Goal: Information Seeking & Learning: Learn about a topic

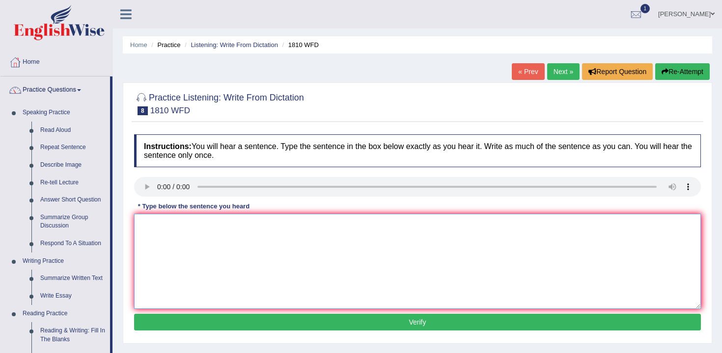
click at [197, 228] on textarea at bounding box center [417, 261] width 567 height 95
type textarea "You can borrow eight books in at the library at in the time."
click at [317, 323] on button "Verify" at bounding box center [417, 322] width 567 height 17
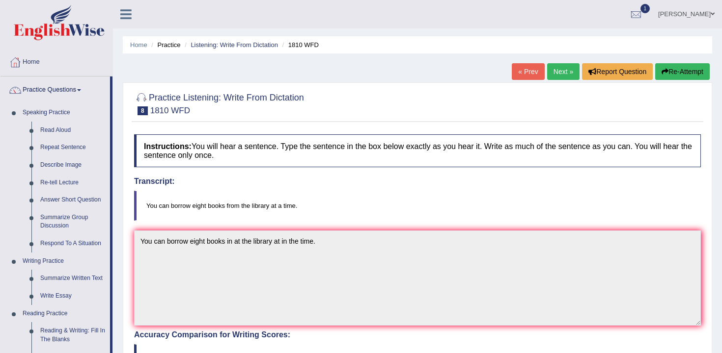
click at [562, 75] on link "Next »" at bounding box center [563, 71] width 32 height 17
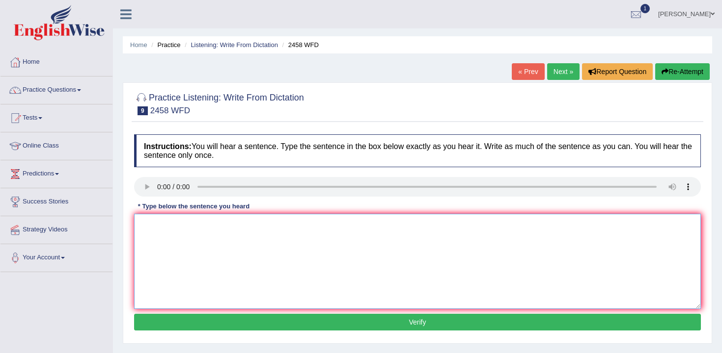
click at [176, 228] on textarea at bounding box center [417, 261] width 567 height 95
click at [178, 236] on textarea at bounding box center [417, 261] width 567 height 95
click at [168, 226] on textarea at bounding box center [417, 261] width 567 height 95
click at [252, 233] on textarea "Horsing are nutrients are growing" at bounding box center [417, 261] width 567 height 95
click at [204, 227] on textarea "Horsing are nutrients are growing" at bounding box center [417, 261] width 567 height 95
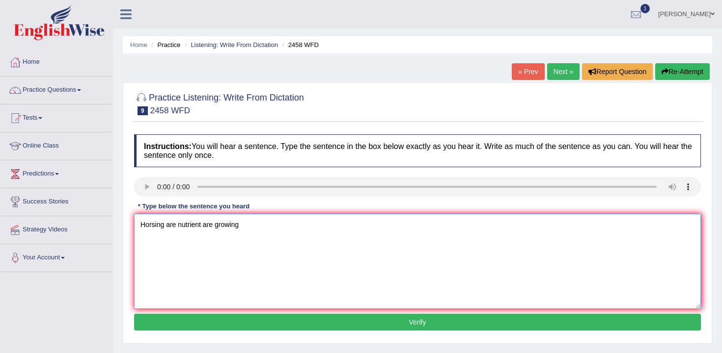
click at [247, 227] on textarea "Horsing are nutrient are growing" at bounding box center [417, 261] width 567 height 95
type textarea "Horsing are nutrient are growing in popularity every year."
click at [305, 321] on button "Verify" at bounding box center [417, 322] width 567 height 17
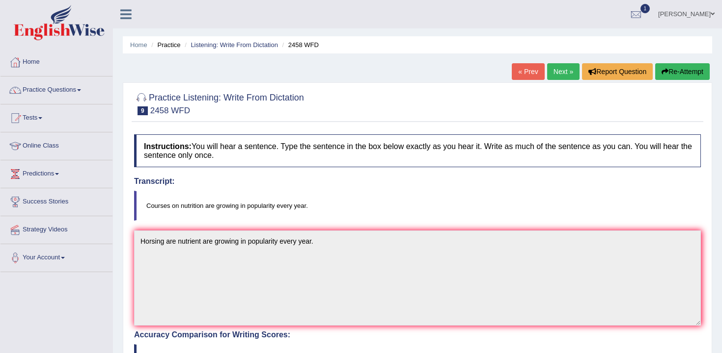
click at [566, 76] on link "Next »" at bounding box center [563, 71] width 32 height 17
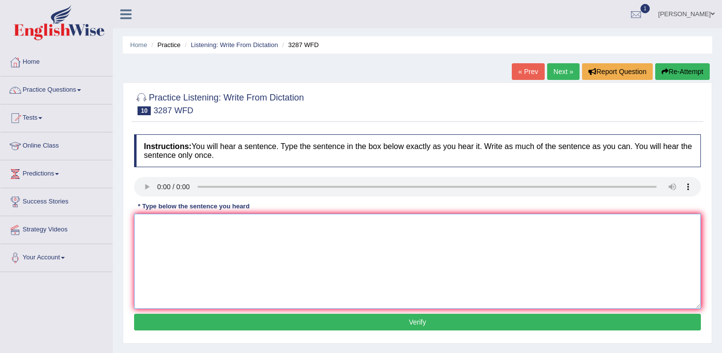
click at [180, 224] on textarea at bounding box center [417, 261] width 567 height 95
click at [265, 228] on textarea "A new article was published ar" at bounding box center [417, 261] width 567 height 95
type textarea "A new article was published regarding the university last week."
click at [377, 323] on button "Verify" at bounding box center [417, 322] width 567 height 17
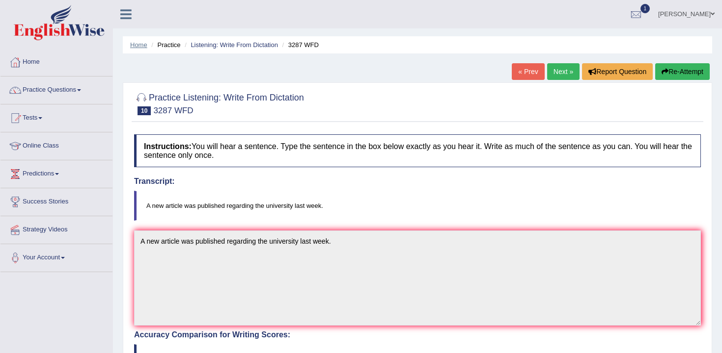
click at [146, 46] on link "Home" at bounding box center [138, 44] width 17 height 7
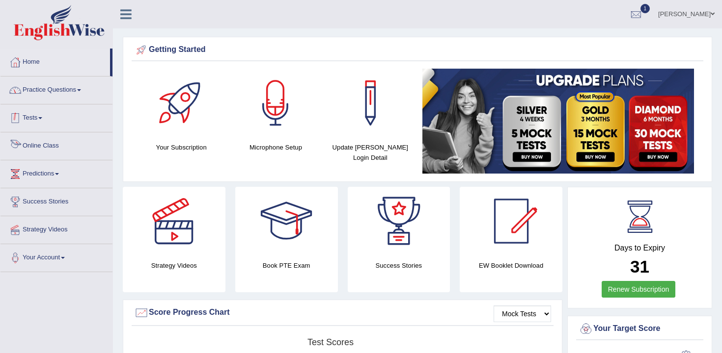
click at [60, 92] on link "Practice Questions" at bounding box center [56, 89] width 112 height 25
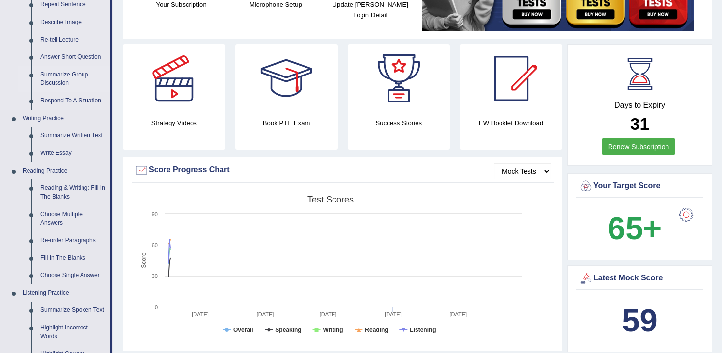
scroll to position [145, 0]
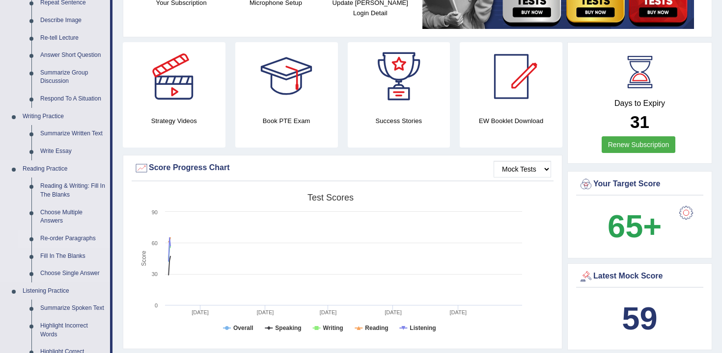
click at [82, 240] on link "Re-order Paragraphs" at bounding box center [73, 239] width 74 height 18
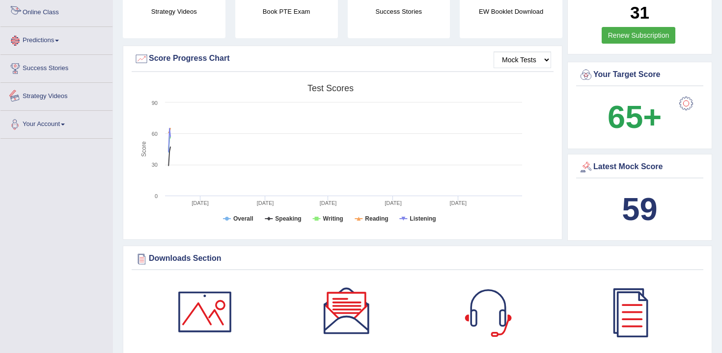
scroll to position [313, 0]
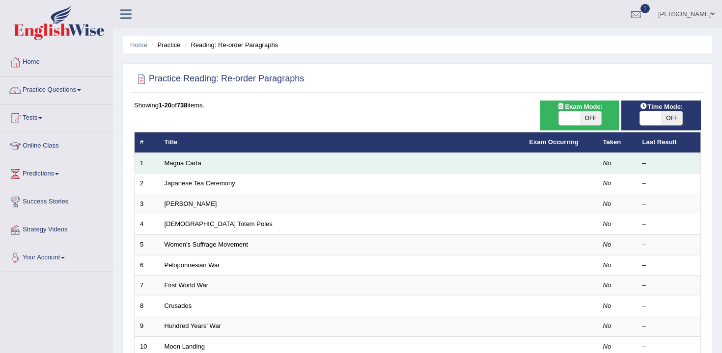
click at [185, 173] on td "Magna Carta" at bounding box center [341, 163] width 365 height 21
click at [195, 162] on link "Magna Carta" at bounding box center [182, 163] width 37 height 7
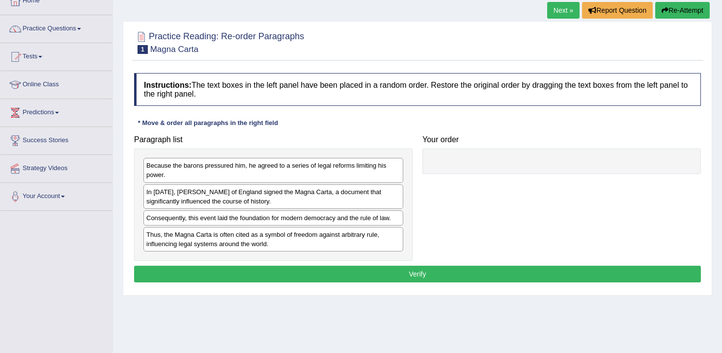
scroll to position [90, 0]
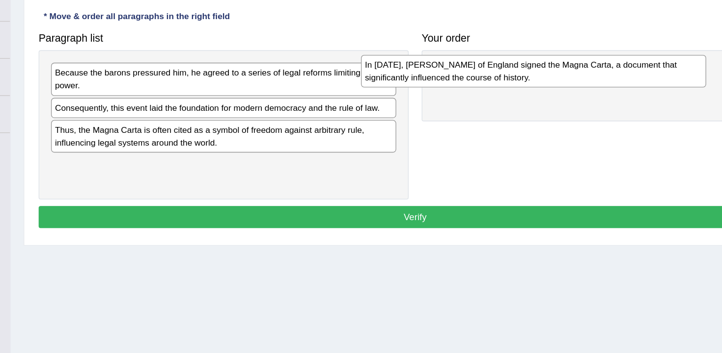
drag, startPoint x: 257, startPoint y: 172, endPoint x: 492, endPoint y: 138, distance: 237.6
click at [492, 138] on div "In 1215, King John of England signed the Magna Carta, a document that significa…" at bounding box center [507, 135] width 260 height 25
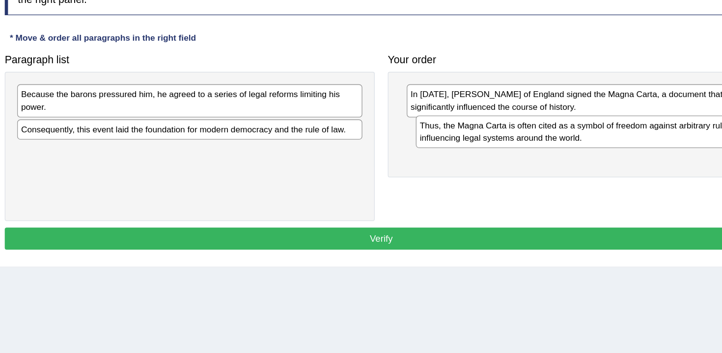
drag, startPoint x: 342, startPoint y: 183, endPoint x: 647, endPoint y: 163, distance: 306.0
click at [647, 163] on div "Thus, the Magna Carta is often cited as a symbol of freedom against arbitrary r…" at bounding box center [573, 165] width 260 height 25
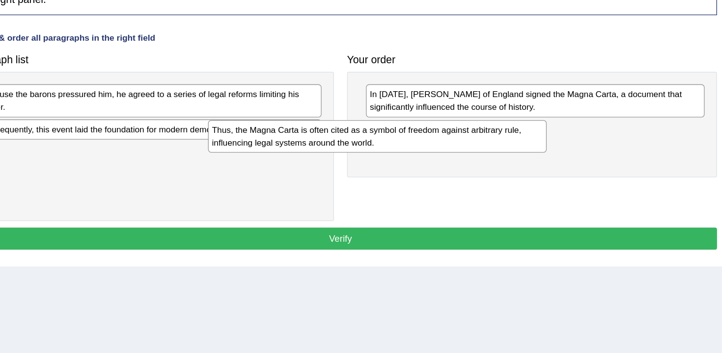
drag, startPoint x: 567, startPoint y: 168, endPoint x: 424, endPoint y: 168, distance: 142.9
click at [424, 168] on div "Thus, the Magna Carta is often cited as a symbol of freedom against arbitrary r…" at bounding box center [445, 168] width 255 height 25
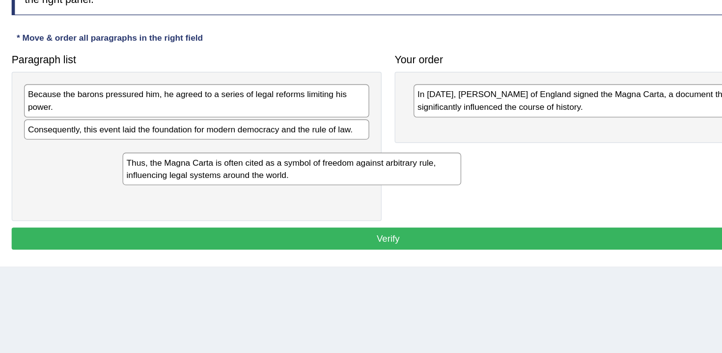
drag, startPoint x: 455, startPoint y: 180, endPoint x: 234, endPoint y: 205, distance: 222.8
click at [234, 205] on div "Thus, the Magna Carta is often cited as a symbol of freedom against arbitrary r…" at bounding box center [344, 193] width 255 height 25
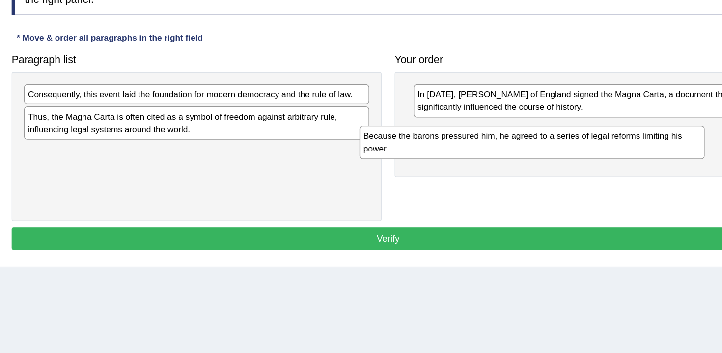
drag, startPoint x: 367, startPoint y: 140, endPoint x: 624, endPoint y: 173, distance: 259.8
click at [623, 173] on div "Because the barons pressured him, he agreed to a series of legal reforms limiti…" at bounding box center [526, 173] width 260 height 25
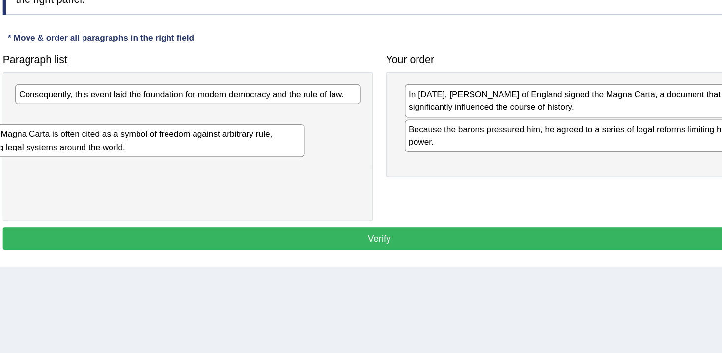
drag, startPoint x: 344, startPoint y: 159, endPoint x: 300, endPoint y: 173, distance: 46.3
click at [300, 173] on div "Thus, the Magna Carta is often cited as a symbol of freedom against arbitrary r…" at bounding box center [231, 171] width 260 height 25
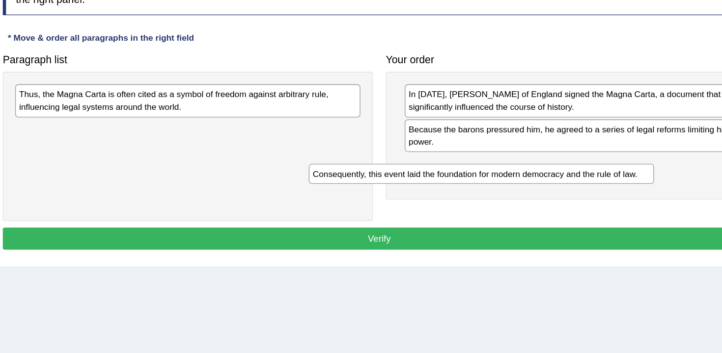
drag, startPoint x: 343, startPoint y: 143, endPoint x: 567, endPoint y: 197, distance: 230.3
click at [567, 197] on div "Consequently, this event laid the foundation for modern democracy and the rule …" at bounding box center [494, 196] width 260 height 15
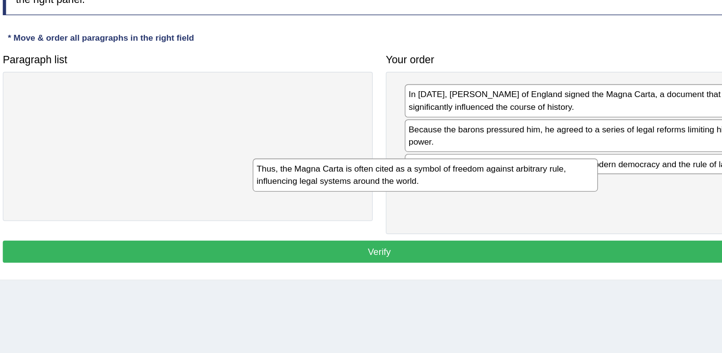
drag, startPoint x: 351, startPoint y: 147, endPoint x: 551, endPoint y: 207, distance: 209.1
click at [551, 207] on div "Thus, the Magna Carta is often cited as a symbol of freedom against arbitrary r…" at bounding box center [452, 197] width 260 height 25
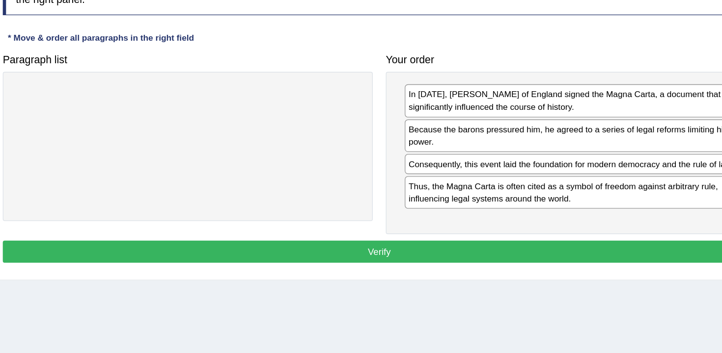
click at [514, 252] on button "Verify" at bounding box center [417, 255] width 567 height 17
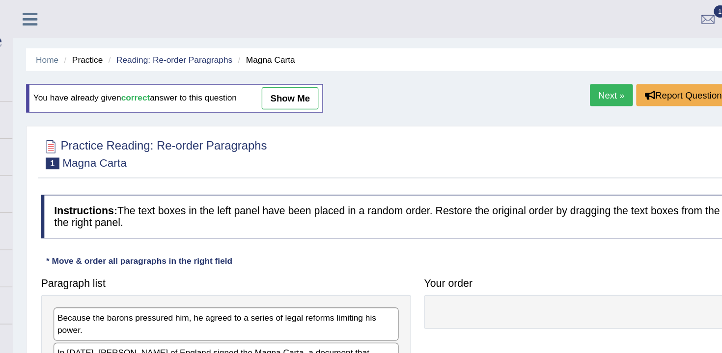
click at [568, 69] on link "Next »" at bounding box center [563, 71] width 32 height 17
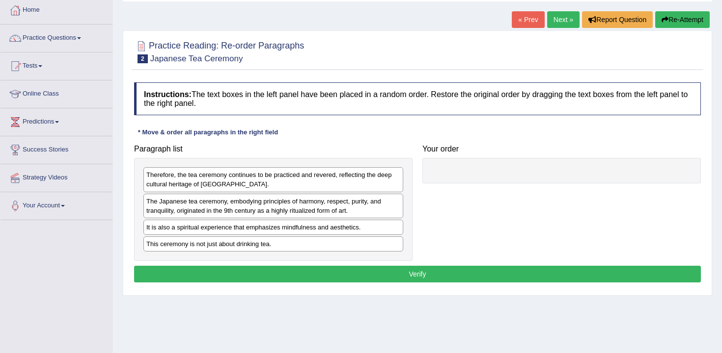
scroll to position [53, 0]
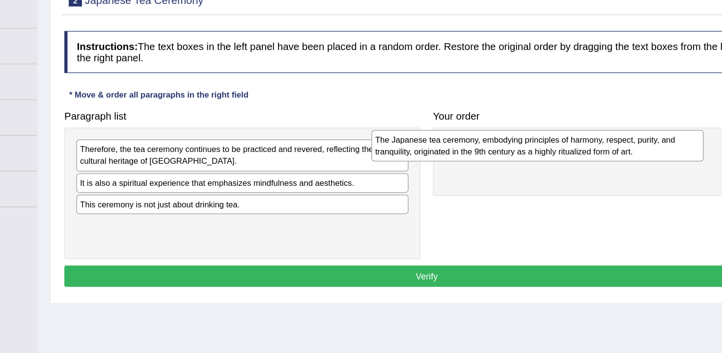
drag, startPoint x: 283, startPoint y: 208, endPoint x: 513, endPoint y: 174, distance: 232.7
click at [513, 174] on div "The Japanese tea ceremony, embodying principles of harmony, respect, purity, an…" at bounding box center [504, 172] width 260 height 25
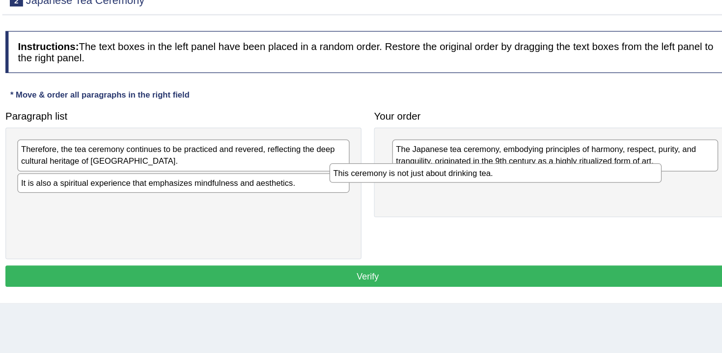
drag, startPoint x: 367, startPoint y: 215, endPoint x: 613, endPoint y: 190, distance: 247.1
click at [613, 190] on div "This ceremony is not just about drinking tea." at bounding box center [517, 193] width 260 height 15
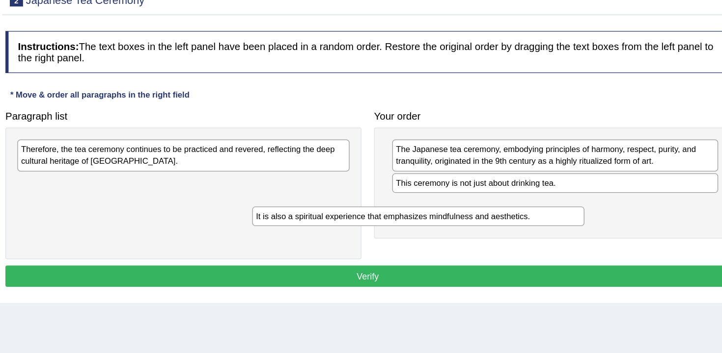
drag, startPoint x: 376, startPoint y: 200, endPoint x: 596, endPoint y: 238, distance: 224.1
click at [587, 235] on div "It is also a spiritual experience that emphasizes mindfulness and aesthetics." at bounding box center [457, 226] width 260 height 15
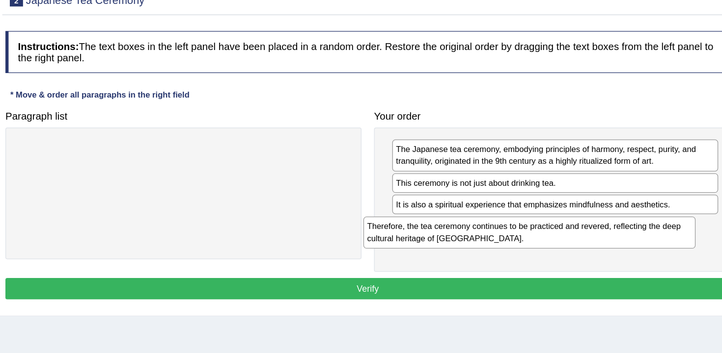
drag, startPoint x: 378, startPoint y: 177, endPoint x: 649, endPoint y: 237, distance: 277.2
click at [649, 237] on div "Therefore, the tea ceremony continues to be practiced and revered, reflecting t…" at bounding box center [544, 239] width 260 height 25
click at [597, 282] on button "Verify" at bounding box center [417, 283] width 567 height 17
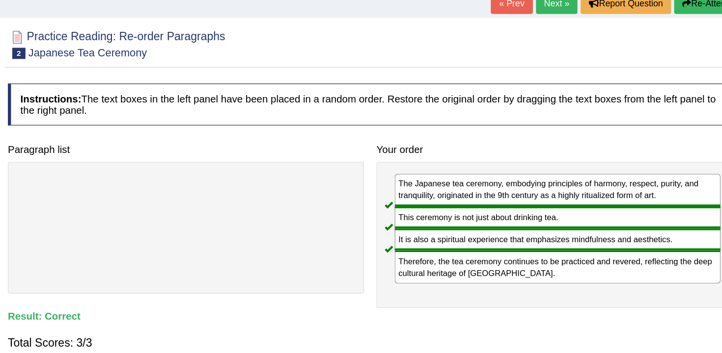
scroll to position [0, 0]
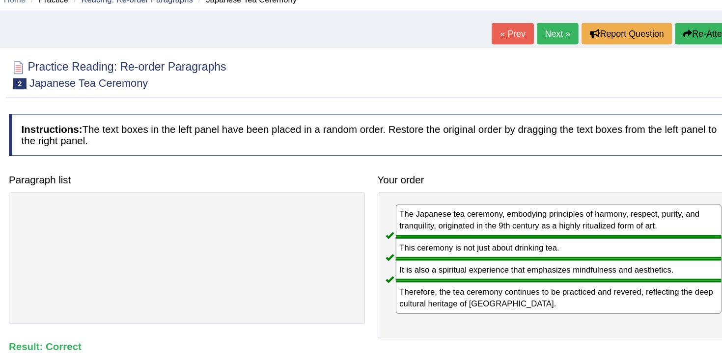
click at [567, 66] on link "Next »" at bounding box center [563, 71] width 32 height 17
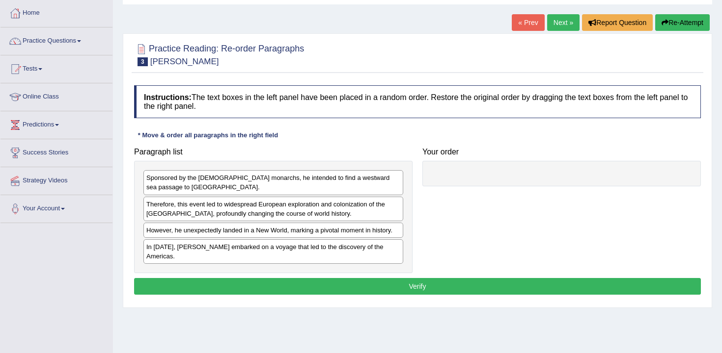
scroll to position [54, 0]
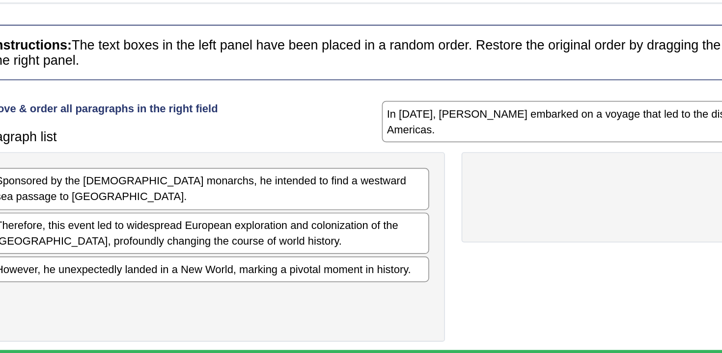
drag, startPoint x: 345, startPoint y: 246, endPoint x: 576, endPoint y: 136, distance: 256.3
click at [576, 136] on div "In [DATE], [PERSON_NAME] embarked on a voyage that led to the discovery of the …" at bounding box center [505, 138] width 260 height 25
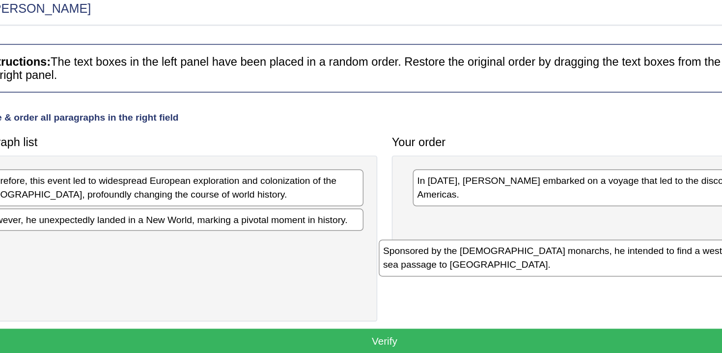
drag, startPoint x: 352, startPoint y: 180, endPoint x: 625, endPoint y: 213, distance: 274.4
click at [625, 214] on div "Sponsored by the Spanish monarchs, he intended to find a westward sea passage t…" at bounding box center [543, 226] width 260 height 25
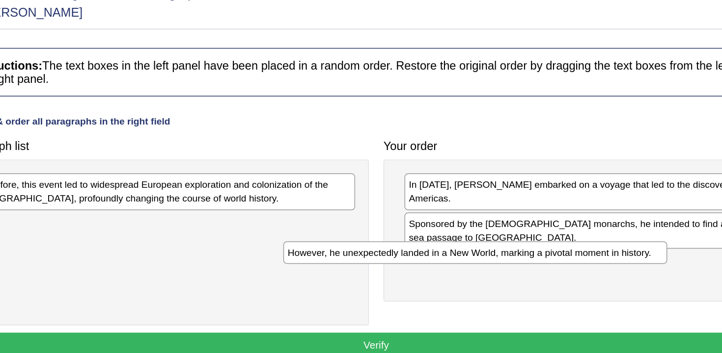
drag, startPoint x: 359, startPoint y: 205, endPoint x: 579, endPoint y: 224, distance: 221.2
click at [579, 224] on div "However, he unexpectedly landed in a New World, marking a pivotal moment in his…" at bounding box center [484, 219] width 260 height 15
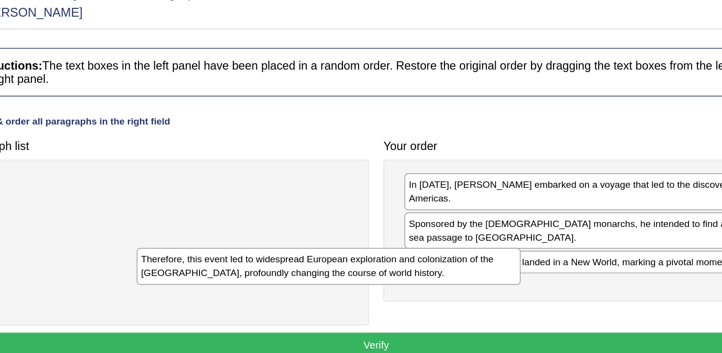
drag, startPoint x: 351, startPoint y: 183, endPoint x: 529, endPoint y: 248, distance: 189.3
click at [469, 235] on div "Therefore, this event led to widespread European exploration and colonization o…" at bounding box center [385, 228] width 260 height 25
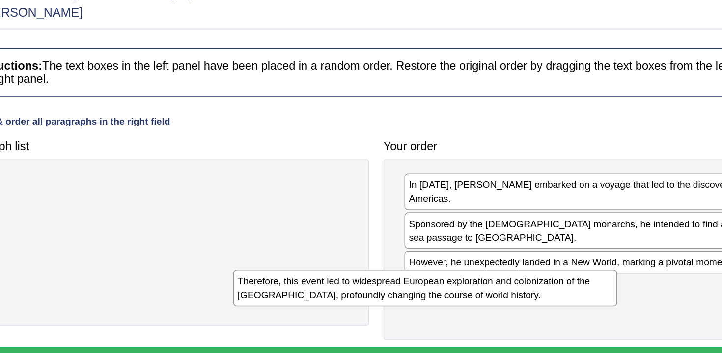
drag, startPoint x: 349, startPoint y: 179, endPoint x: 536, endPoint y: 248, distance: 199.6
click at [536, 248] on div "Therefore, this event led to widespread European exploration and colonization o…" at bounding box center [451, 243] width 260 height 25
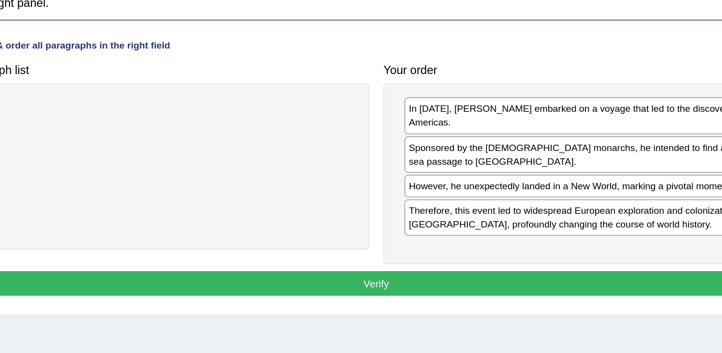
click at [521, 300] on button "Verify" at bounding box center [417, 292] width 567 height 17
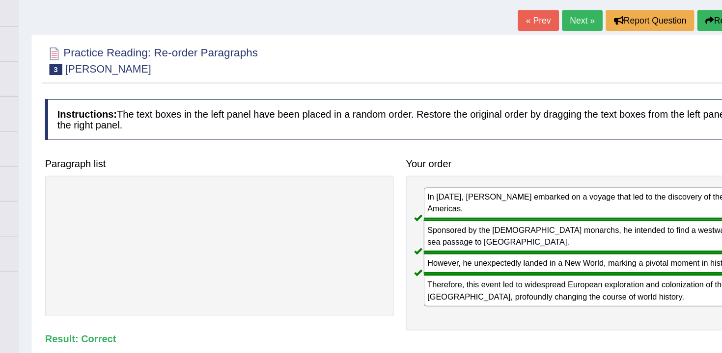
scroll to position [0, 0]
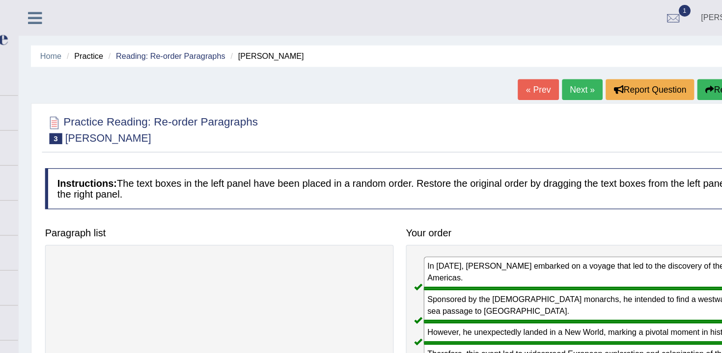
click at [556, 74] on link "Next »" at bounding box center [563, 71] width 32 height 17
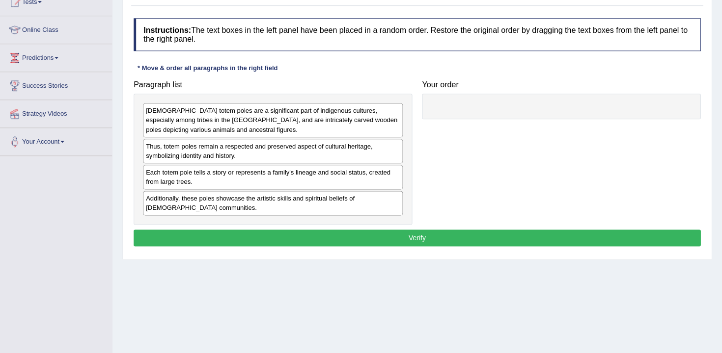
scroll to position [116, 0]
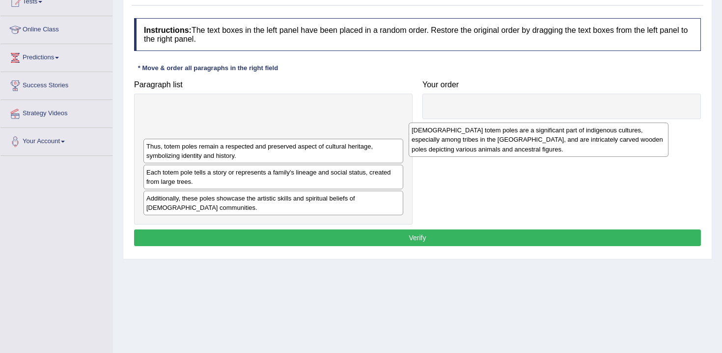
drag, startPoint x: 305, startPoint y: 113, endPoint x: 596, endPoint y: 132, distance: 291.7
click at [596, 133] on div "[DEMOGRAPHIC_DATA] totem poles are a significant part of indigenous cultures, e…" at bounding box center [538, 140] width 260 height 34
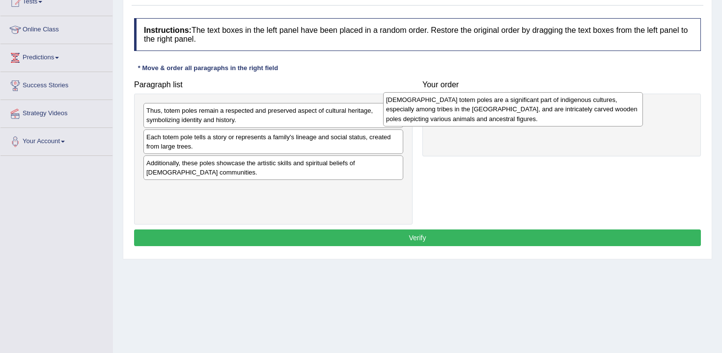
drag, startPoint x: 333, startPoint y: 125, endPoint x: 603, endPoint y: 121, distance: 270.5
click at [602, 120] on div "[DEMOGRAPHIC_DATA] totem poles are a significant part of indigenous cultures, e…" at bounding box center [513, 109] width 260 height 34
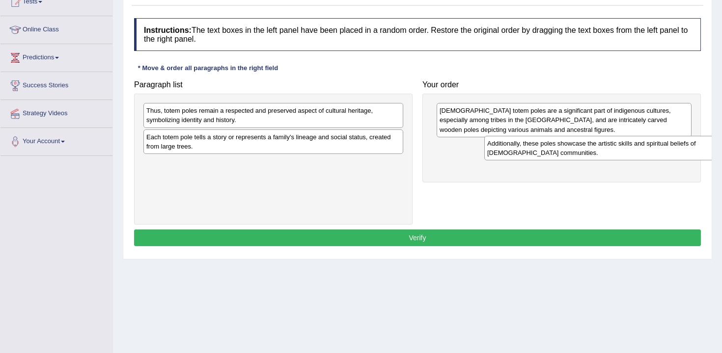
drag, startPoint x: 330, startPoint y: 175, endPoint x: 662, endPoint y: 156, distance: 332.4
click at [662, 156] on div "Additionally, these poles showcase the artistic skills and spiritual beliefs of…" at bounding box center [614, 148] width 260 height 25
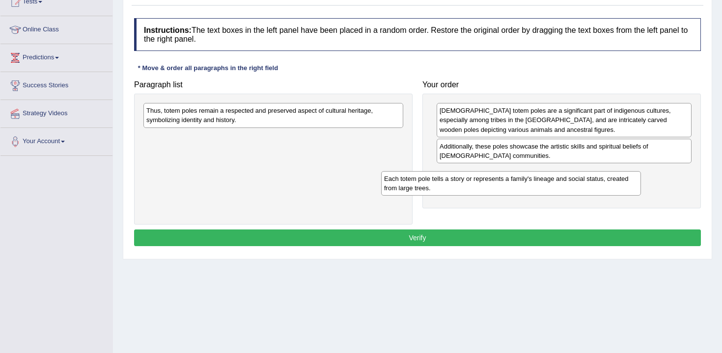
drag, startPoint x: 324, startPoint y: 141, endPoint x: 562, endPoint y: 183, distance: 241.2
click at [562, 183] on div "Each totem pole tells a story or represents a family's lineage and social statu…" at bounding box center [511, 183] width 260 height 25
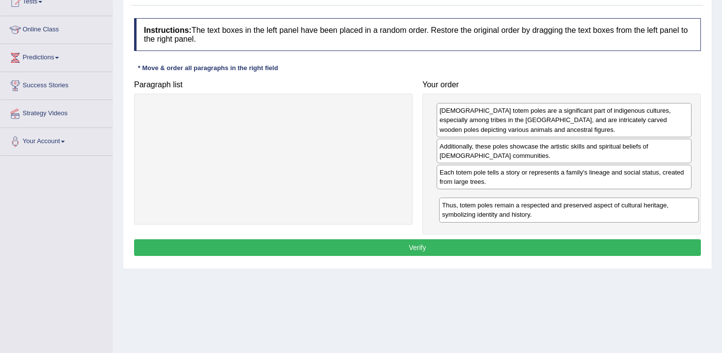
drag, startPoint x: 320, startPoint y: 109, endPoint x: 614, endPoint y: 203, distance: 308.6
click at [615, 204] on div "Thus, totem poles remain a respected and preserved aspect of cultural heritage,…" at bounding box center [569, 210] width 260 height 25
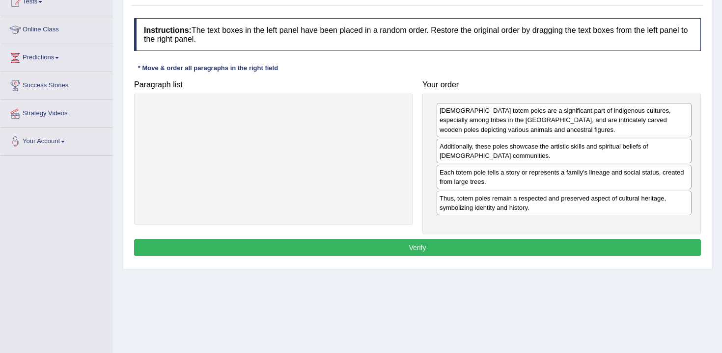
click at [584, 254] on button "Verify" at bounding box center [417, 248] width 567 height 17
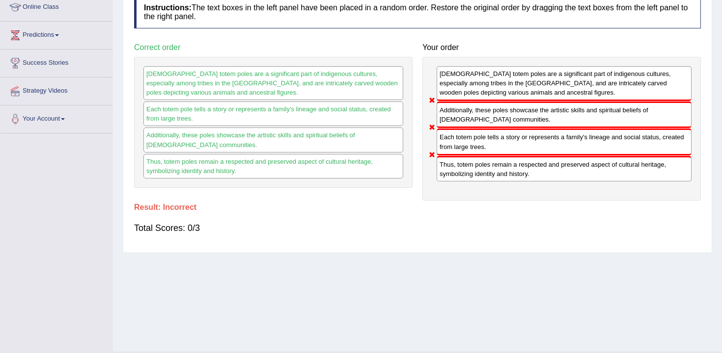
scroll to position [138, 0]
drag, startPoint x: 461, startPoint y: 151, endPoint x: 461, endPoint y: 119, distance: 31.9
click at [461, 119] on div "Native American totem poles are a significant part of indigenous cultures, espe…" at bounding box center [561, 129] width 278 height 144
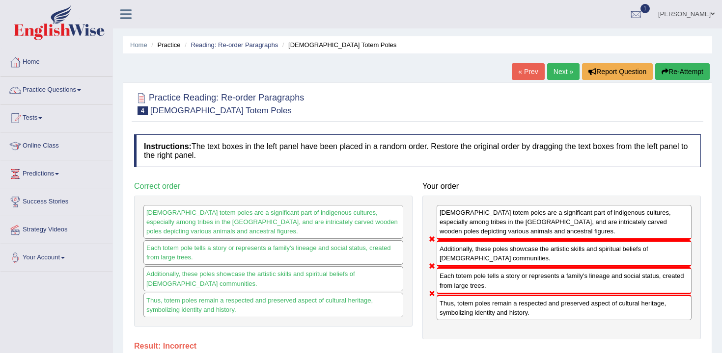
click at [680, 76] on button "Re-Attempt" at bounding box center [682, 71] width 54 height 17
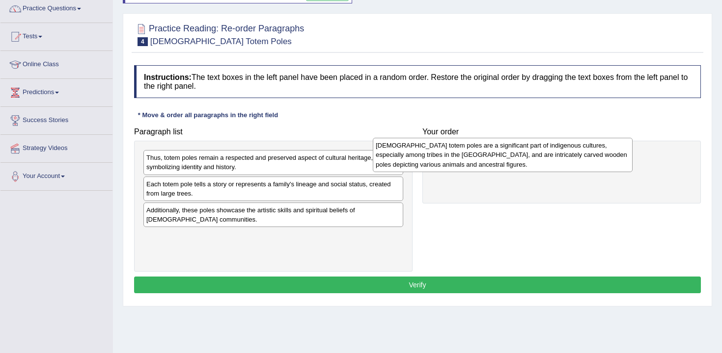
drag, startPoint x: 302, startPoint y: 173, endPoint x: 527, endPoint y: 160, distance: 225.7
click at [527, 160] on div "[DEMOGRAPHIC_DATA] totem poles are a significant part of indigenous cultures, e…" at bounding box center [503, 155] width 260 height 34
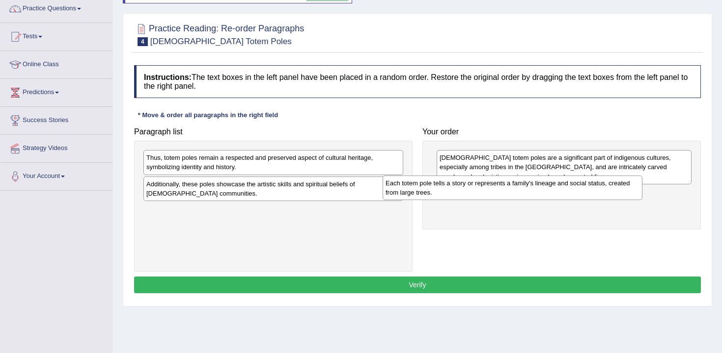
drag, startPoint x: 300, startPoint y: 188, endPoint x: 540, endPoint y: 186, distance: 240.1
click at [540, 186] on div "Each totem pole tells a story or represents a family's lineage and social statu…" at bounding box center [512, 188] width 260 height 25
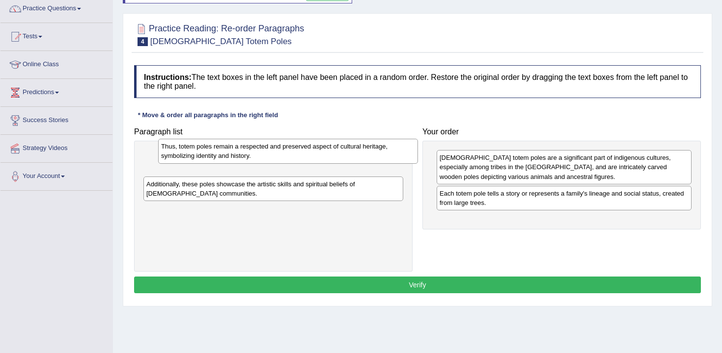
drag, startPoint x: 341, startPoint y: 169, endPoint x: 340, endPoint y: 155, distance: 13.8
click at [340, 155] on div "Thus, totem poles remain a respected and preserved aspect of cultural heritage,…" at bounding box center [288, 151] width 260 height 25
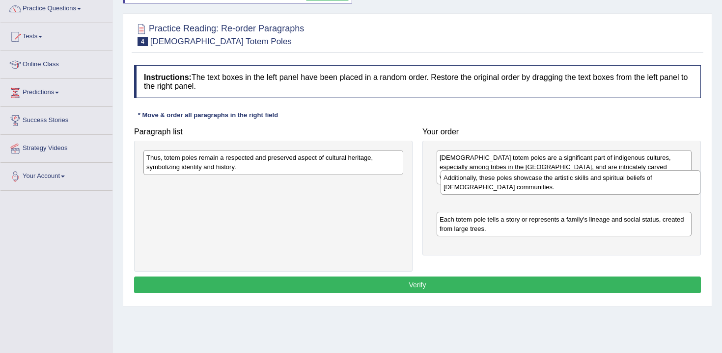
drag, startPoint x: 338, startPoint y: 190, endPoint x: 635, endPoint y: 185, distance: 297.1
click at [635, 185] on div "Additionally, these poles showcase the artistic skills and spiritual beliefs of…" at bounding box center [570, 182] width 260 height 25
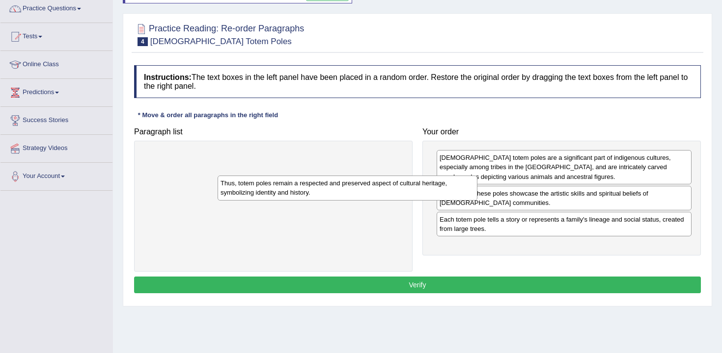
drag, startPoint x: 359, startPoint y: 167, endPoint x: 561, endPoint y: 252, distance: 218.9
click at [442, 198] on div "Thus, totem poles remain a respected and preserved aspect of cultural heritage,…" at bounding box center [347, 188] width 260 height 25
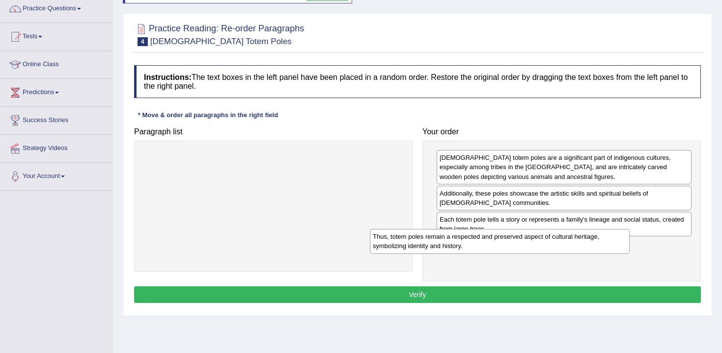
drag, startPoint x: 359, startPoint y: 161, endPoint x: 597, endPoint y: 240, distance: 250.9
click at [597, 240] on div "Thus, totem poles remain a respected and preserved aspect of cultural heritage,…" at bounding box center [500, 241] width 260 height 25
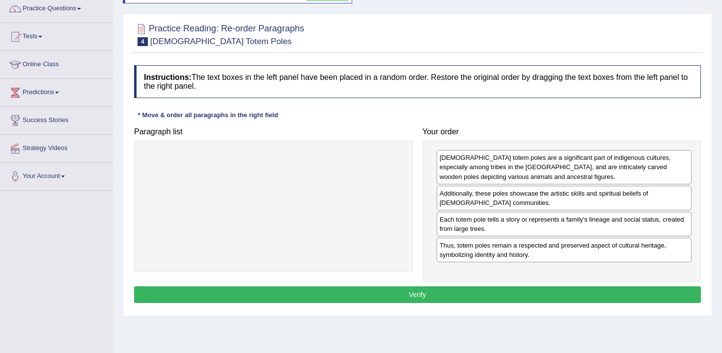
click at [557, 293] on button "Verify" at bounding box center [417, 295] width 567 height 17
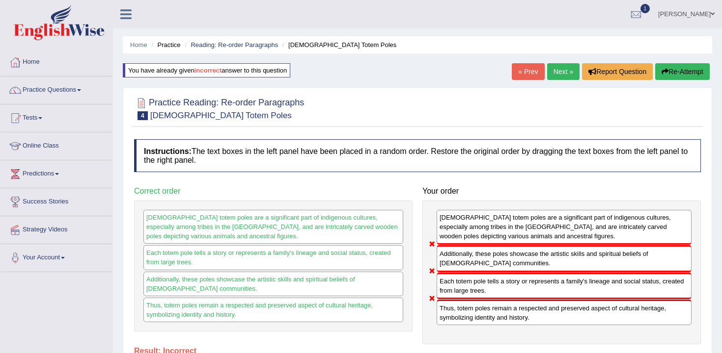
click at [689, 63] on button "Re-Attempt" at bounding box center [682, 71] width 54 height 17
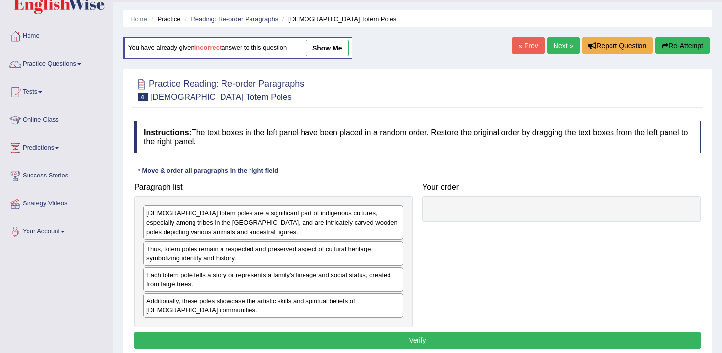
scroll to position [27, 0]
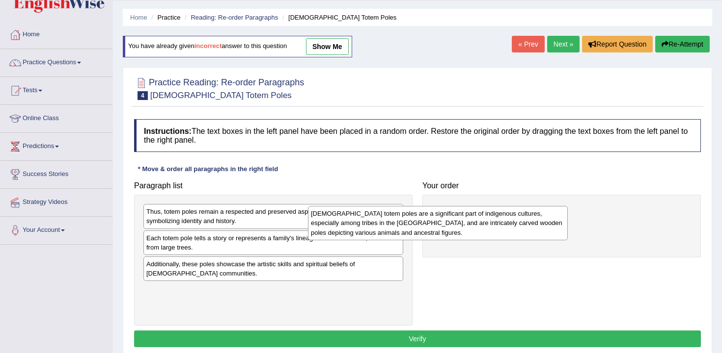
drag, startPoint x: 286, startPoint y: 207, endPoint x: 593, endPoint y: 199, distance: 306.4
click at [568, 206] on div "Native American totem poles are a significant part of indigenous cultures, espe…" at bounding box center [438, 223] width 260 height 34
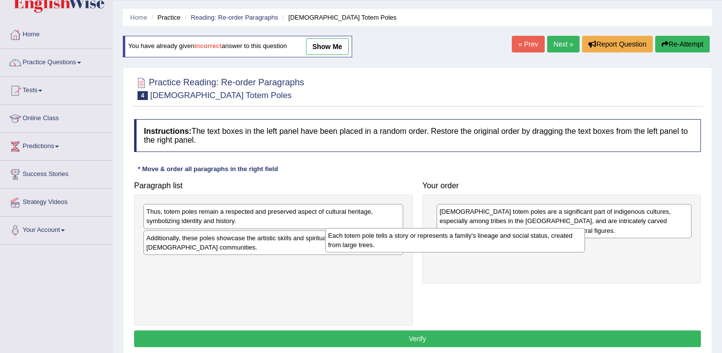
drag, startPoint x: 320, startPoint y: 244, endPoint x: 533, endPoint y: 246, distance: 212.6
click at [533, 246] on div "Each totem pole tells a story or represents a family's lineage and social statu…" at bounding box center [455, 240] width 260 height 25
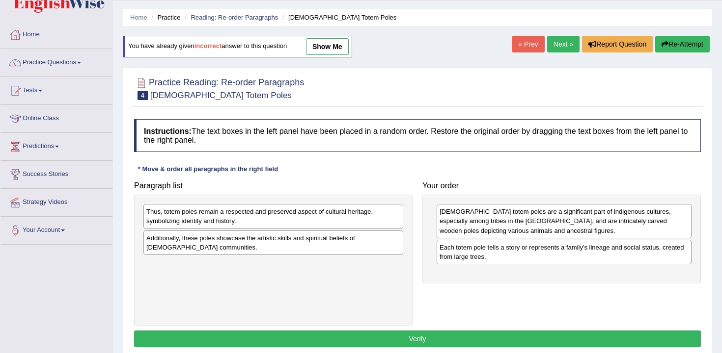
drag, startPoint x: 356, startPoint y: 229, endPoint x: 471, endPoint y: 239, distance: 115.8
click at [474, 239] on div "Paragraph list Thus, totem poles remain a respected and preserved aspect of cul…" at bounding box center [417, 252] width 576 height 150
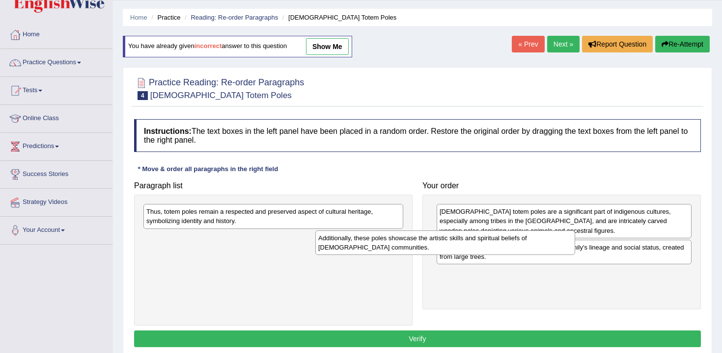
drag, startPoint x: 341, startPoint y: 247, endPoint x: 513, endPoint y: 247, distance: 171.8
click at [513, 247] on div "Additionally, these poles showcase the artistic skills and spiritual beliefs of…" at bounding box center [445, 243] width 260 height 25
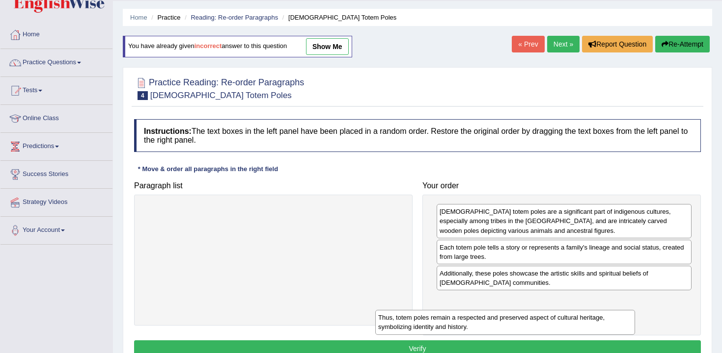
drag, startPoint x: 374, startPoint y: 209, endPoint x: 609, endPoint y: 312, distance: 256.8
click at [609, 313] on div "Thus, totem poles remain a respected and preserved aspect of cultural heritage,…" at bounding box center [505, 322] width 260 height 25
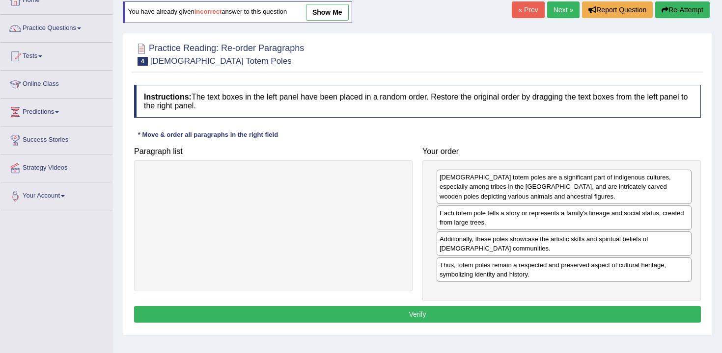
scroll to position [73, 0]
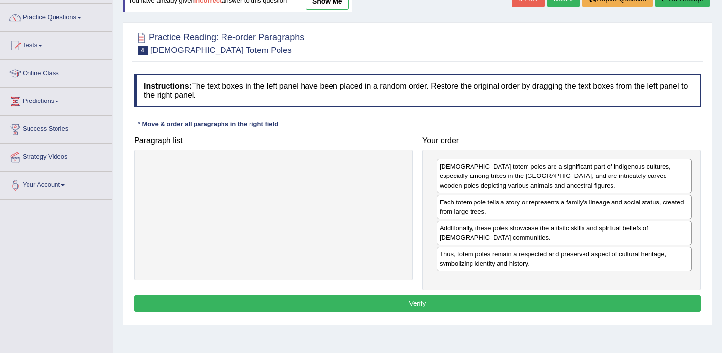
click at [497, 309] on button "Verify" at bounding box center [417, 304] width 567 height 17
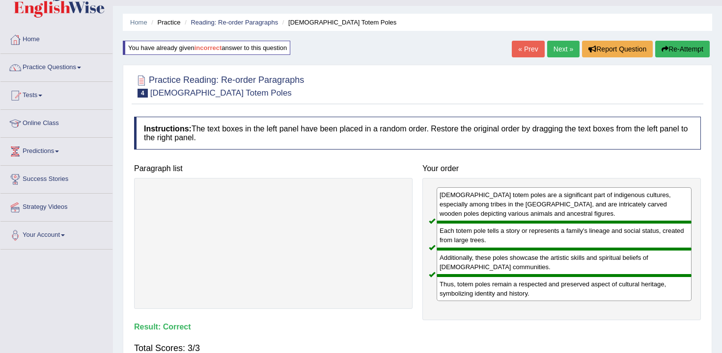
scroll to position [0, 0]
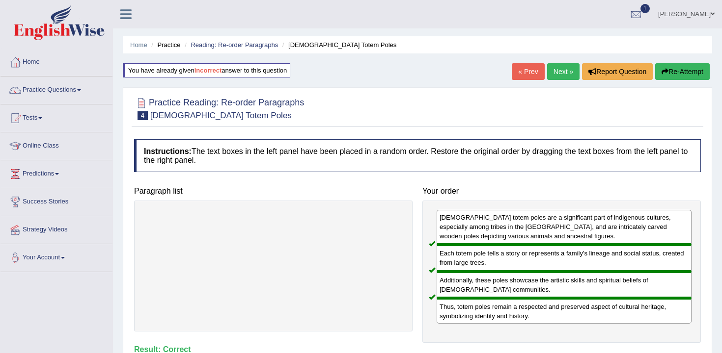
click at [551, 71] on link "Next »" at bounding box center [563, 71] width 32 height 17
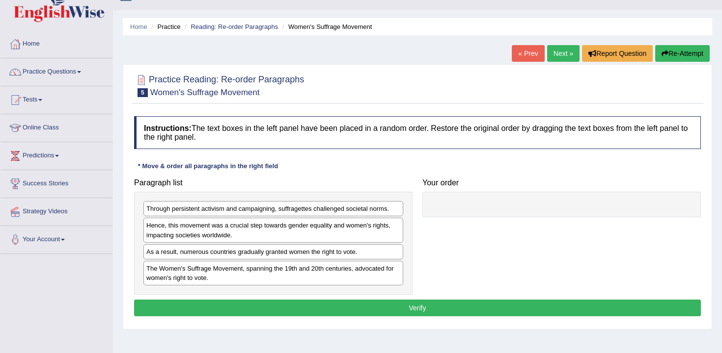
scroll to position [53, 0]
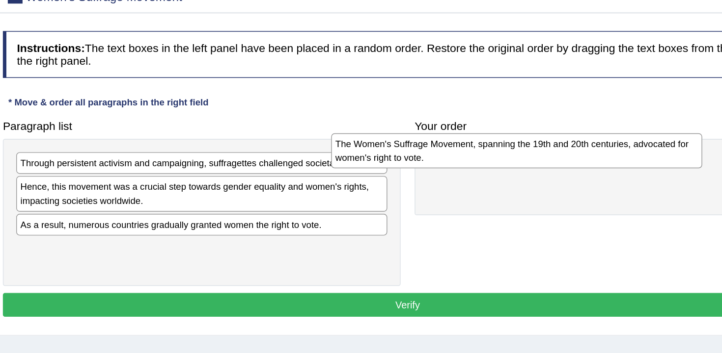
drag, startPoint x: 375, startPoint y: 242, endPoint x: 595, endPoint y: 169, distance: 232.2
click at [595, 169] on div "The Women's Suffrage Movement, spanning the 19th and 20th centuries, advocated …" at bounding box center [494, 165] width 260 height 25
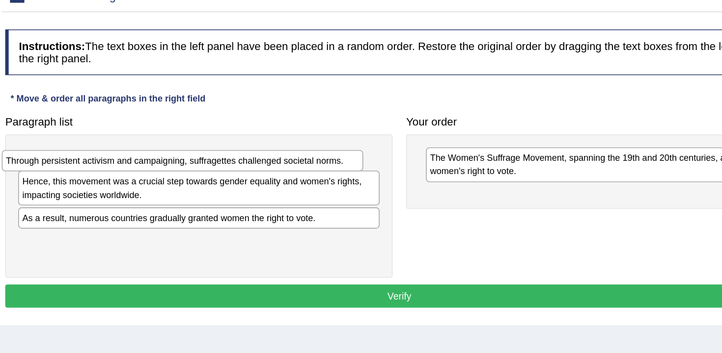
drag, startPoint x: 359, startPoint y: 171, endPoint x: 347, endPoint y: 172, distance: 11.8
click at [347, 172] on div "Through persistent activism and campaigning, suffragettes challenged societal n…" at bounding box center [262, 175] width 260 height 15
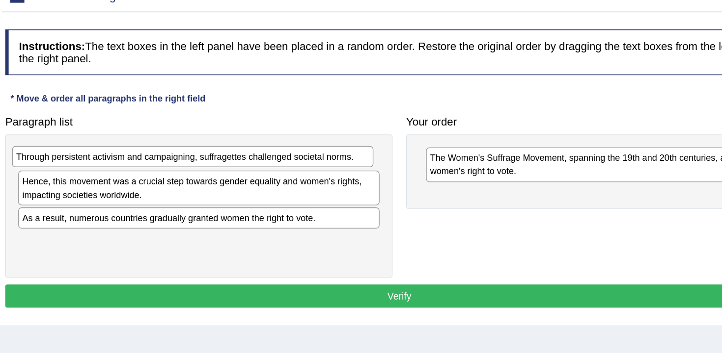
drag, startPoint x: 324, startPoint y: 174, endPoint x: 319, endPoint y: 173, distance: 5.0
click at [319, 173] on div "Through persistent activism and campaigning, suffragettes challenged societal n…" at bounding box center [269, 172] width 260 height 15
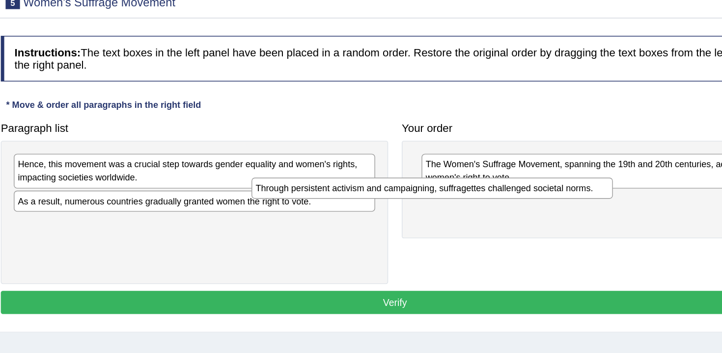
drag, startPoint x: 337, startPoint y: 172, endPoint x: 522, endPoint y: 194, distance: 185.9
click at [521, 194] on div "Through persistent activism and campaigning, suffragettes challenged societal n…" at bounding box center [444, 191] width 260 height 15
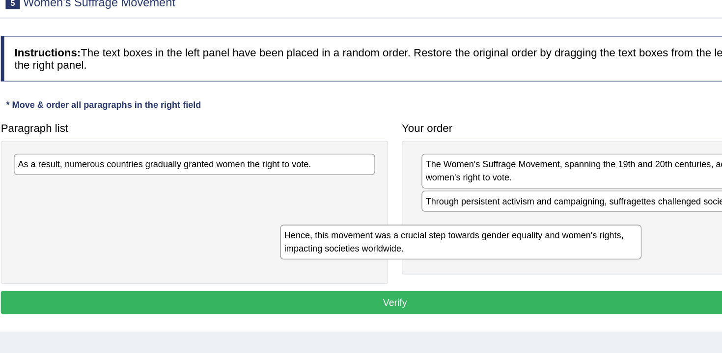
drag, startPoint x: 373, startPoint y: 181, endPoint x: 569, endPoint y: 232, distance: 203.4
click at [569, 232] on div "Hence, this movement was a crucial step towards gender equality and women's rig…" at bounding box center [465, 229] width 260 height 25
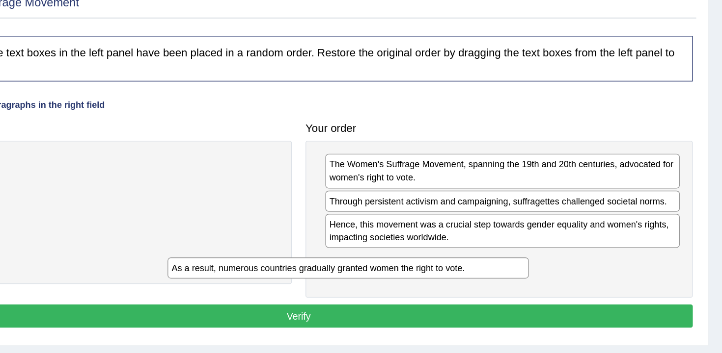
drag, startPoint x: 369, startPoint y: 175, endPoint x: 549, endPoint y: 250, distance: 194.6
click at [549, 250] on div "As a result, numerous countries gradually granted women the right to vote." at bounding box center [453, 248] width 260 height 15
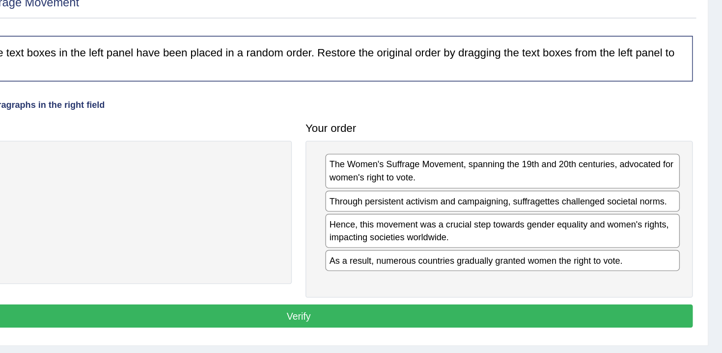
click at [547, 288] on button "Verify" at bounding box center [417, 283] width 567 height 17
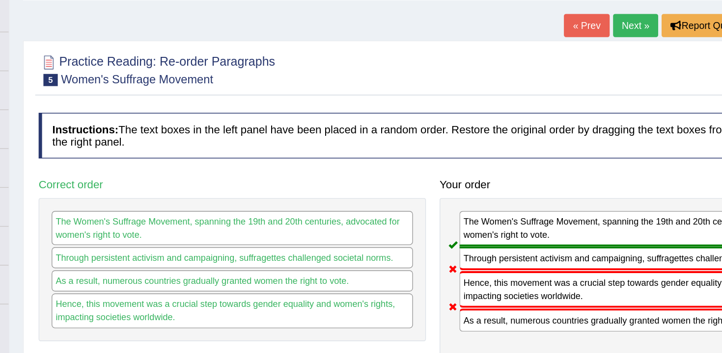
scroll to position [0, 0]
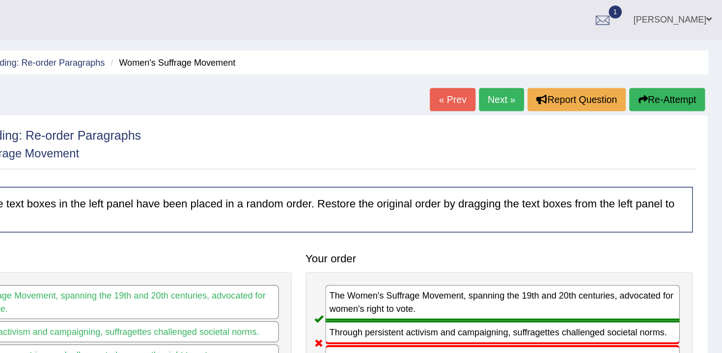
click at [678, 72] on button "Re-Attempt" at bounding box center [682, 71] width 54 height 17
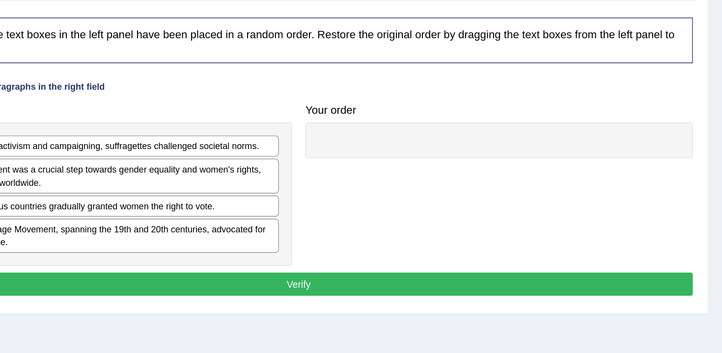
scroll to position [47, 0]
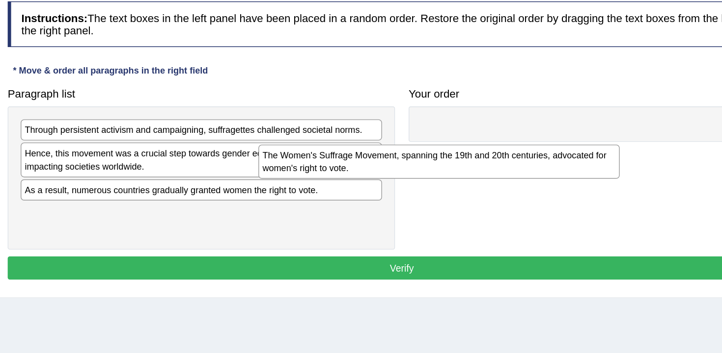
drag, startPoint x: 377, startPoint y: 261, endPoint x: 587, endPoint y: 196, distance: 220.0
click at [574, 203] on div "The Women's Suffrage Movement, spanning the 19th and 20th centuries, advocated …" at bounding box center [444, 215] width 260 height 25
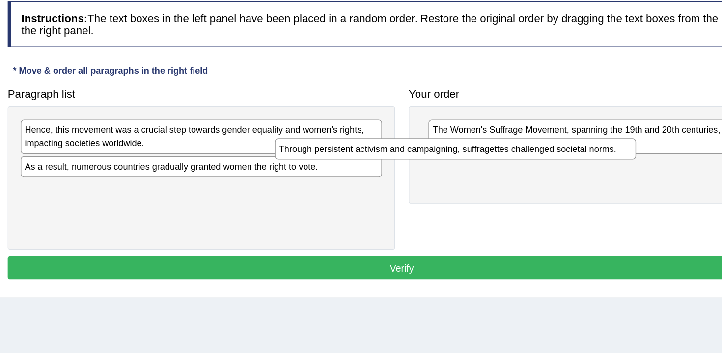
drag, startPoint x: 375, startPoint y: 200, endPoint x: 559, endPoint y: 215, distance: 184.2
click at [559, 214] on div "Through persistent activism and campaigning, suffragettes challenged societal n…" at bounding box center [456, 206] width 260 height 15
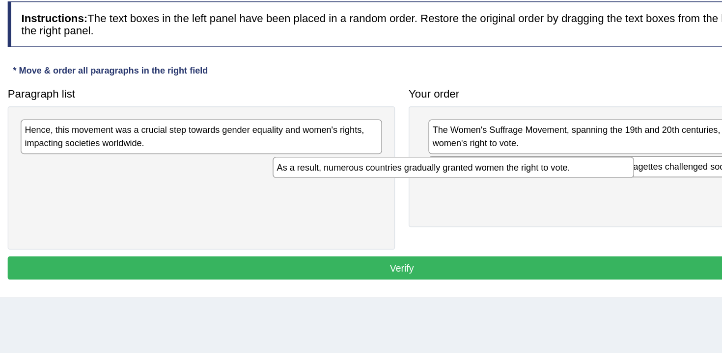
drag, startPoint x: 365, startPoint y: 221, endPoint x: 552, endPoint y: 223, distance: 187.1
click at [551, 223] on div "As a result, numerous countries gradually granted women the right to vote." at bounding box center [454, 219] width 260 height 15
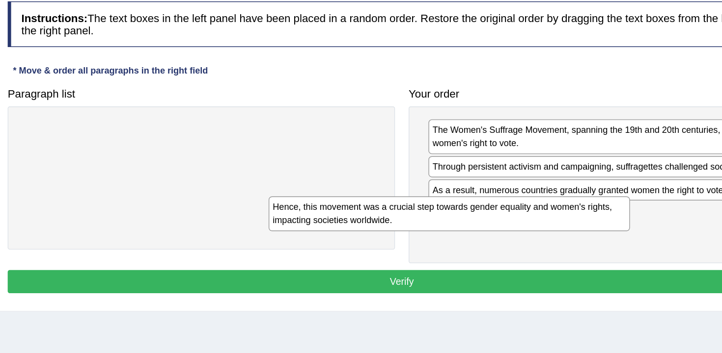
drag, startPoint x: 345, startPoint y: 192, endPoint x: 559, endPoint y: 259, distance: 223.7
click at [559, 259] on div "Hence, this movement was a crucial step towards gender equality and women's rig…" at bounding box center [452, 253] width 260 height 25
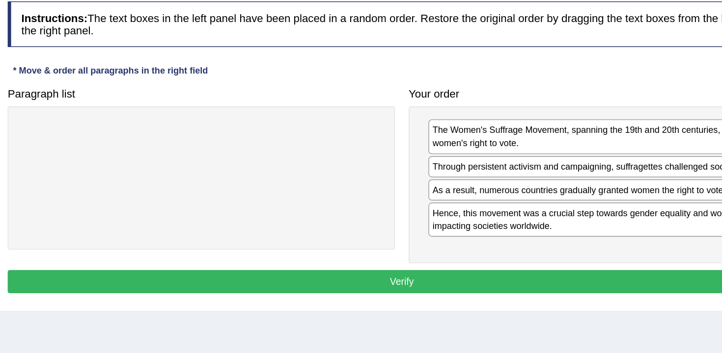
click at [579, 306] on button "Verify" at bounding box center [417, 302] width 567 height 17
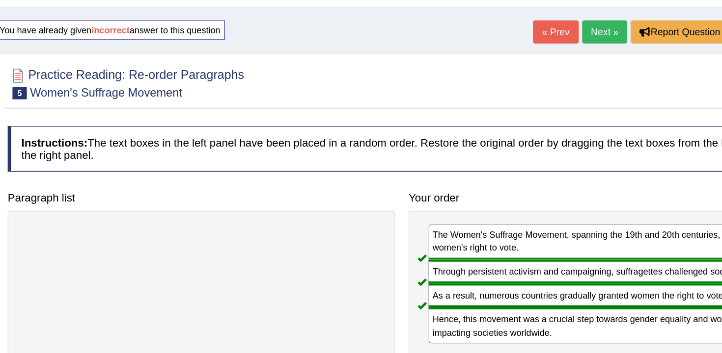
scroll to position [0, 0]
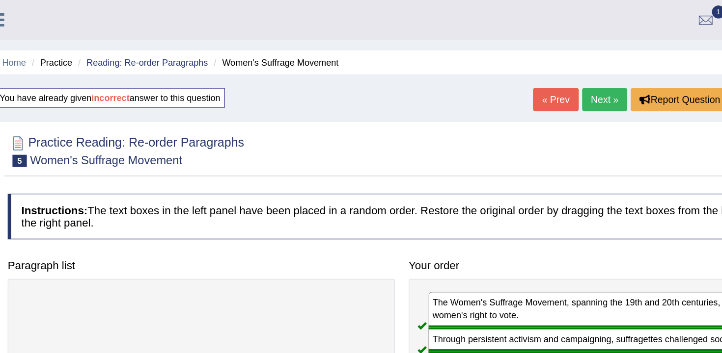
click at [554, 72] on link "Next »" at bounding box center [563, 71] width 32 height 17
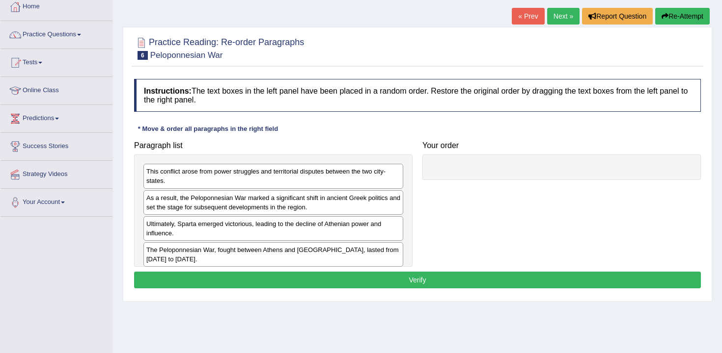
scroll to position [56, 0]
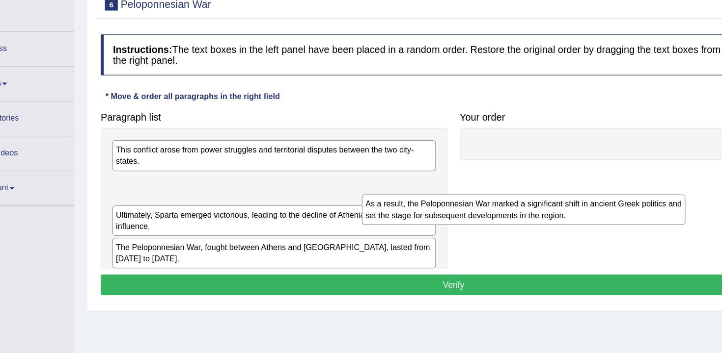
drag, startPoint x: 287, startPoint y: 210, endPoint x: 503, endPoint y: 228, distance: 217.3
click at [502, 227] on div "As a result, the Peloponnesian War marked a significant shift in ancient Greek …" at bounding box center [474, 219] width 260 height 25
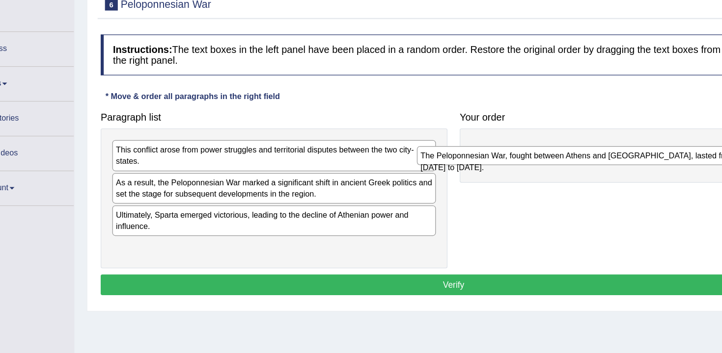
drag, startPoint x: 348, startPoint y: 253, endPoint x: 592, endPoint y: 177, distance: 255.3
click at [592, 177] on div "The Peloponnesian War, fought between Athens and [GEOGRAPHIC_DATA], lasted from…" at bounding box center [518, 175] width 260 height 15
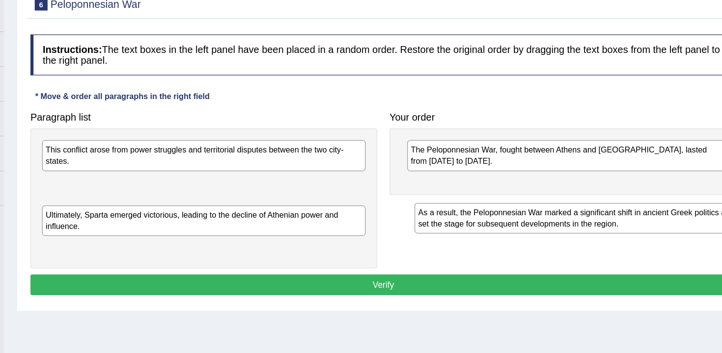
drag, startPoint x: 350, startPoint y: 211, endPoint x: 689, endPoint y: 253, distance: 341.4
click at [689, 239] on div "As a result, the Peloponnesian War marked a significant shift in ancient Greek …" at bounding box center [572, 226] width 260 height 25
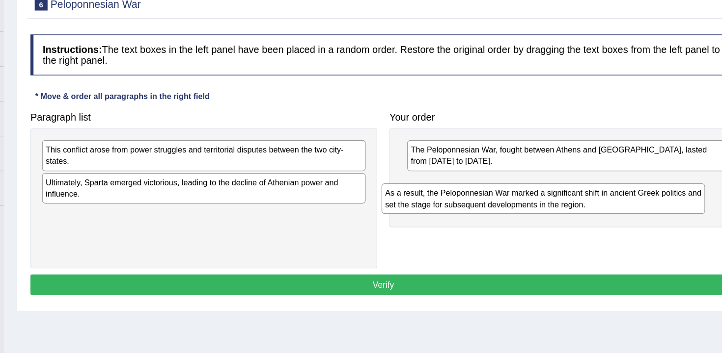
drag, startPoint x: 397, startPoint y: 203, endPoint x: 676, endPoint y: 206, distance: 279.4
click at [676, 206] on div "As a result, the Peloponnesian War marked a significant shift in ancient Greek …" at bounding box center [546, 210] width 260 height 25
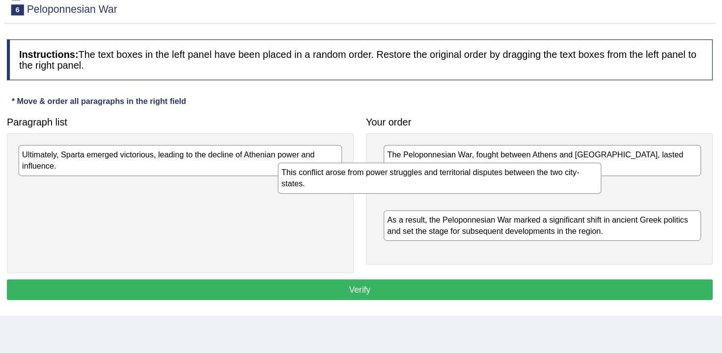
drag, startPoint x: 336, startPoint y: 176, endPoint x: 544, endPoint y: 190, distance: 208.6
click at [544, 190] on div "This conflict arose from power struggles and territorial disputes between the t…" at bounding box center [481, 190] width 260 height 25
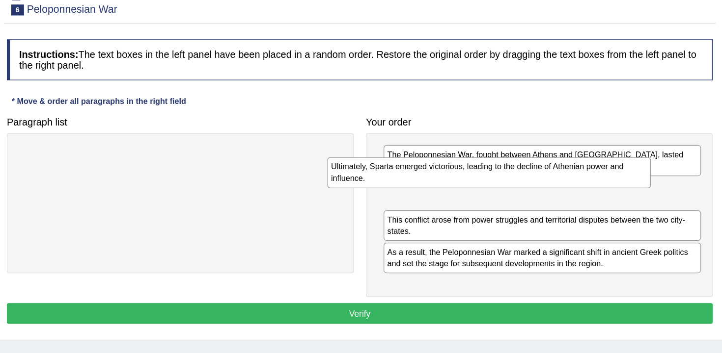
drag, startPoint x: 319, startPoint y: 187, endPoint x: 572, endPoint y: 201, distance: 254.2
click at [572, 198] on div "Ultimately, Sparta emerged victorious, leading to the decline of Athenian power…" at bounding box center [521, 185] width 260 height 25
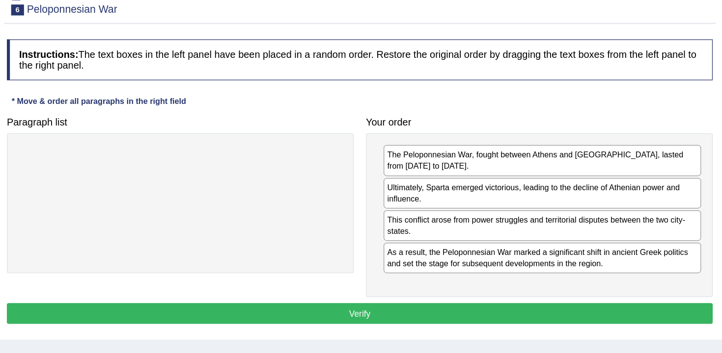
click at [546, 302] on button "Verify" at bounding box center [417, 299] width 567 height 17
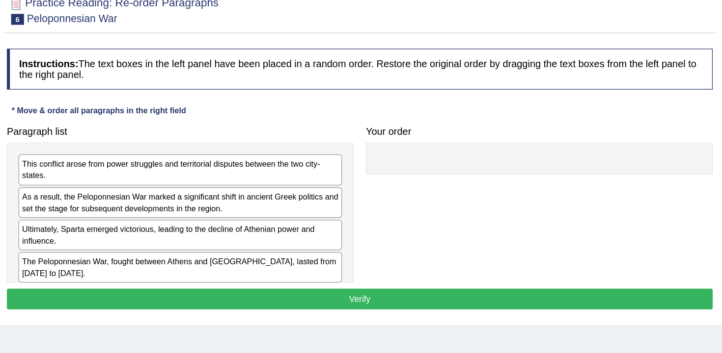
scroll to position [56, 0]
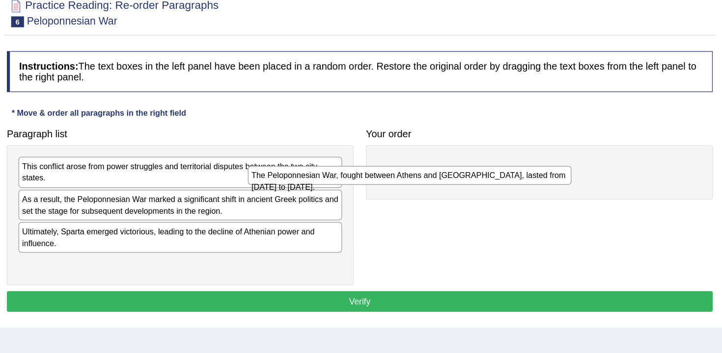
drag, startPoint x: 374, startPoint y: 262, endPoint x: 570, endPoint y: 175, distance: 214.7
click at [570, 183] on div "The Peloponnesian War, fought between Athens and [GEOGRAPHIC_DATA], lasted from…" at bounding box center [457, 190] width 260 height 15
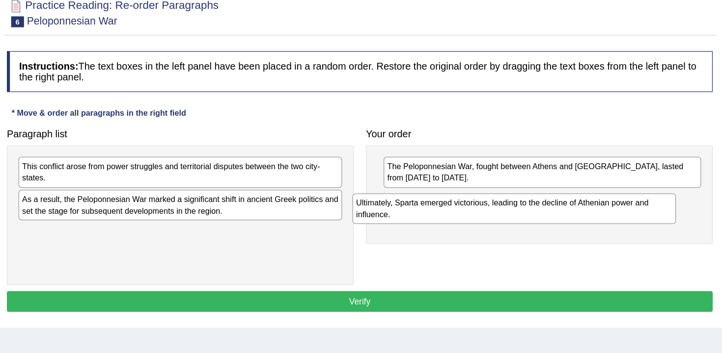
drag, startPoint x: 333, startPoint y: 238, endPoint x: 601, endPoint y: 215, distance: 269.0
click at [601, 215] on div "Ultimately, Sparta emerged victorious, leading to the decline of Athenian power…" at bounding box center [541, 217] width 260 height 25
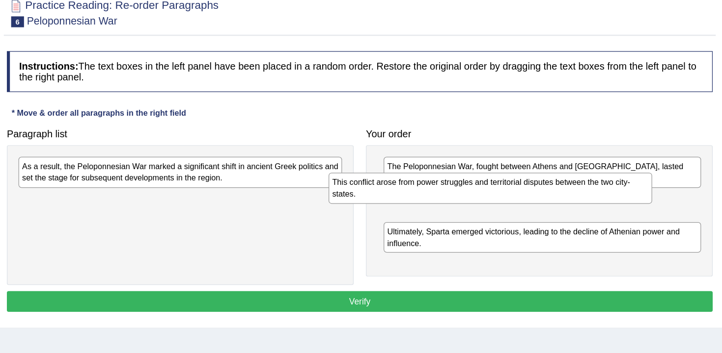
drag, startPoint x: 347, startPoint y: 197, endPoint x: 598, endPoint y: 210, distance: 251.7
click at [598, 210] on div "This conflict arose from power struggles and territorial disputes between the t…" at bounding box center [522, 201] width 260 height 25
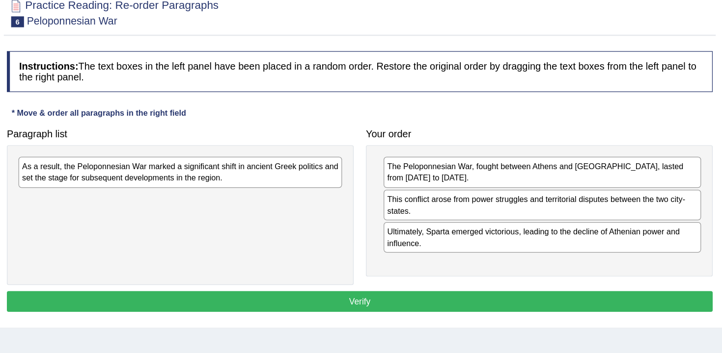
drag, startPoint x: 371, startPoint y: 173, endPoint x: 382, endPoint y: 181, distance: 13.8
click at [382, 181] on div "As a result, the Peloponnesian War marked a significant shift in ancient Greek …" at bounding box center [273, 222] width 278 height 112
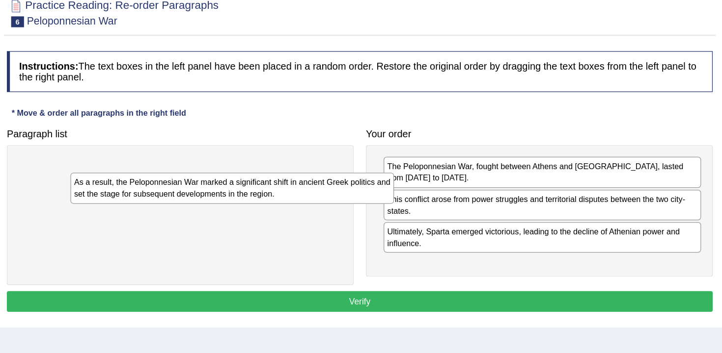
drag, startPoint x: 379, startPoint y: 186, endPoint x: 529, endPoint y: 228, distance: 156.0
click at [445, 213] on div "As a result, the Peloponnesian War marked a significant shift in ancient Greek …" at bounding box center [315, 201] width 260 height 25
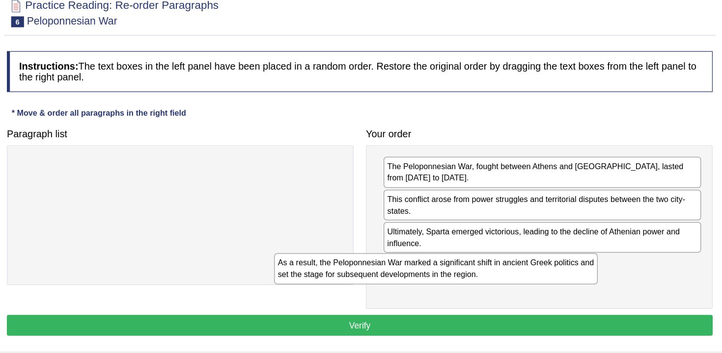
drag, startPoint x: 378, startPoint y: 196, endPoint x: 584, endPoint y: 273, distance: 219.7
click at [584, 273] on div "As a result, the Peloponnesian War marked a significant shift in ancient Greek …" at bounding box center [479, 265] width 260 height 25
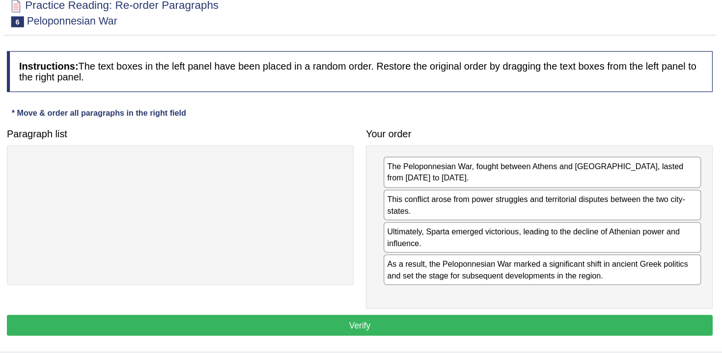
click at [572, 301] on div "Instructions: The text boxes in the left panel have been placed in a random ord…" at bounding box center [417, 207] width 571 height 242
click at [591, 306] on button "Verify" at bounding box center [417, 311] width 567 height 17
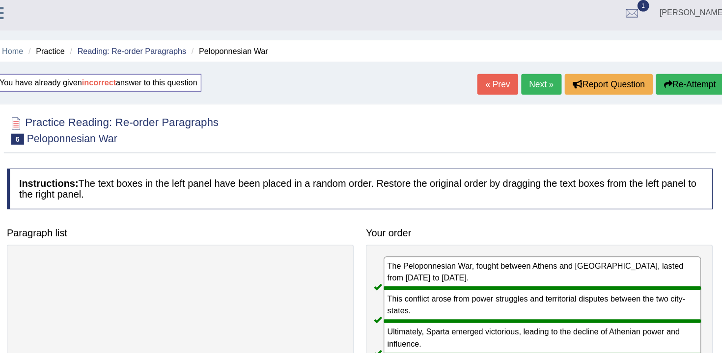
scroll to position [0, 0]
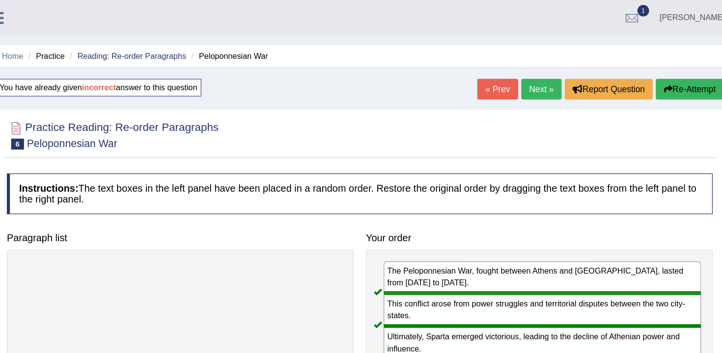
click at [563, 82] on div "Home Practice Reading: Re-order Paragraphs Peloponnesian War You have already g…" at bounding box center [417, 245] width 609 height 491
click at [558, 70] on link "Next »" at bounding box center [563, 71] width 32 height 17
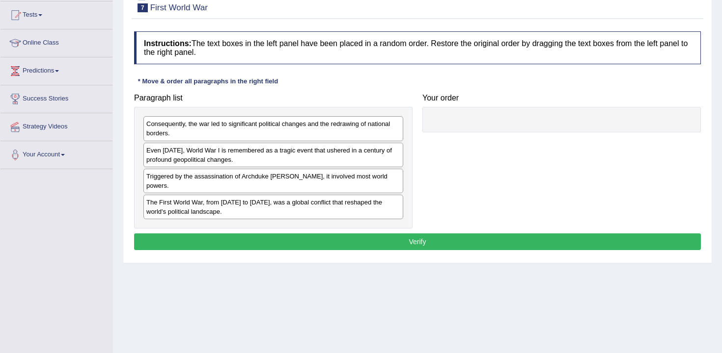
scroll to position [112, 0]
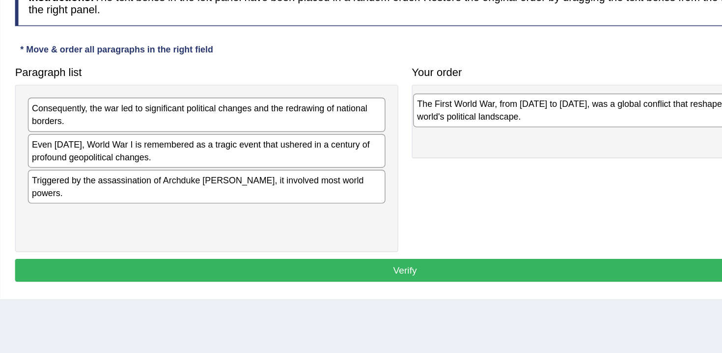
drag, startPoint x: 298, startPoint y: 195, endPoint x: 578, endPoint y: 114, distance: 291.5
click at [578, 114] on div "The First World War, from 1914 to 1918, was a global conflict that reshaped the…" at bounding box center [553, 116] width 260 height 25
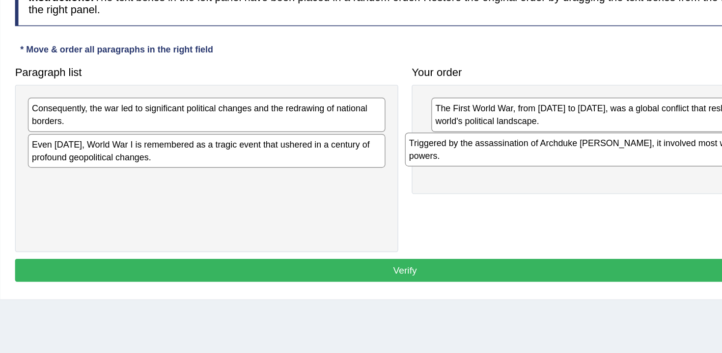
drag, startPoint x: 373, startPoint y: 183, endPoint x: 647, endPoint y: 156, distance: 275.3
click at [647, 156] on div "Triggered by the assassination of Archduke Franz Ferdinand, it involved most wo…" at bounding box center [547, 145] width 260 height 25
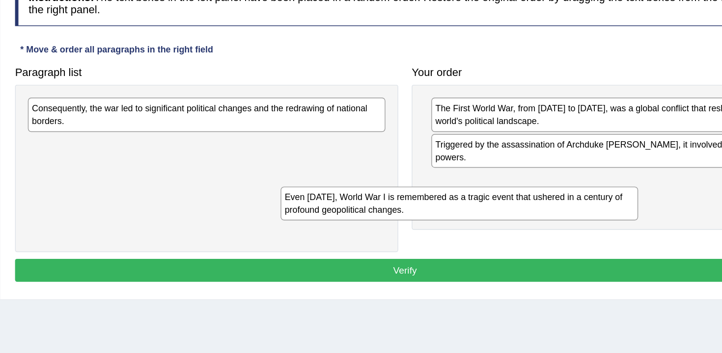
drag, startPoint x: 370, startPoint y: 150, endPoint x: 603, endPoint y: 198, distance: 238.1
click at [587, 196] on div "Even today, World War I is remembered as a tragic event that ushered in a centu…" at bounding box center [457, 184] width 260 height 25
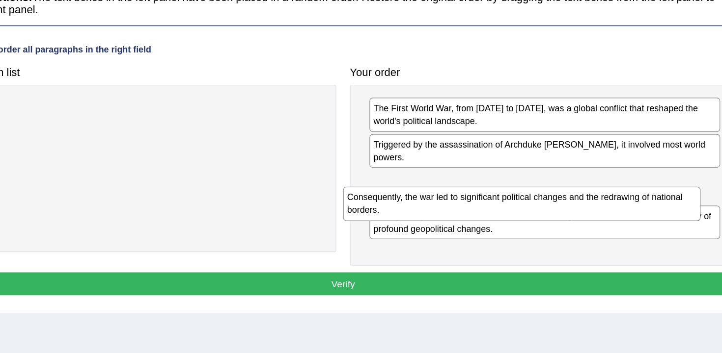
drag, startPoint x: 309, startPoint y: 116, endPoint x: 586, endPoint y: 173, distance: 283.2
click at [586, 173] on div "Consequently, the war led to significant political changes and the redrawing of…" at bounding box center [547, 184] width 260 height 25
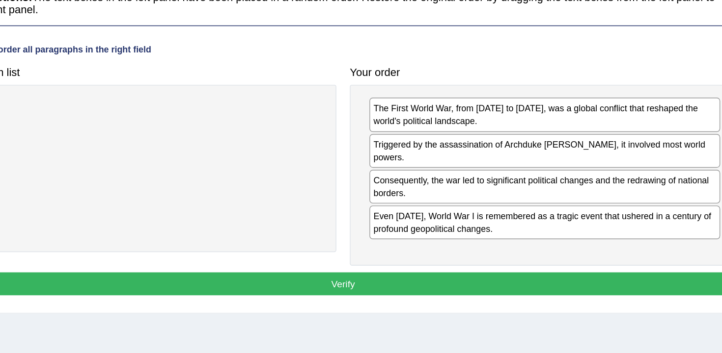
click at [497, 236] on button "Verify" at bounding box center [417, 242] width 567 height 17
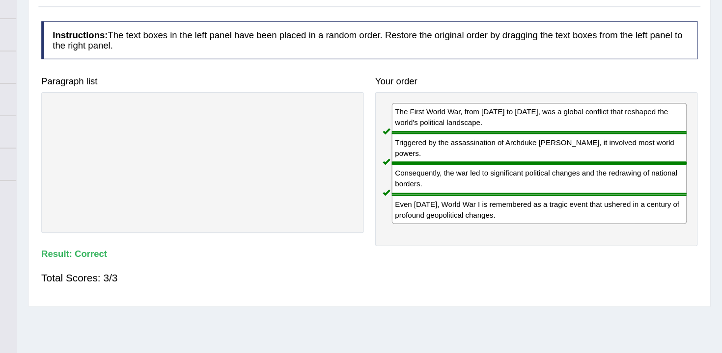
scroll to position [55, 0]
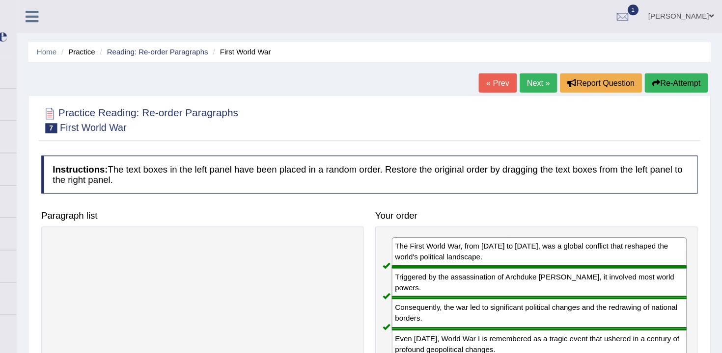
click at [551, 76] on link "Next »" at bounding box center [563, 71] width 32 height 17
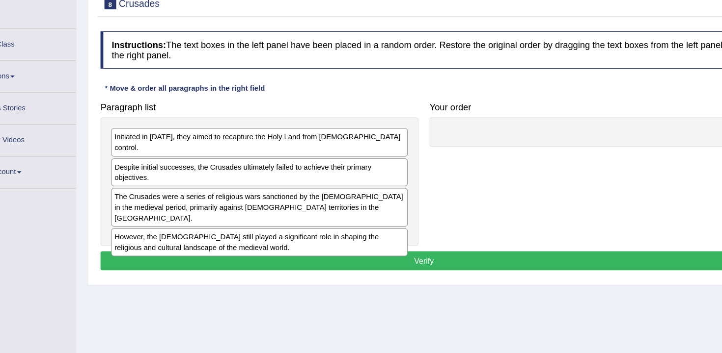
scroll to position [63, 0]
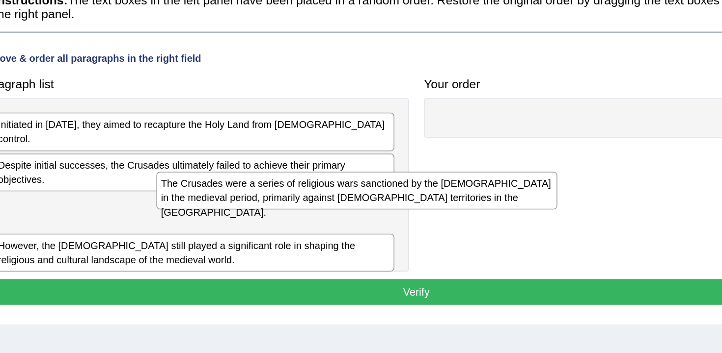
drag, startPoint x: 351, startPoint y: 215, endPoint x: 532, endPoint y: 201, distance: 182.1
click at [509, 201] on div "The Crusades were a series of religious wars sanctioned by the [DEMOGRAPHIC_DAT…" at bounding box center [379, 207] width 260 height 25
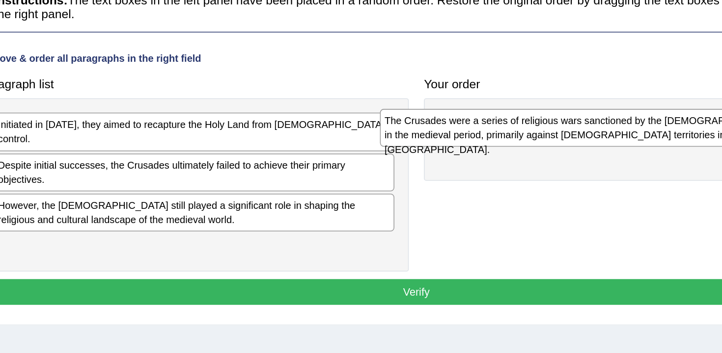
drag, startPoint x: 365, startPoint y: 216, endPoint x: 615, endPoint y: 179, distance: 253.0
click at [615, 179] on div "The Crusades were a series of religious wars sanctioned by the [DEMOGRAPHIC_DAT…" at bounding box center [524, 166] width 260 height 25
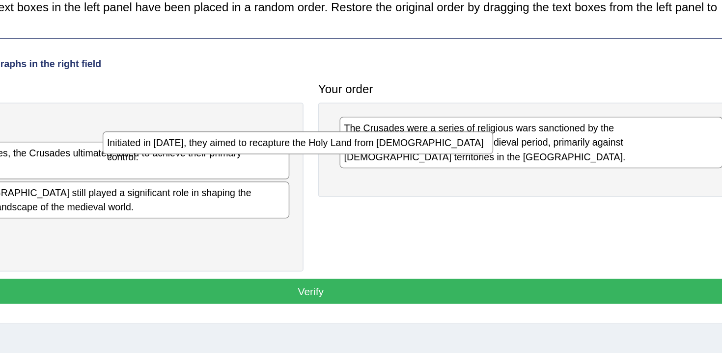
drag, startPoint x: 382, startPoint y: 169, endPoint x: 576, endPoint y: 188, distance: 194.8
click at [539, 182] on div "Initiated in [DATE], they aimed to recapture the Holy Land from [DEMOGRAPHIC_DA…" at bounding box center [409, 173] width 260 height 15
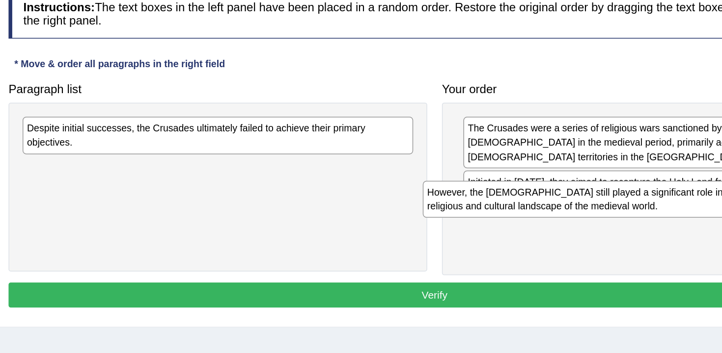
drag, startPoint x: 300, startPoint y: 195, endPoint x: 568, endPoint y: 209, distance: 268.4
click at [568, 209] on div "However, the [DEMOGRAPHIC_DATA] still played a significant role in shaping the …" at bounding box center [539, 211] width 260 height 25
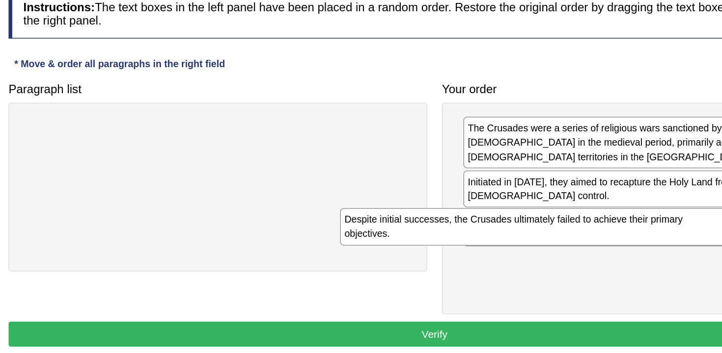
drag, startPoint x: 348, startPoint y: 176, endPoint x: 558, endPoint y: 237, distance: 218.3
click at [558, 237] on div "Despite initial successes, the Crusades ultimately failed to achieve their prim…" at bounding box center [484, 229] width 260 height 25
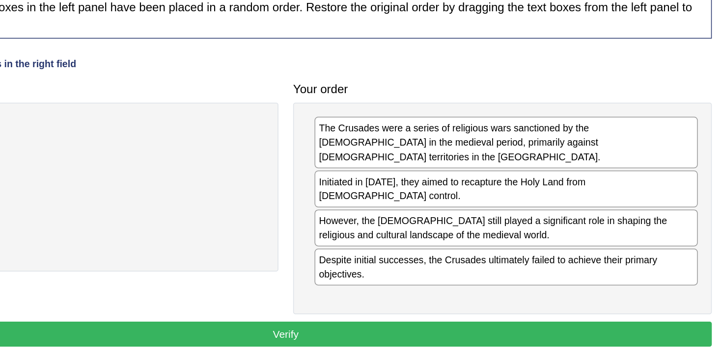
click at [621, 293] on button "Verify" at bounding box center [417, 301] width 567 height 17
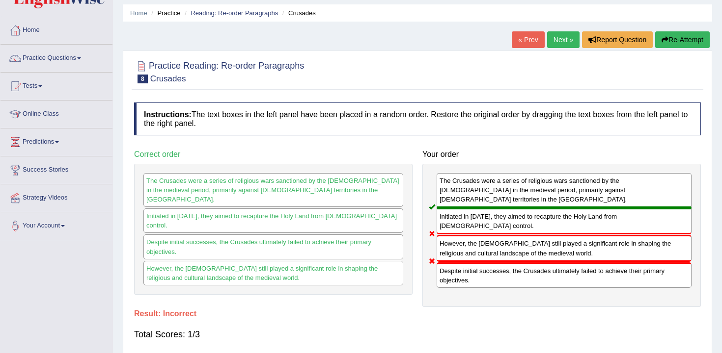
scroll to position [0, 0]
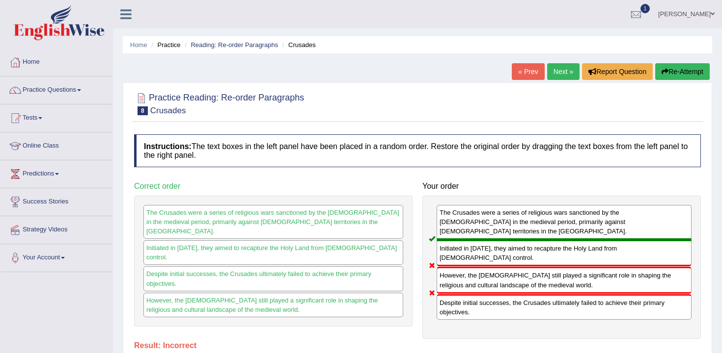
click at [694, 65] on button "Re-Attempt" at bounding box center [682, 71] width 54 height 17
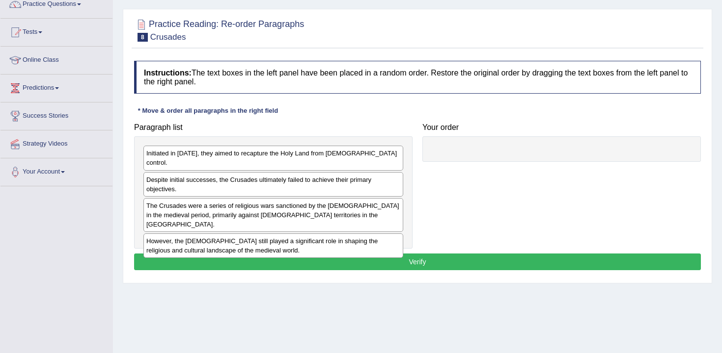
scroll to position [92, 0]
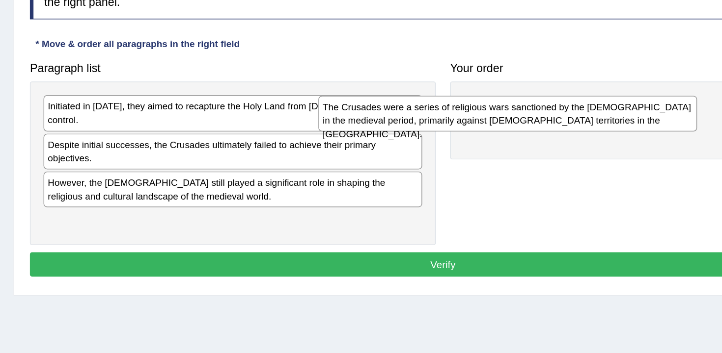
drag, startPoint x: 336, startPoint y: 188, endPoint x: 516, endPoint y: 143, distance: 185.3
click at [516, 143] on div "The Crusades were a series of religious wars sanctioned by the [DEMOGRAPHIC_DAT…" at bounding box center [462, 152] width 260 height 25
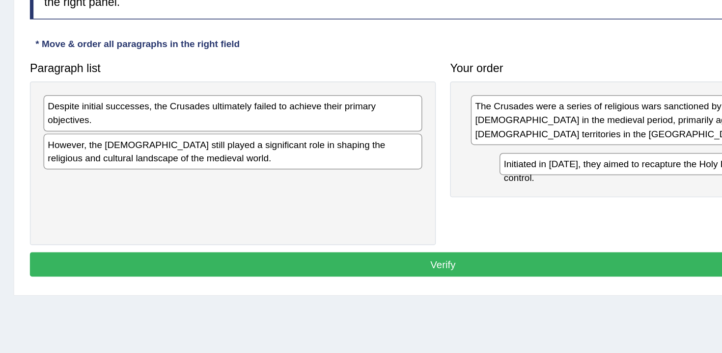
drag, startPoint x: 292, startPoint y: 149, endPoint x: 604, endPoint y: 189, distance: 315.2
click at [604, 189] on div "Initiated in [DATE], they aimed to recapture the Holy Land from [DEMOGRAPHIC_DA…" at bounding box center [586, 187] width 260 height 15
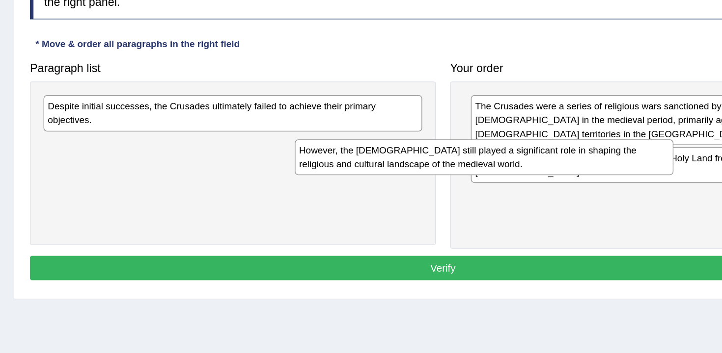
drag, startPoint x: 360, startPoint y: 187, endPoint x: 574, endPoint y: 190, distance: 214.6
click at [574, 190] on div "However, the [DEMOGRAPHIC_DATA] still played a significant role in shaping the …" at bounding box center [446, 182] width 260 height 25
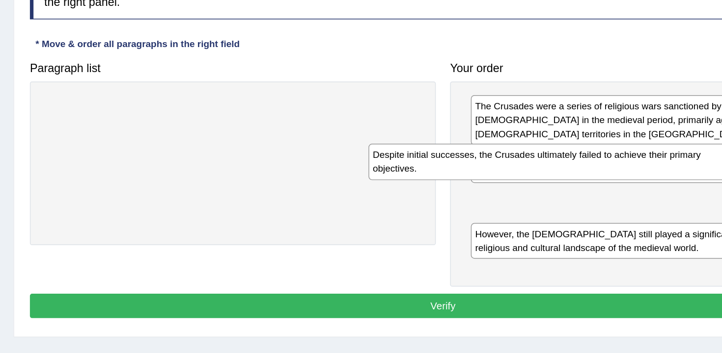
drag, startPoint x: 342, startPoint y: 157, endPoint x: 565, endPoint y: 191, distance: 225.1
click at [565, 191] on div "Despite initial successes, the Crusades ultimately failed to achieve their prim…" at bounding box center [496, 185] width 260 height 25
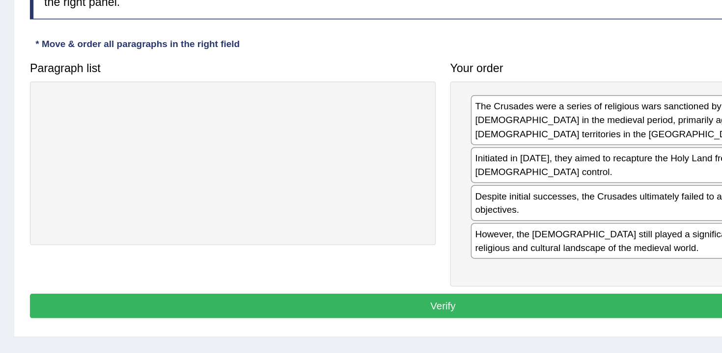
click at [539, 288] on div "Practice Reading: Re-order Paragraphs 8 Crusades Instructions: The text boxes i…" at bounding box center [417, 154] width 589 height 303
click at [539, 276] on button "Verify" at bounding box center [417, 284] width 567 height 17
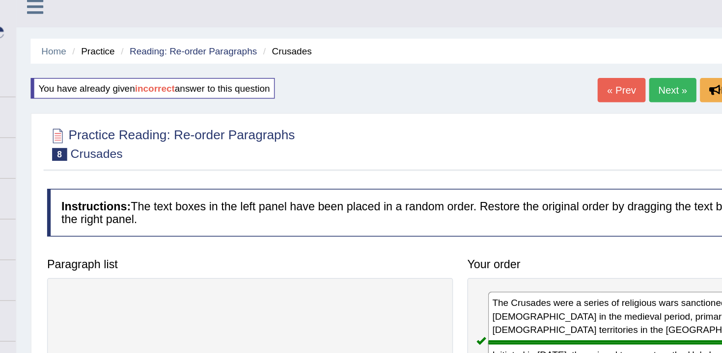
scroll to position [0, 0]
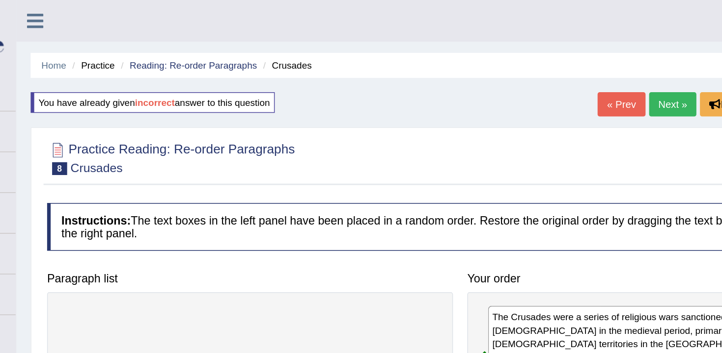
click at [553, 58] on div "Home Practice Reading: Re-order Paragraphs Crusades You have already given inco…" at bounding box center [417, 245] width 609 height 491
click at [553, 72] on link "Next »" at bounding box center [563, 71] width 32 height 17
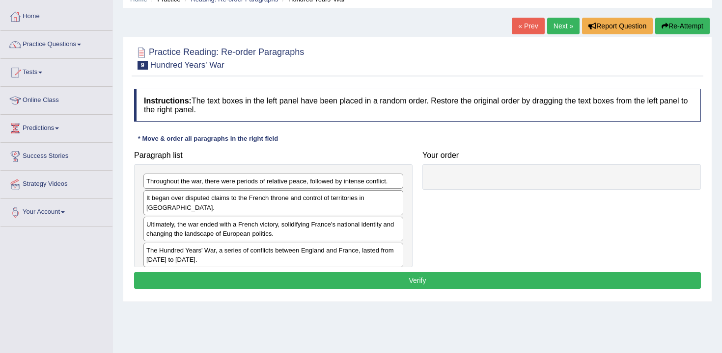
scroll to position [52, 0]
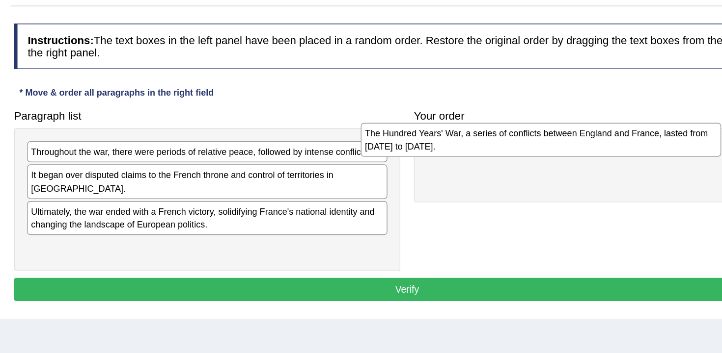
drag, startPoint x: 344, startPoint y: 231, endPoint x: 610, endPoint y: 149, distance: 278.7
click at [610, 154] on div "The Hundred Years' War, a series of conflicts between England and France, laste…" at bounding box center [514, 166] width 260 height 25
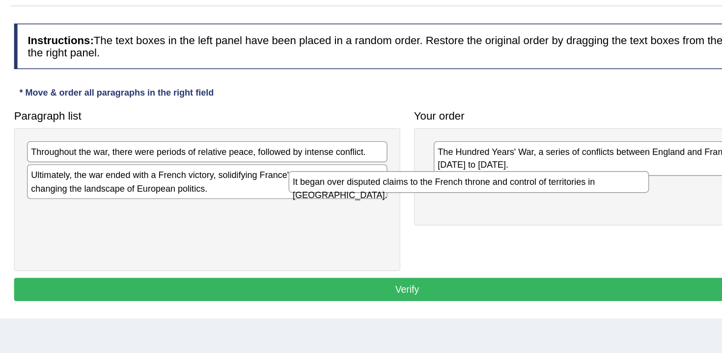
drag, startPoint x: 343, startPoint y: 197, endPoint x: 540, endPoint y: 200, distance: 196.9
click at [540, 200] on div "It began over disputed claims to the French throne and control of territories i…" at bounding box center [462, 196] width 260 height 15
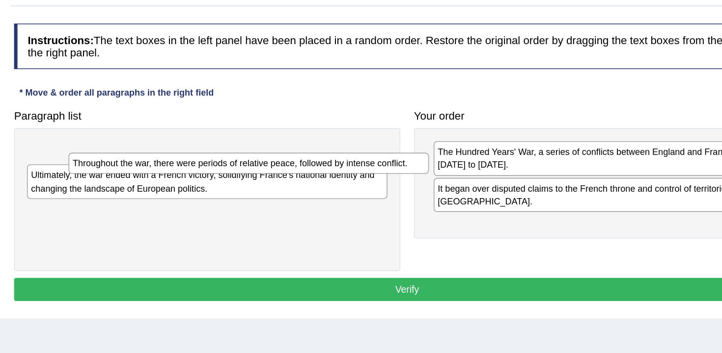
drag, startPoint x: 354, startPoint y: 169, endPoint x: 518, endPoint y: 214, distance: 169.5
click at [433, 191] on div "Throughout the war, there were periods of relative peace, followed by intense c…" at bounding box center [303, 183] width 260 height 15
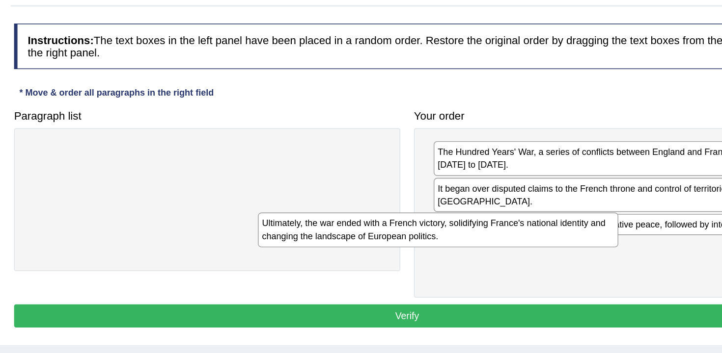
drag, startPoint x: 346, startPoint y: 172, endPoint x: 518, endPoint y: 225, distance: 179.7
click at [518, 225] on div "Ultimately, the war ended with a French victory, solidifying France's national …" at bounding box center [440, 231] width 260 height 25
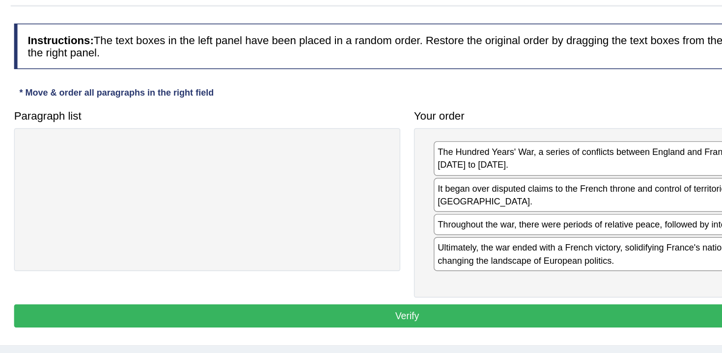
click at [529, 285] on button "Verify" at bounding box center [417, 293] width 567 height 17
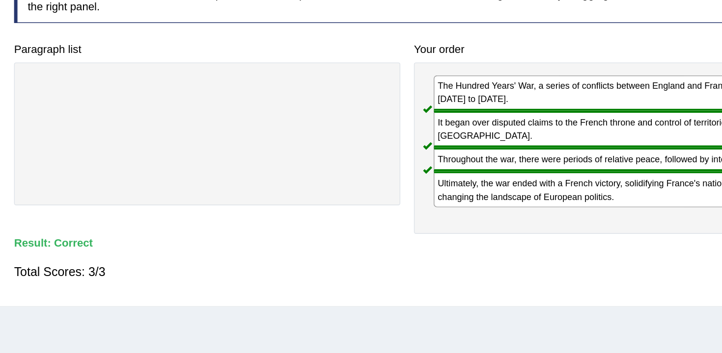
scroll to position [52, 0]
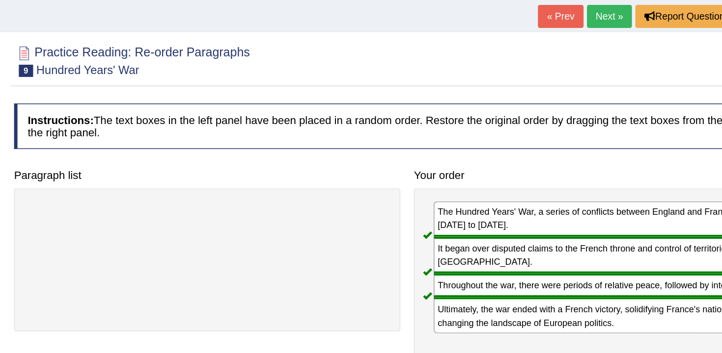
click at [549, 12] on link "Next »" at bounding box center [563, 20] width 32 height 17
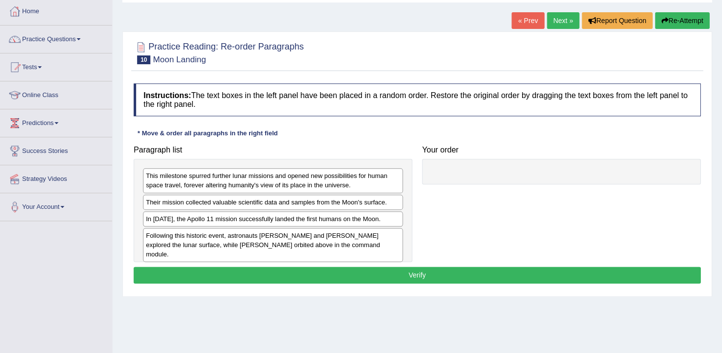
scroll to position [51, 0]
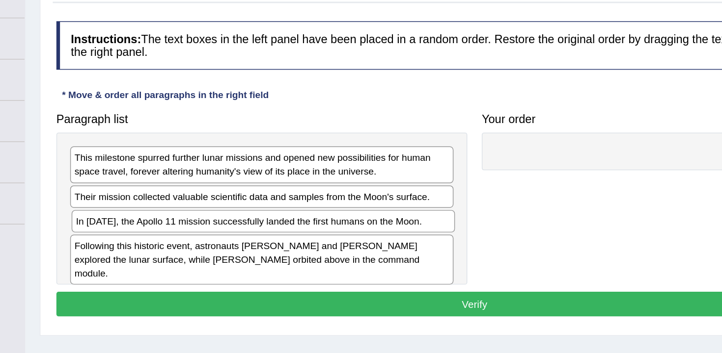
drag, startPoint x: 291, startPoint y: 225, endPoint x: 551, endPoint y: 213, distance: 260.0
click at [404, 213] on div "In [DATE], the Apollo 11 mission successfully landed the first humans on the Mo…" at bounding box center [274, 219] width 260 height 15
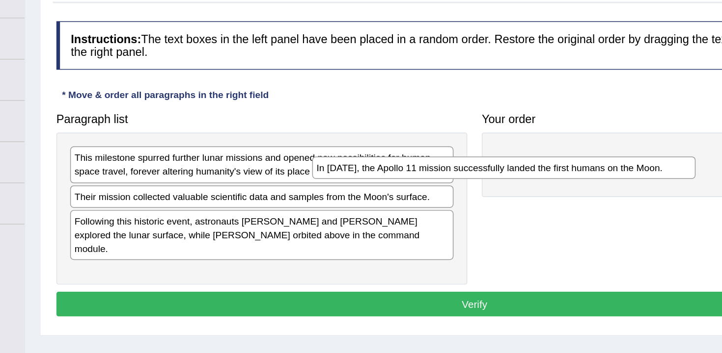
drag, startPoint x: 341, startPoint y: 225, endPoint x: 572, endPoint y: 188, distance: 234.2
click at [567, 188] on div "In [DATE], the Apollo 11 mission successfully landed the first humans on the Mo…" at bounding box center [437, 182] width 260 height 15
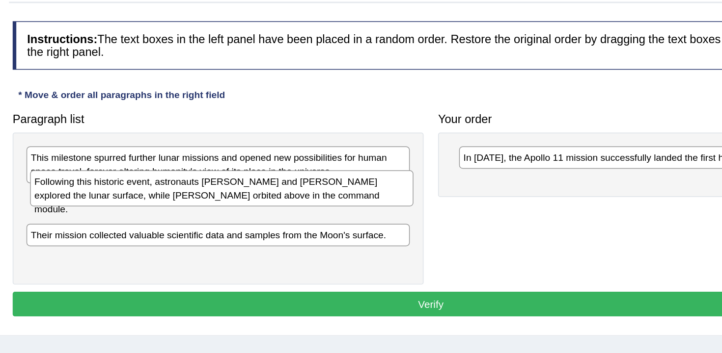
drag, startPoint x: 338, startPoint y: 226, endPoint x: 340, endPoint y: 201, distance: 25.1
click at [340, 201] on div "Following this historic event, astronauts [PERSON_NAME] and [PERSON_NAME] explo…" at bounding box center [276, 197] width 260 height 25
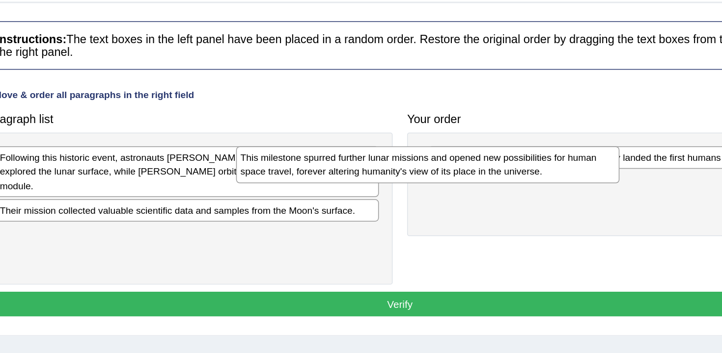
drag, startPoint x: 316, startPoint y: 186, endPoint x: 519, endPoint y: 187, distance: 203.7
click at [519, 187] on div "This milestone spurred further lunar missions and opened new possibilities for …" at bounding box center [436, 180] width 260 height 25
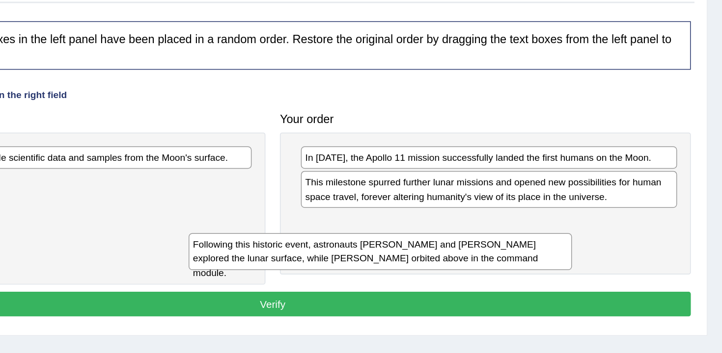
drag, startPoint x: 382, startPoint y: 180, endPoint x: 598, endPoint y: 234, distance: 223.0
click at [599, 235] on div "Following this historic event, astronauts [PERSON_NAME] and [PERSON_NAME] explo…" at bounding box center [490, 239] width 260 height 25
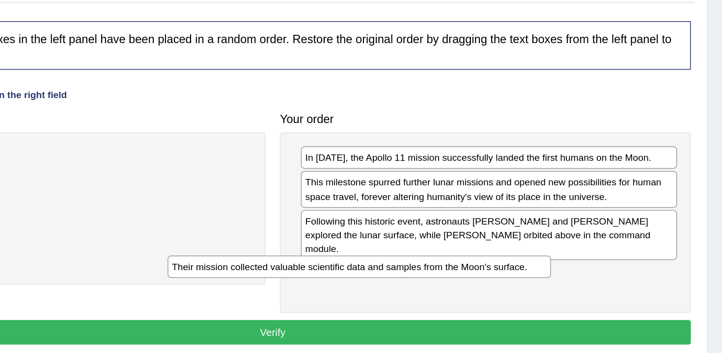
drag, startPoint x: 377, startPoint y: 172, endPoint x: 593, endPoint y: 240, distance: 225.9
click at [592, 243] on div "Their mission collected valuable scientific data and samples from the Moon's su…" at bounding box center [476, 250] width 260 height 15
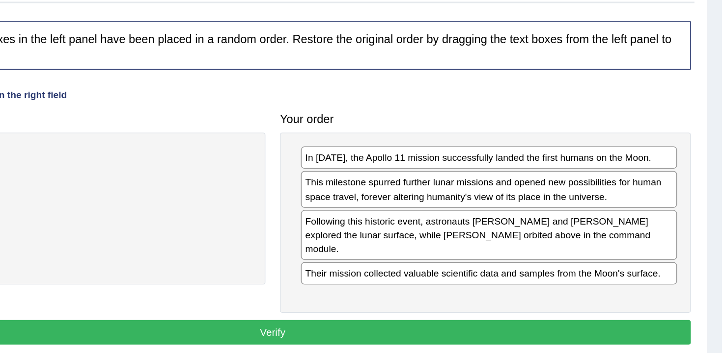
click at [634, 291] on button "Verify" at bounding box center [417, 294] width 567 height 17
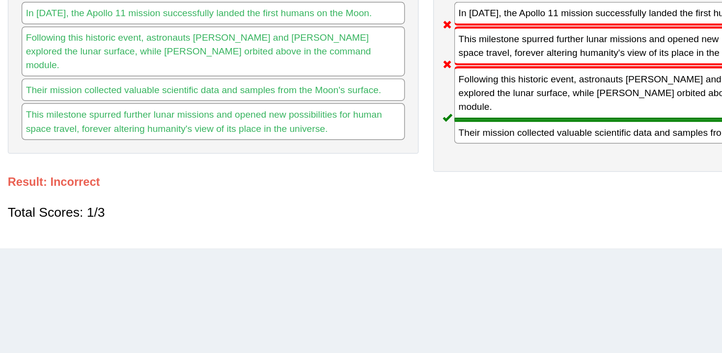
scroll to position [0, 0]
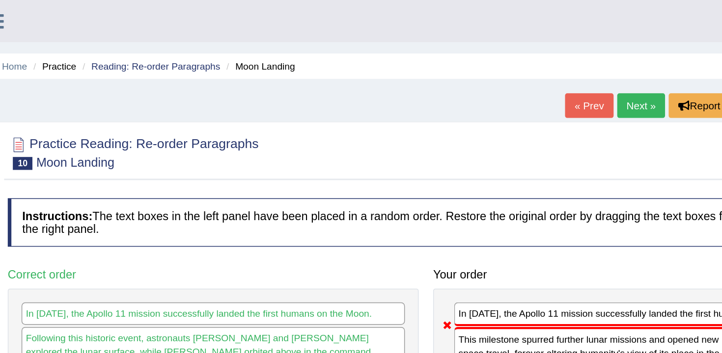
click at [552, 75] on link "Next »" at bounding box center [563, 71] width 32 height 17
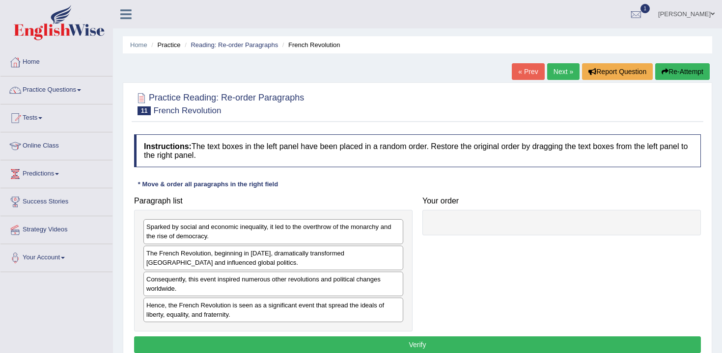
click at [522, 79] on link "« Prev" at bounding box center [528, 71] width 32 height 17
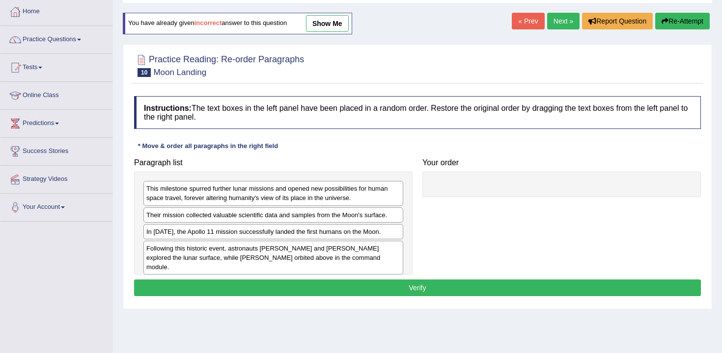
scroll to position [52, 0]
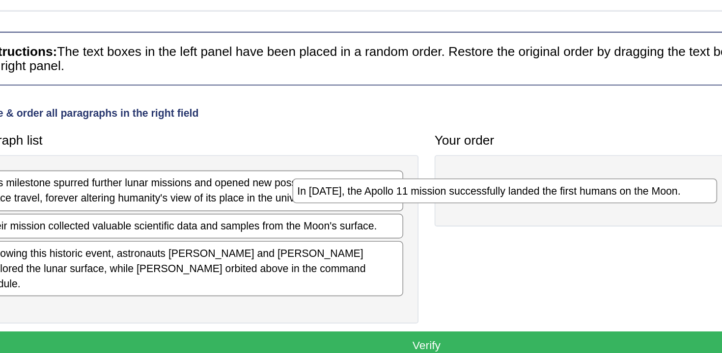
drag, startPoint x: 359, startPoint y: 237, endPoint x: 569, endPoint y: 193, distance: 214.7
click at [568, 194] on div "In [DATE], the Apollo 11 mission successfully landed the first humans on the Mo…" at bounding box center [465, 192] width 260 height 15
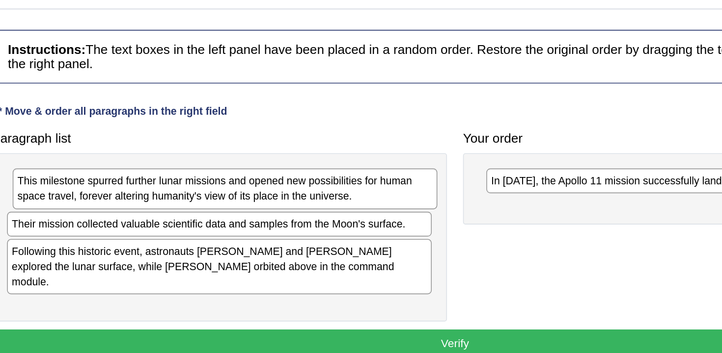
drag, startPoint x: 366, startPoint y: 193, endPoint x: 532, endPoint y: 223, distance: 169.2
click at [406, 205] on div "This milestone spurred further lunar missions and opened new possibilities for …" at bounding box center [277, 192] width 260 height 25
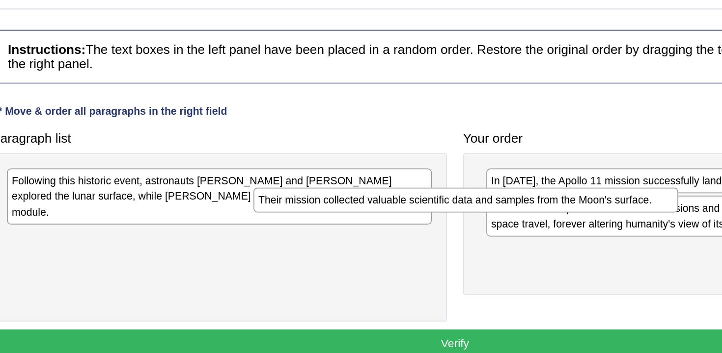
drag, startPoint x: 361, startPoint y: 192, endPoint x: 512, endPoint y: 204, distance: 151.2
click at [512, 204] on div "Their mission collected valuable scientific data and samples from the Moon's su…" at bounding box center [424, 199] width 260 height 15
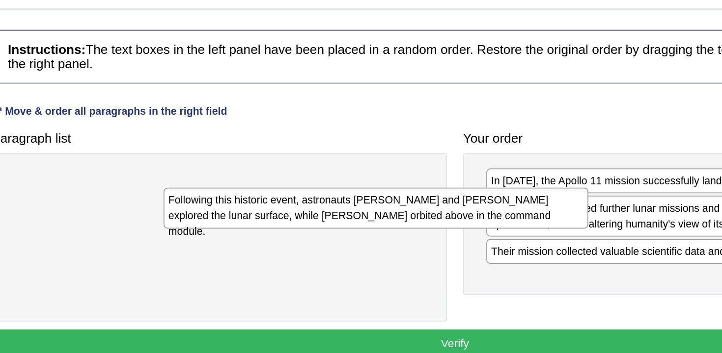
drag, startPoint x: 360, startPoint y: 196, endPoint x: 555, endPoint y: 217, distance: 195.6
click at [499, 216] on div "Following this historic event, astronauts Neil Armstrong and Buzz Aldrin explor…" at bounding box center [369, 204] width 260 height 25
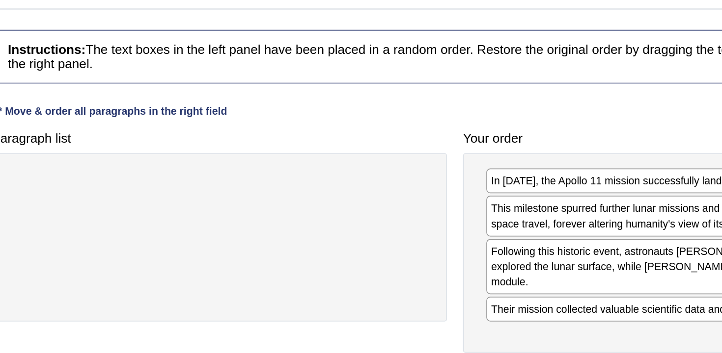
drag, startPoint x: 528, startPoint y: 210, endPoint x: 532, endPoint y: 241, distance: 31.2
click at [532, 221] on div "This milestone spurred further lunar missions and opened new possibilities for …" at bounding box center [563, 209] width 255 height 25
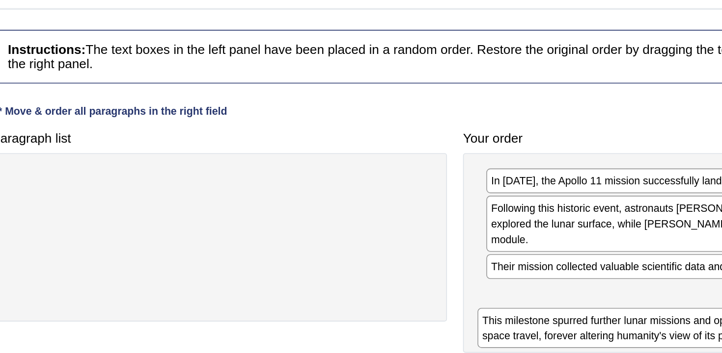
drag, startPoint x: 532, startPoint y: 241, endPoint x: 527, endPoint y: 283, distance: 42.6
click at [527, 283] on div "This milestone spurred further lunar missions and opened new possibilities for …" at bounding box center [558, 278] width 255 height 25
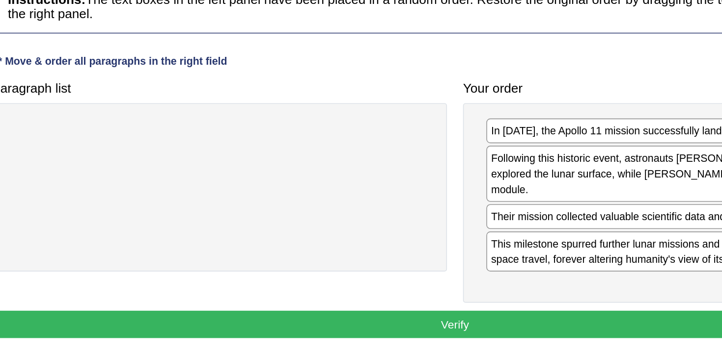
click at [507, 299] on button "Verify" at bounding box center [417, 306] width 567 height 17
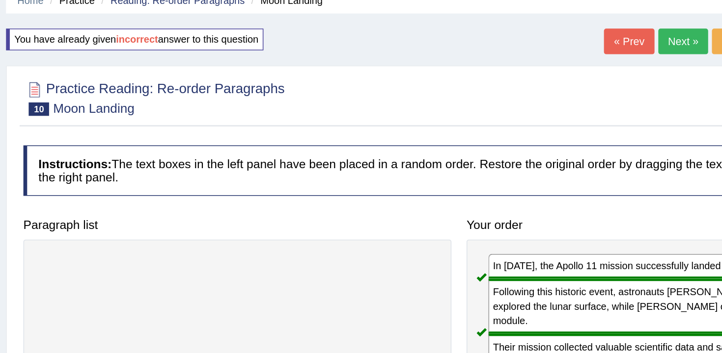
scroll to position [0, 0]
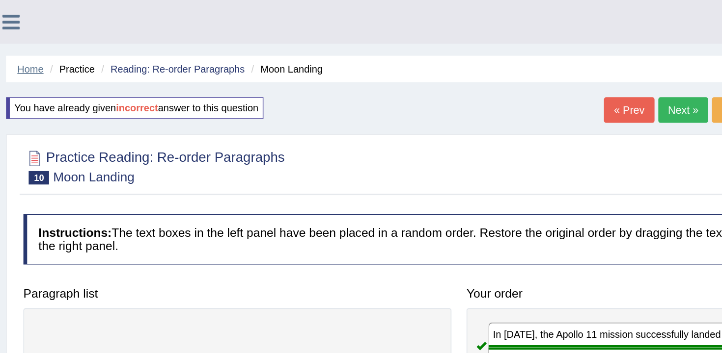
click at [139, 47] on link "Home" at bounding box center [138, 44] width 17 height 7
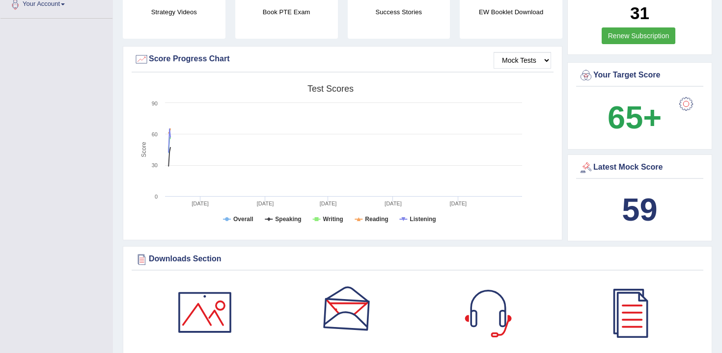
scroll to position [69, 0]
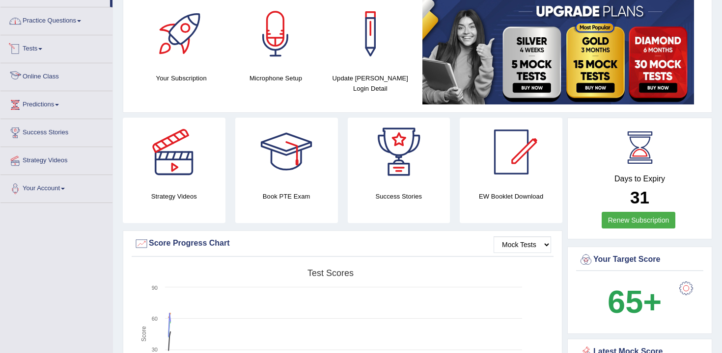
click at [53, 24] on link "Practice Questions" at bounding box center [56, 19] width 112 height 25
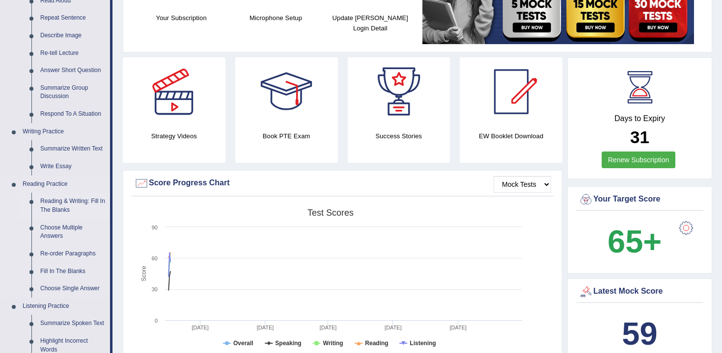
click at [71, 211] on link "Reading & Writing: Fill In The Blanks" at bounding box center [73, 206] width 74 height 26
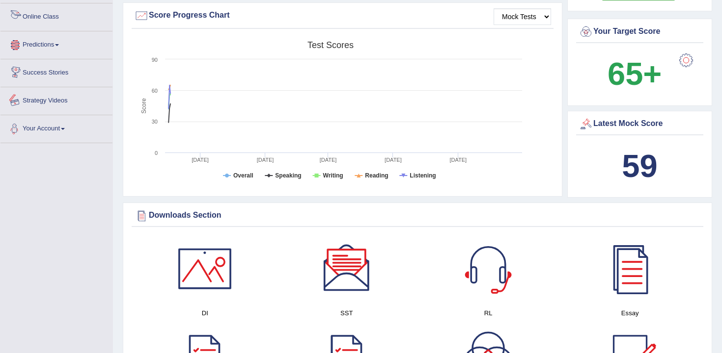
scroll to position [662, 0]
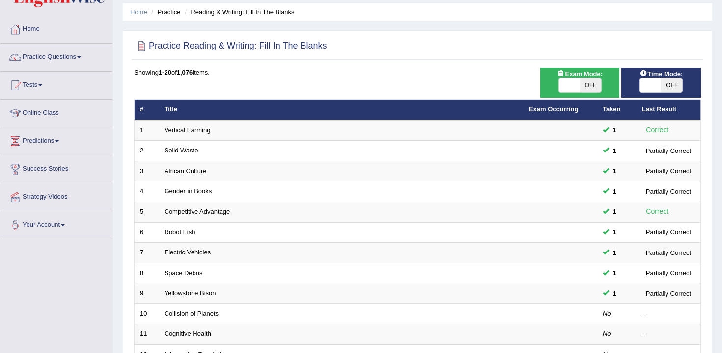
scroll to position [43, 0]
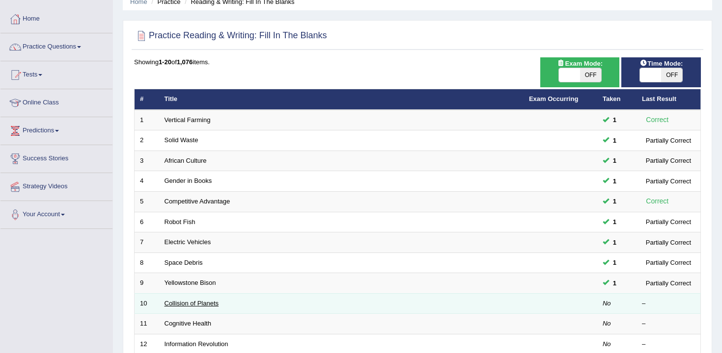
click at [210, 303] on link "Collision of Planets" at bounding box center [191, 303] width 54 height 7
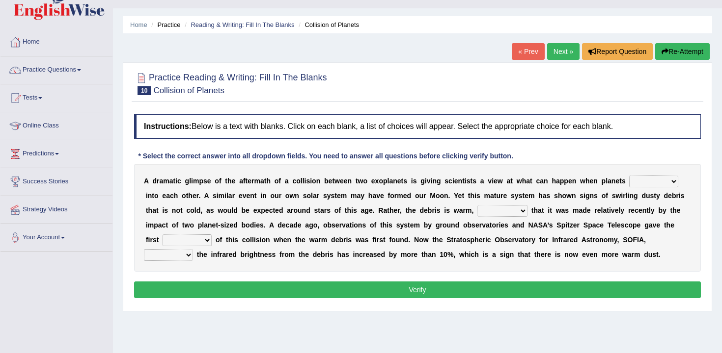
scroll to position [58, 0]
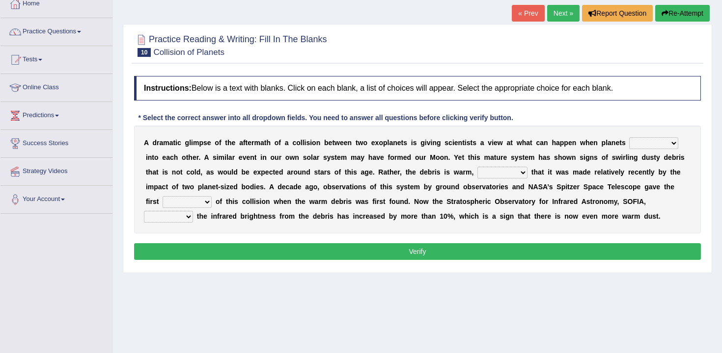
click at [643, 151] on div "A d r a m a t i c g l i m p s e o f t h e a f t e r m a t h o f a c o l l i s i…" at bounding box center [417, 180] width 567 height 108
click at [652, 144] on select "crash explore roam implode" at bounding box center [653, 143] width 49 height 12
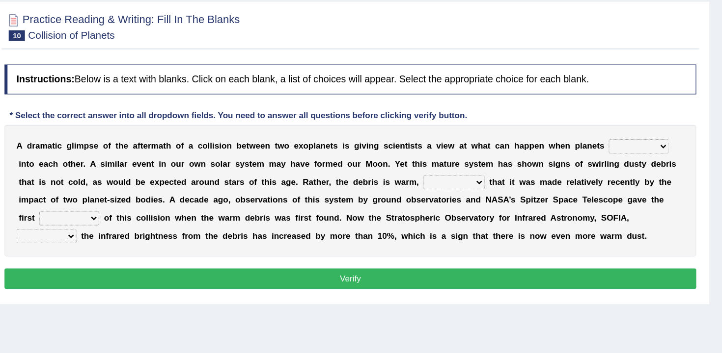
click at [637, 139] on select "crash explore roam implode" at bounding box center [653, 143] width 49 height 12
click at [630, 137] on select "crash explore roam implode" at bounding box center [653, 143] width 49 height 12
click at [638, 143] on select "crash explore roam implode" at bounding box center [653, 143] width 49 height 12
click at [658, 137] on div "A d r a m a t i c g l i m p s e o f t h e a f t e r m a t h o f a c o l l i s i…" at bounding box center [417, 180] width 567 height 108
click at [658, 143] on select "crash explore roam implode" at bounding box center [653, 143] width 49 height 12
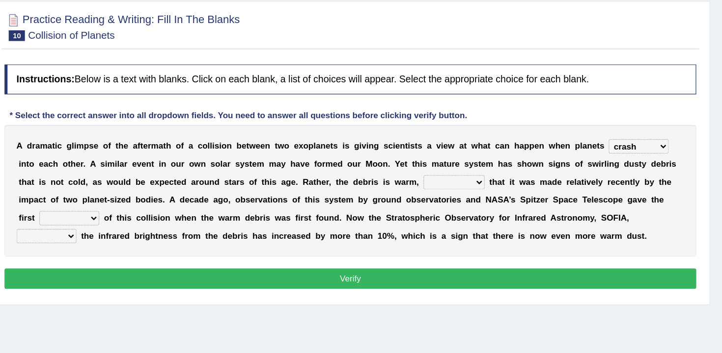
select select "implode"
click at [630, 137] on select "crash explore roam implode" at bounding box center [653, 143] width 49 height 12
click at [480, 170] on select "reinforcing sentencing forging conducing" at bounding box center [502, 173] width 50 height 12
select select "reinforcing"
click at [477, 167] on select "reinforcing sentencing forging conducing" at bounding box center [502, 173] width 50 height 12
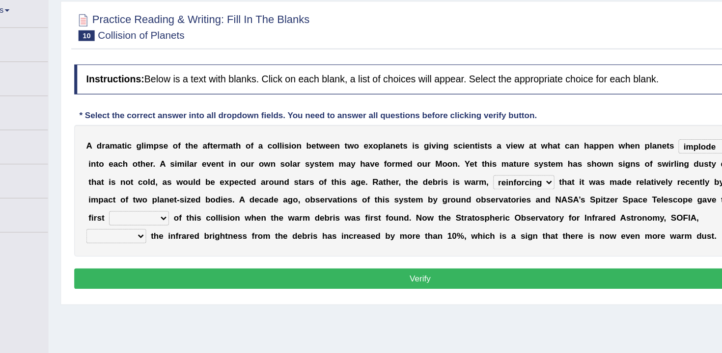
click at [176, 209] on div "A d r a m a t i c g l i m p s e o f t h e a f t e r m a t h o f a c o l l i s i…" at bounding box center [417, 180] width 567 height 108
click at [193, 199] on select "pints faints hints taints" at bounding box center [186, 202] width 49 height 12
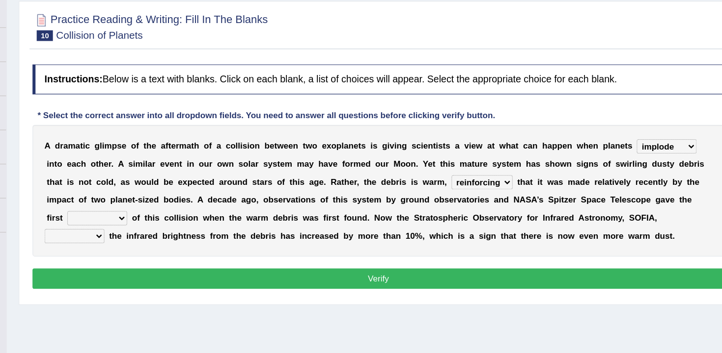
click at [162, 206] on select "pints faints hints taints" at bounding box center [186, 202] width 49 height 12
select select "faints"
click at [162, 196] on select "pints faints hints taints" at bounding box center [186, 202] width 49 height 12
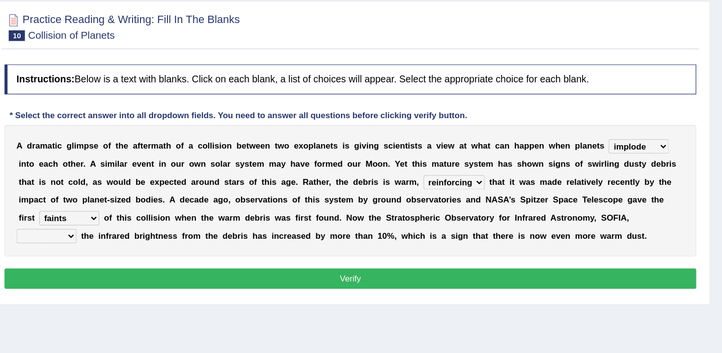
click at [193, 211] on select "concealed revealed repealed unsealed" at bounding box center [168, 217] width 49 height 12
select select "revealed"
click at [193, 211] on select "concealed revealed repealed unsealed" at bounding box center [168, 217] width 49 height 12
click at [634, 249] on button "Verify" at bounding box center [417, 251] width 567 height 17
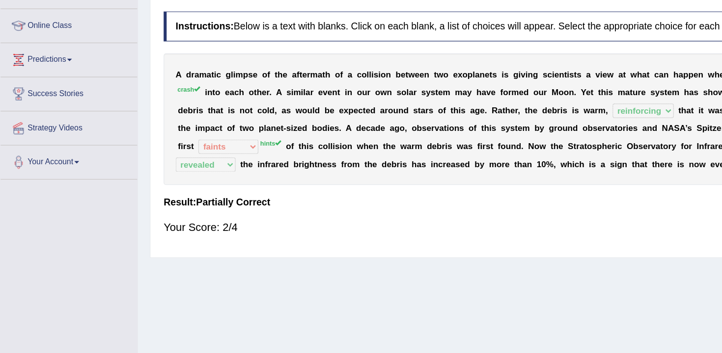
scroll to position [0, 0]
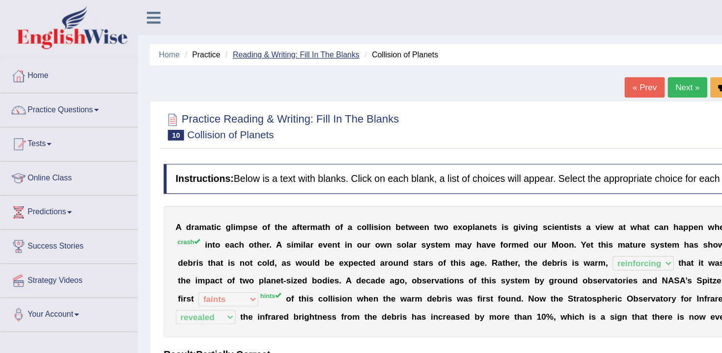
click at [211, 46] on link "Reading & Writing: Fill In The Blanks" at bounding box center [242, 44] width 104 height 7
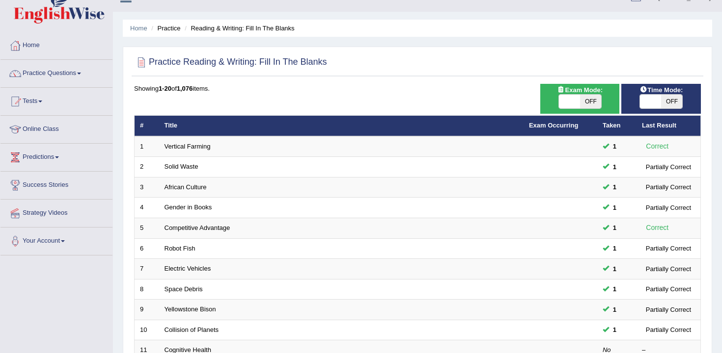
scroll to position [18, 0]
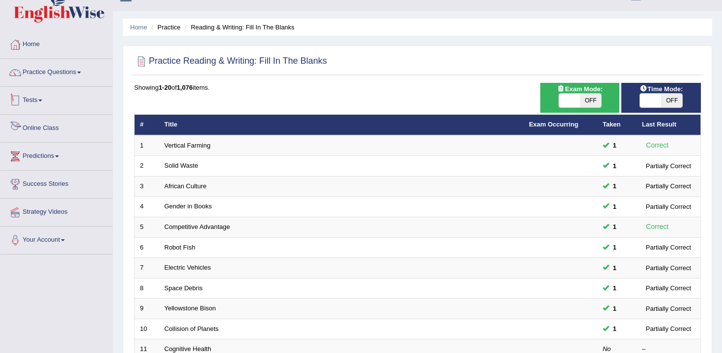
click at [53, 81] on link "Practice Questions" at bounding box center [56, 71] width 112 height 25
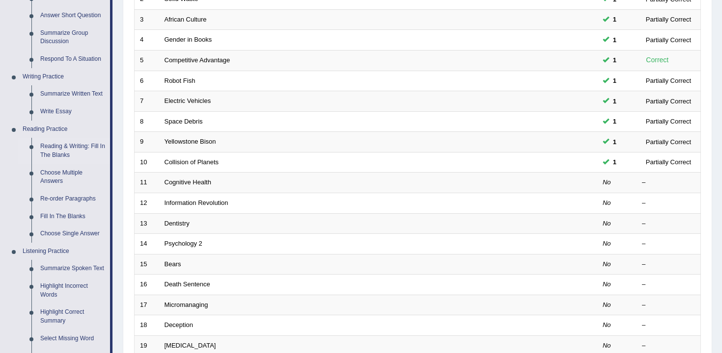
scroll to position [198, 0]
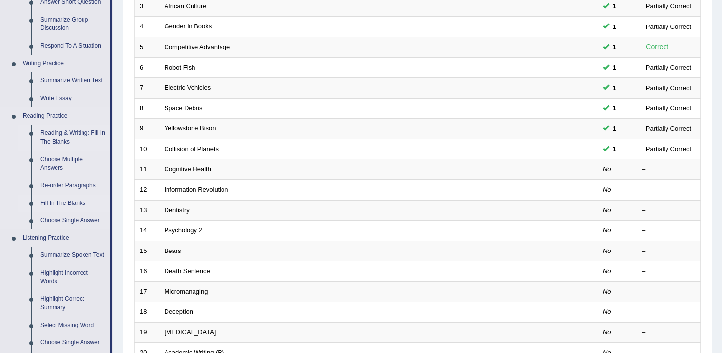
click at [80, 200] on link "Fill In The Blanks" at bounding box center [73, 204] width 74 height 18
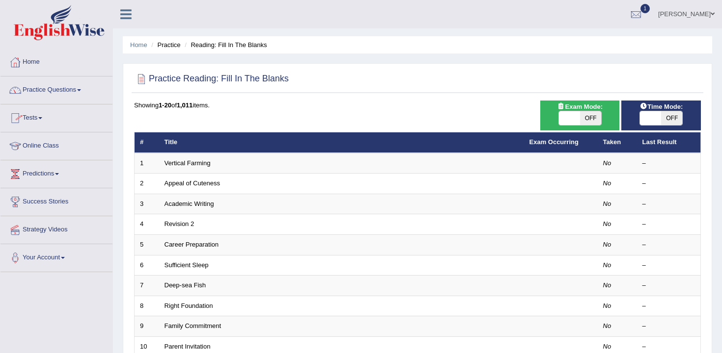
click at [61, 95] on link "Practice Questions" at bounding box center [56, 89] width 112 height 25
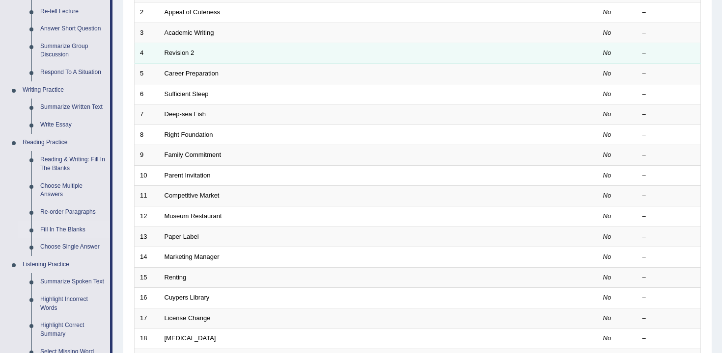
scroll to position [148, 0]
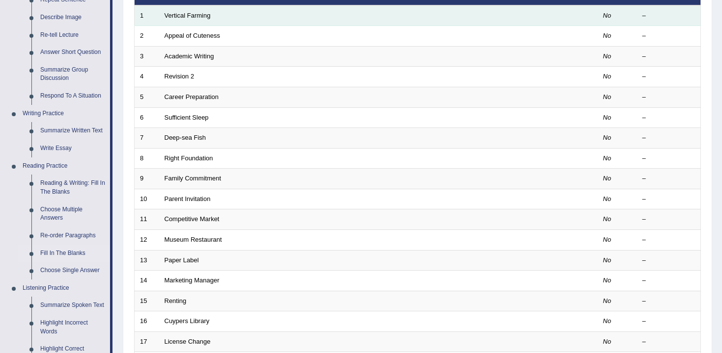
click at [181, 20] on td "Vertical Farming" at bounding box center [341, 15] width 365 height 21
click at [183, 19] on link "Vertical Farming" at bounding box center [187, 15] width 46 height 7
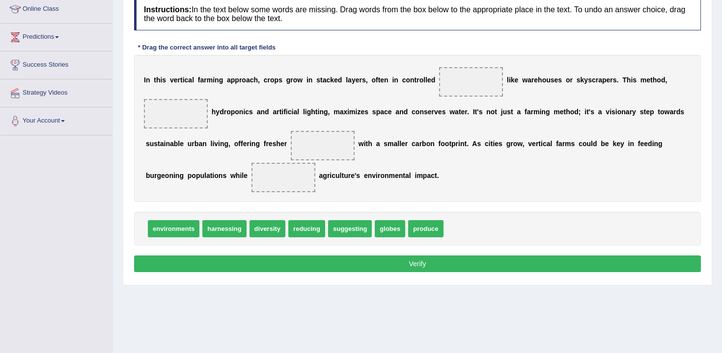
scroll to position [130, 0]
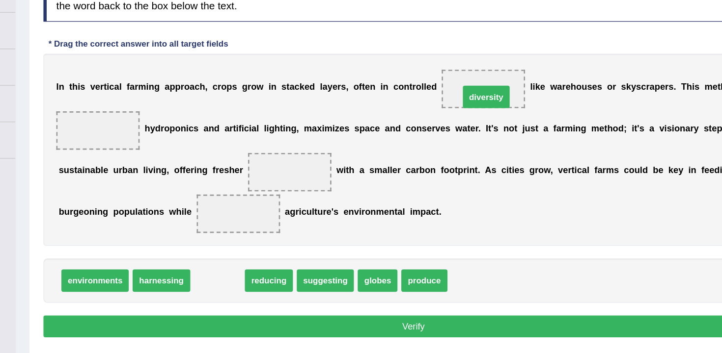
drag, startPoint x: 268, startPoint y: 234, endPoint x: 474, endPoint y: 93, distance: 249.3
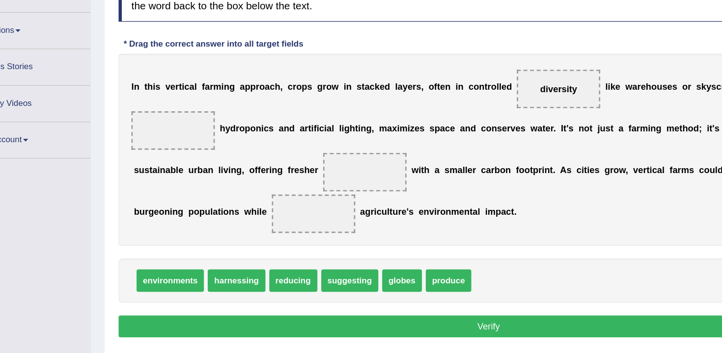
drag, startPoint x: 387, startPoint y: 245, endPoint x: 169, endPoint y: 161, distance: 234.2
click at [169, 161] on div "Instructions: In the text below some words are missing. Drag words from the box…" at bounding box center [417, 144] width 571 height 288
drag, startPoint x: 390, startPoint y: 233, endPoint x: 405, endPoint y: 241, distance: 16.7
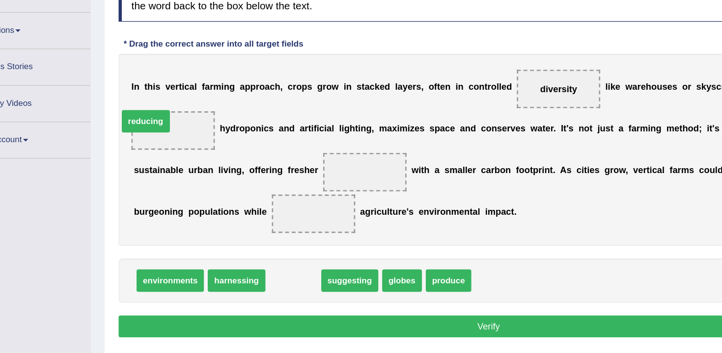
drag, startPoint x: 271, startPoint y: 239, endPoint x: 169, endPoint y: 124, distance: 153.4
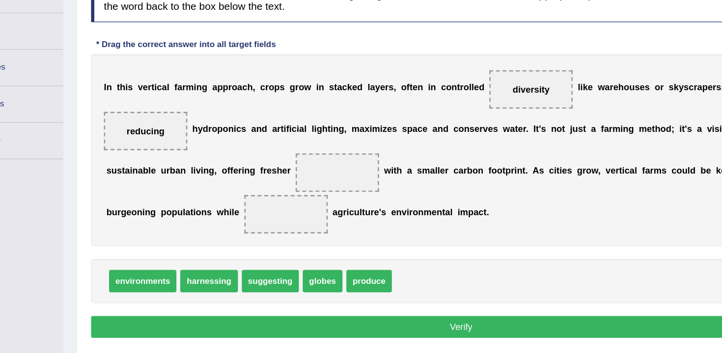
drag, startPoint x: 171, startPoint y: 114, endPoint x: 274, endPoint y: 180, distance: 122.0
click at [272, 179] on div "I n t h i s v e r t i c a l f a r m i n g a p p r o a c h , c r o p s g r o w i…" at bounding box center [417, 135] width 567 height 147
drag, startPoint x: 176, startPoint y: 130, endPoint x: 325, endPoint y: 238, distance: 183.5
click at [325, 238] on div "Instructions: In the text below some words are missing. Drag words from the box…" at bounding box center [417, 144] width 571 height 288
drag, startPoint x: 163, startPoint y: 118, endPoint x: 173, endPoint y: 128, distance: 13.2
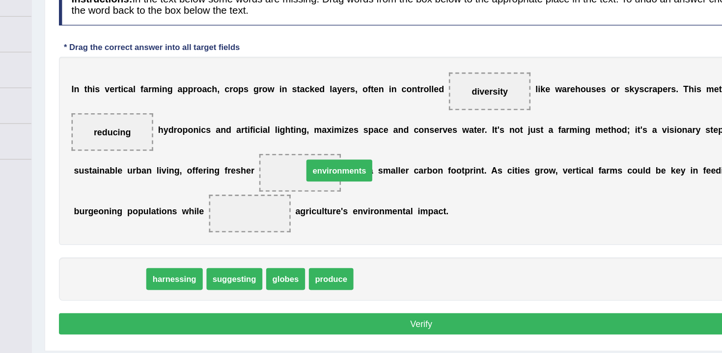
drag, startPoint x: 183, startPoint y: 235, endPoint x: 351, endPoint y: 152, distance: 187.7
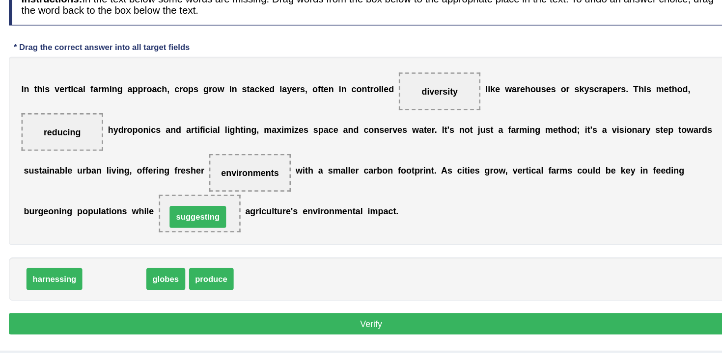
drag, startPoint x: 215, startPoint y: 237, endPoint x: 280, endPoint y: 189, distance: 81.4
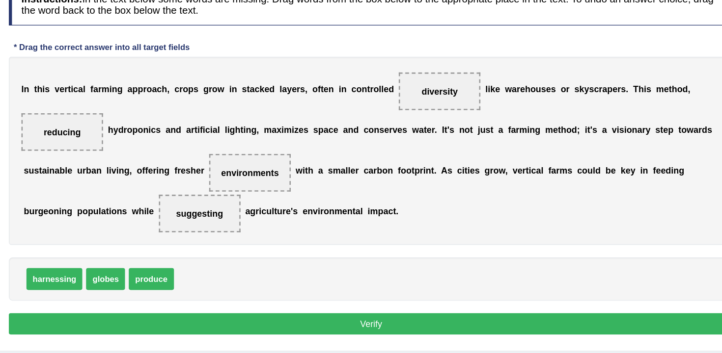
click at [337, 274] on button "Verify" at bounding box center [417, 271] width 567 height 17
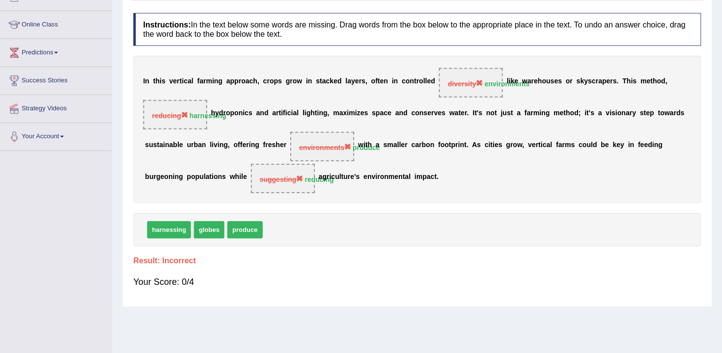
scroll to position [121, 0]
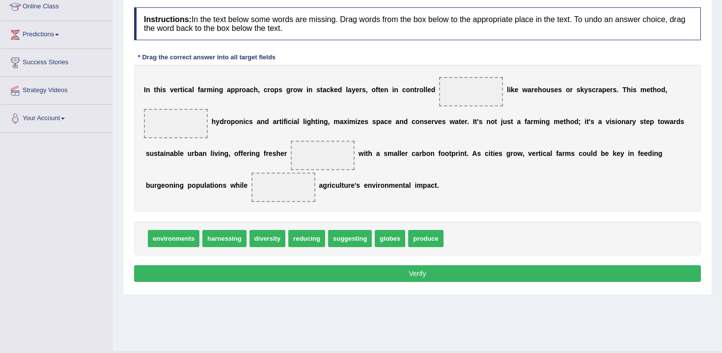
scroll to position [143, 0]
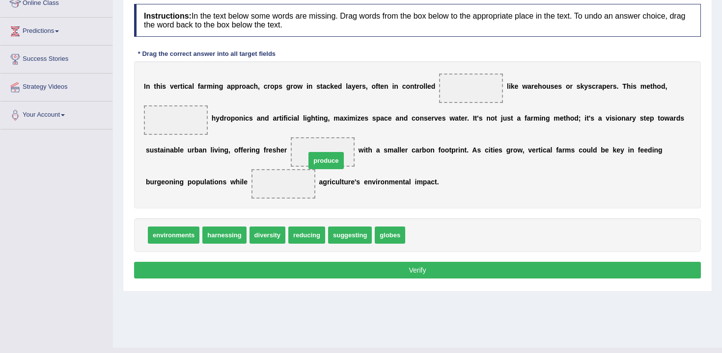
drag, startPoint x: 415, startPoint y: 232, endPoint x: 307, endPoint y: 151, distance: 135.3
drag, startPoint x: 311, startPoint y: 237, endPoint x: 293, endPoint y: 177, distance: 62.7
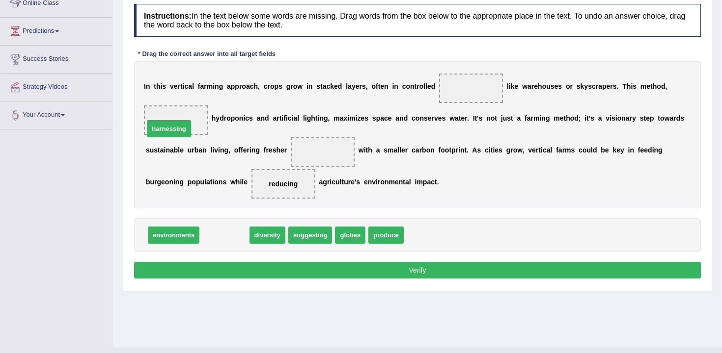
drag, startPoint x: 229, startPoint y: 237, endPoint x: 173, endPoint y: 130, distance: 120.1
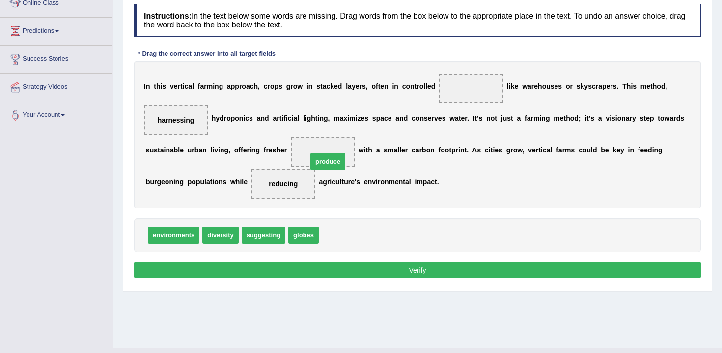
drag, startPoint x: 349, startPoint y: 237, endPoint x: 333, endPoint y: 160, distance: 78.7
drag, startPoint x: 158, startPoint y: 246, endPoint x: 324, endPoint y: 187, distance: 176.2
click at [326, 186] on div "Instructions: In the text below some words are missing. Drag words from the box…" at bounding box center [417, 143] width 571 height 288
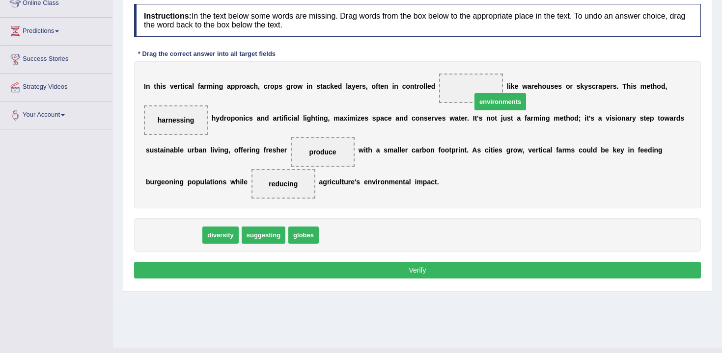
drag, startPoint x: 174, startPoint y: 232, endPoint x: 480, endPoint y: 81, distance: 341.6
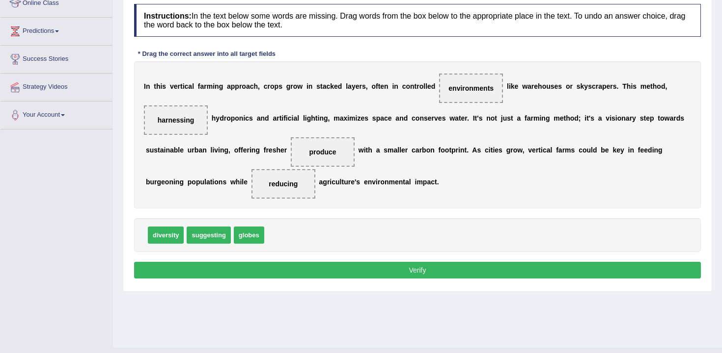
click at [493, 273] on button "Verify" at bounding box center [417, 270] width 567 height 17
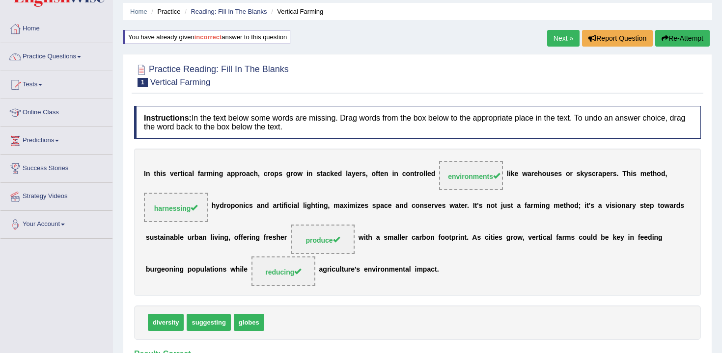
scroll to position [0, 0]
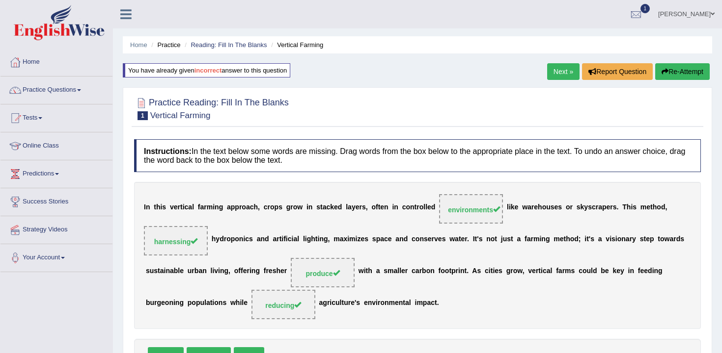
click at [561, 73] on link "Next »" at bounding box center [563, 71] width 32 height 17
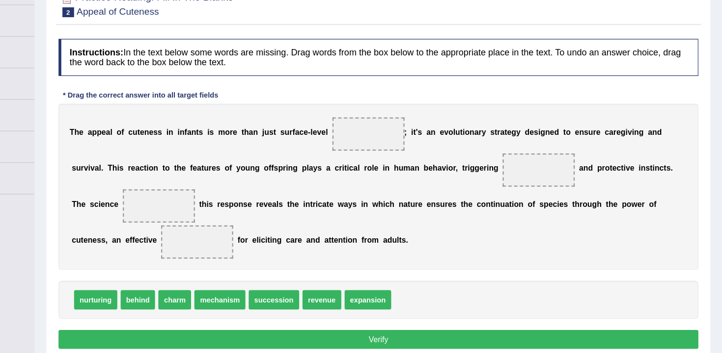
scroll to position [68, 0]
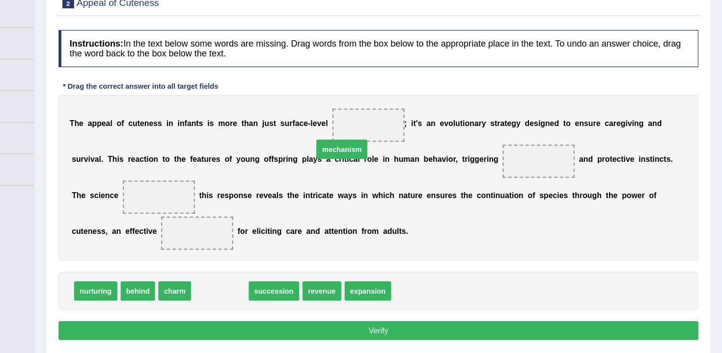
drag, startPoint x: 286, startPoint y: 301, endPoint x: 408, endPoint y: 170, distance: 179.2
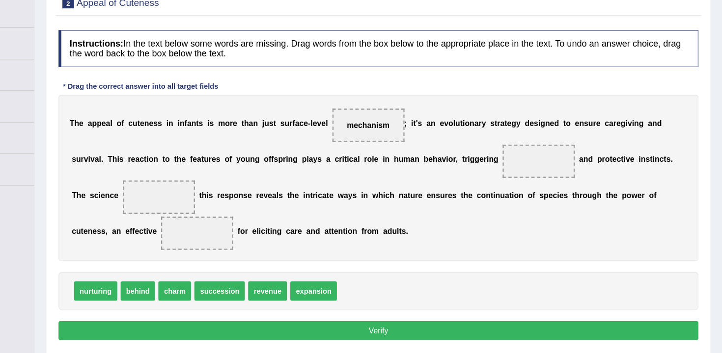
click at [313, 299] on span "revenue" at bounding box center [319, 298] width 34 height 17
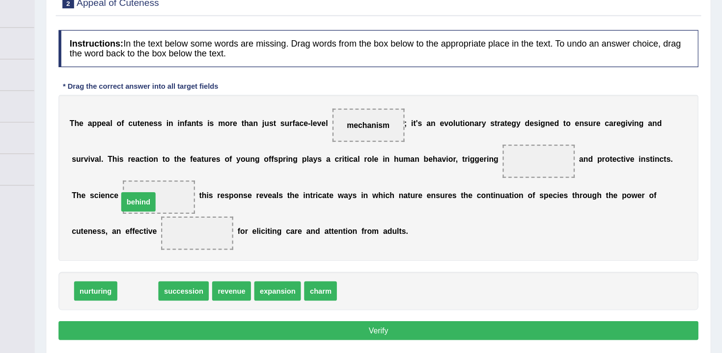
drag, startPoint x: 210, startPoint y: 299, endPoint x: 212, endPoint y: 214, distance: 85.4
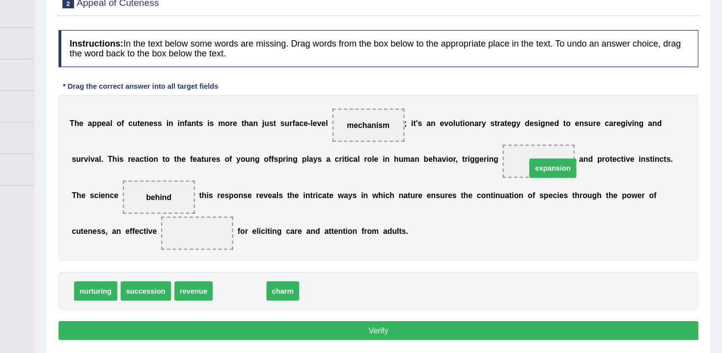
drag, startPoint x: 291, startPoint y: 301, endPoint x: 568, endPoint y: 192, distance: 298.0
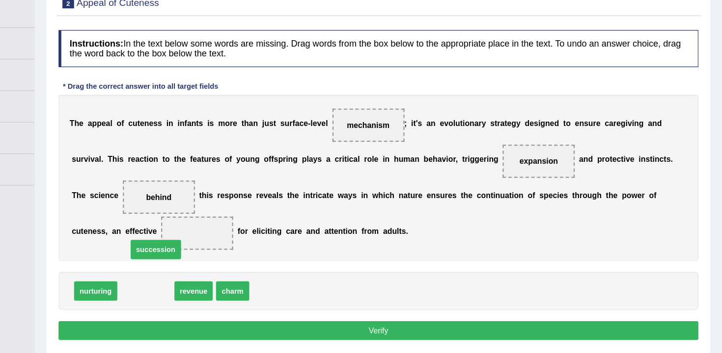
drag, startPoint x: 209, startPoint y: 299, endPoint x: 224, endPoint y: 248, distance: 53.1
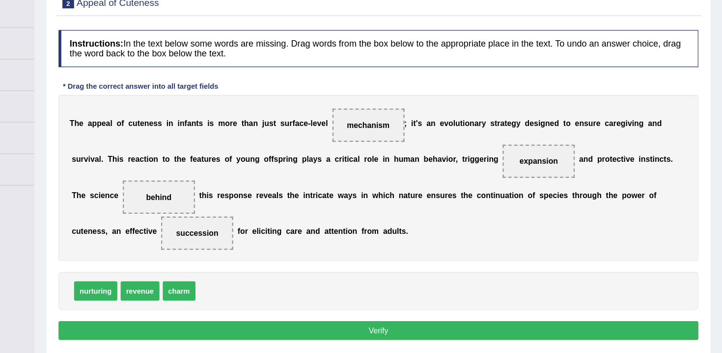
drag, startPoint x: 236, startPoint y: 254, endPoint x: 299, endPoint y: 301, distance: 78.9
click at [299, 301] on div "Instructions: In the text below some words are missing. Drag words from the box…" at bounding box center [417, 206] width 571 height 288
drag, startPoint x: 226, startPoint y: 245, endPoint x: 289, endPoint y: 316, distance: 94.5
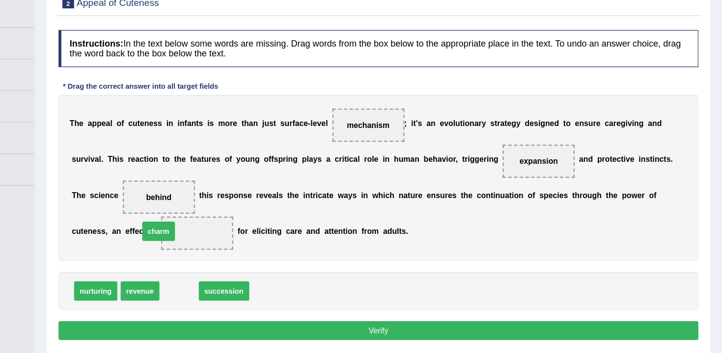
drag, startPoint x: 244, startPoint y: 297, endPoint x: 226, endPoint y: 244, distance: 56.0
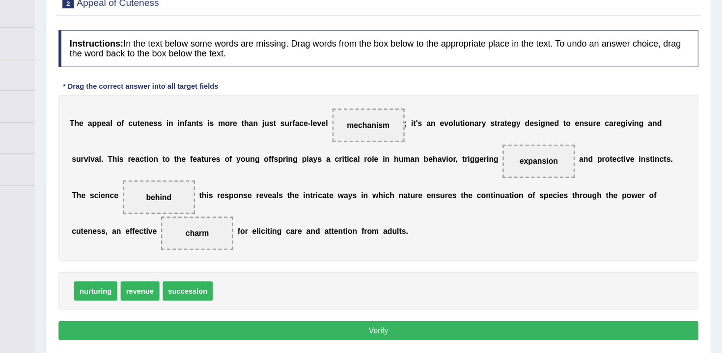
click at [310, 337] on button "Verify" at bounding box center [417, 333] width 567 height 17
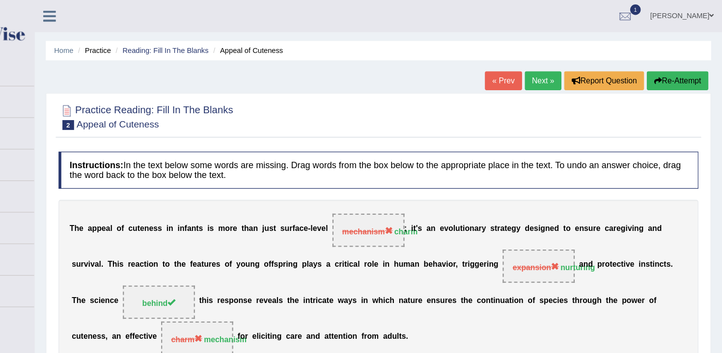
scroll to position [11, 0]
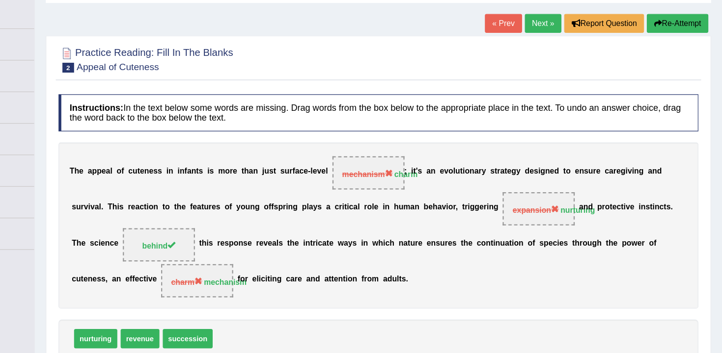
click at [552, 66] on link "Next »" at bounding box center [563, 61] width 32 height 17
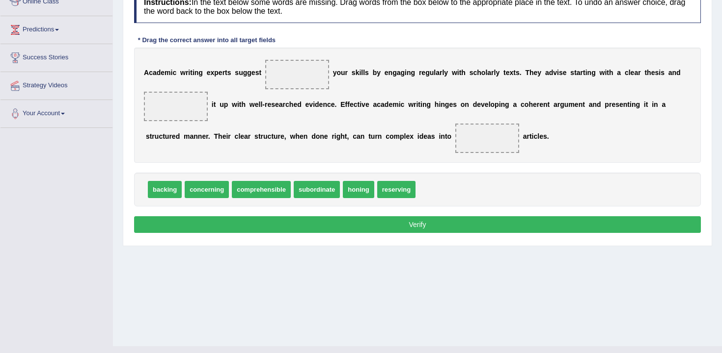
scroll to position [148, 0]
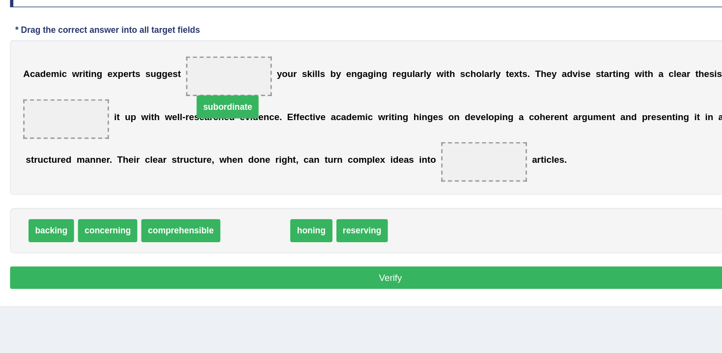
drag, startPoint x: 329, startPoint y: 192, endPoint x: 306, endPoint y: 96, distance: 98.8
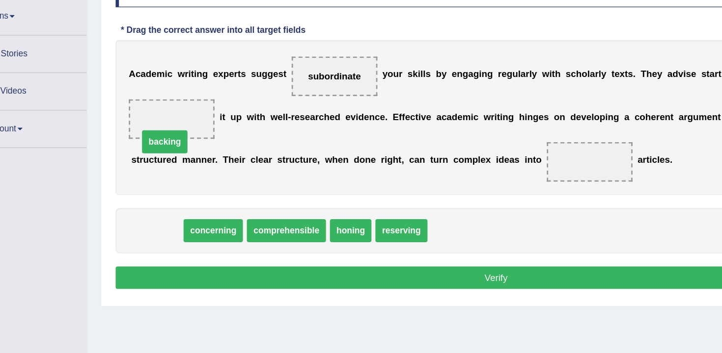
drag, startPoint x: 166, startPoint y: 189, endPoint x: 173, endPoint y: 120, distance: 69.1
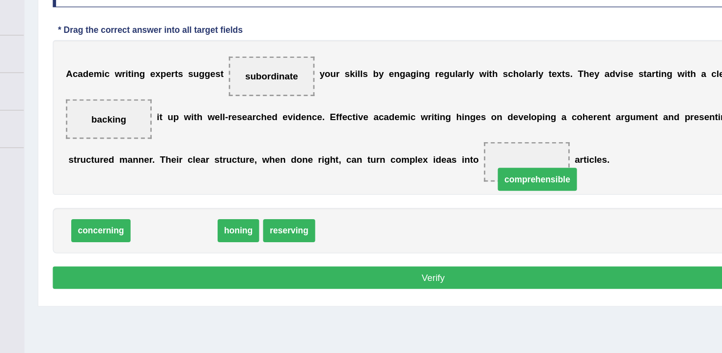
drag, startPoint x: 236, startPoint y: 188, endPoint x: 506, endPoint y: 147, distance: 273.5
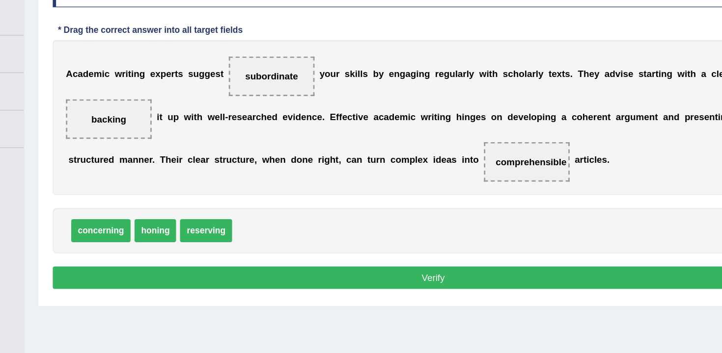
click at [372, 224] on button "Verify" at bounding box center [417, 221] width 567 height 17
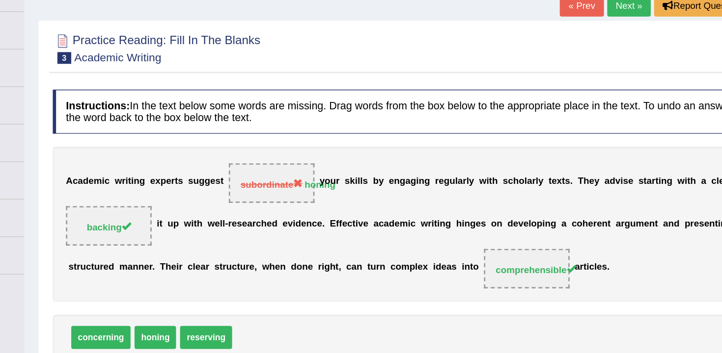
scroll to position [0, 0]
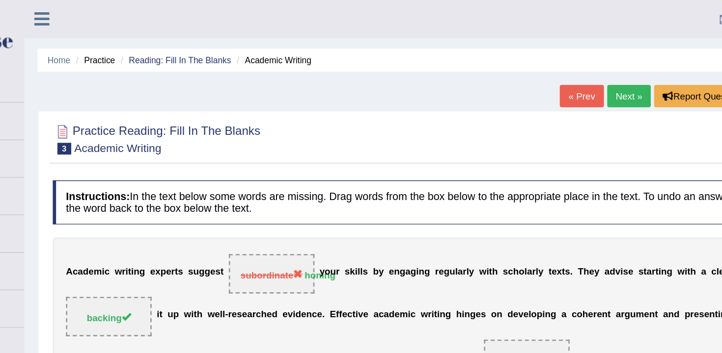
click at [556, 79] on link "Next »" at bounding box center [563, 71] width 32 height 17
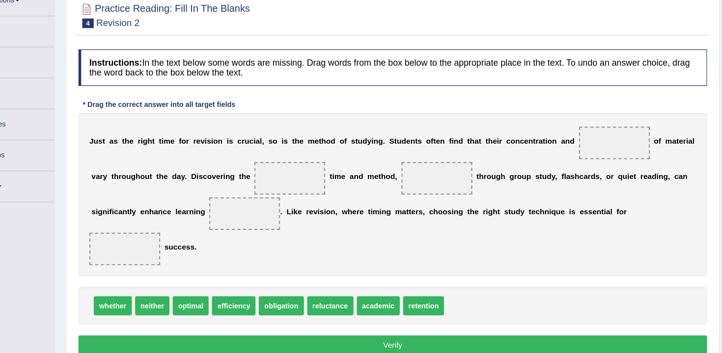
scroll to position [55, 0]
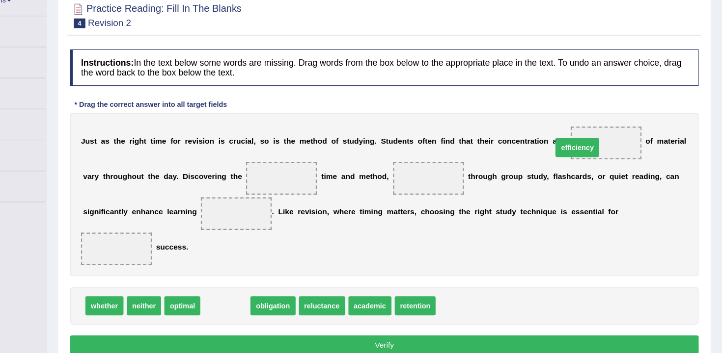
drag, startPoint x: 271, startPoint y: 311, endPoint x: 611, endPoint y: 162, distance: 371.1
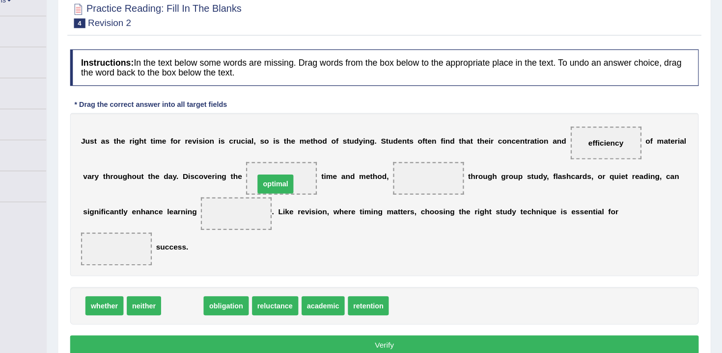
drag, startPoint x: 231, startPoint y: 312, endPoint x: 315, endPoint y: 203, distance: 138.0
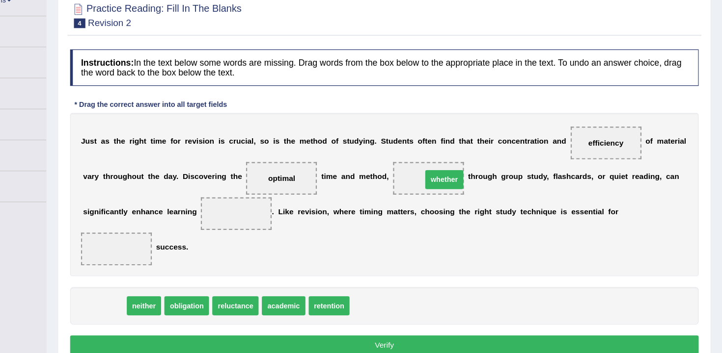
drag, startPoint x: 169, startPoint y: 305, endPoint x: 475, endPoint y: 191, distance: 326.8
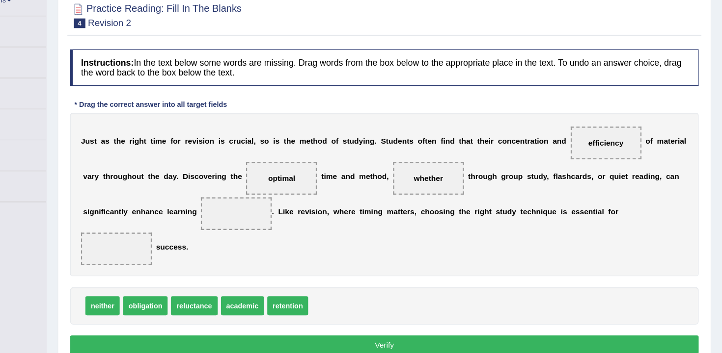
drag, startPoint x: 591, startPoint y: 164, endPoint x: 270, endPoint y: 246, distance: 331.2
click at [268, 247] on div "J u s t a s t h e r i g h t t i m e f o r r e v i s i o n i s c r u c i a l , s…" at bounding box center [417, 209] width 567 height 147
drag, startPoint x: 627, startPoint y: 153, endPoint x: 346, endPoint y: 222, distance: 290.2
click at [346, 222] on div "J u s t a s t h e r i g h t t i m e f o r r e v i s i o n i s c r u c i a l , s…" at bounding box center [417, 209] width 567 height 147
drag, startPoint x: 604, startPoint y: 163, endPoint x: 283, endPoint y: 238, distance: 329.1
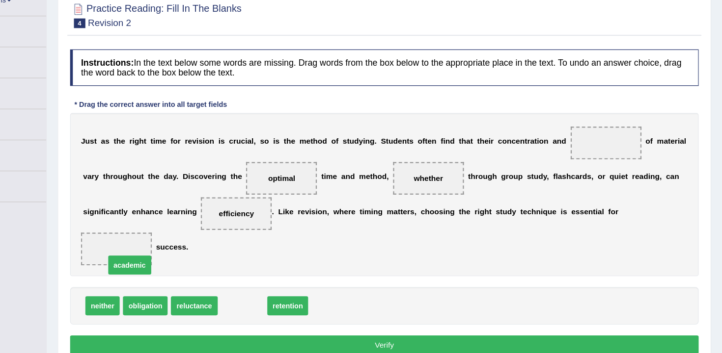
drag, startPoint x: 286, startPoint y: 315, endPoint x: 182, endPoint y: 274, distance: 112.0
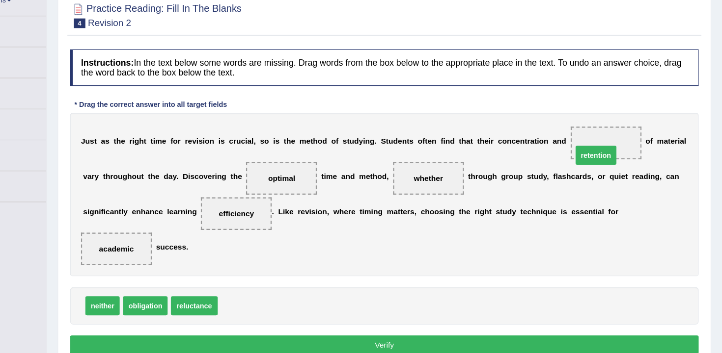
drag, startPoint x: 284, startPoint y: 311, endPoint x: 603, endPoint y: 175, distance: 347.1
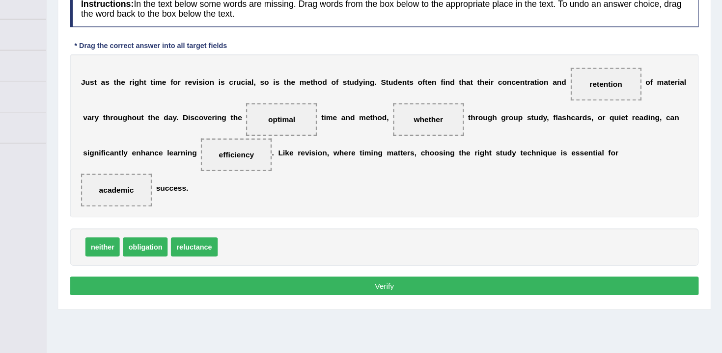
scroll to position [123, 0]
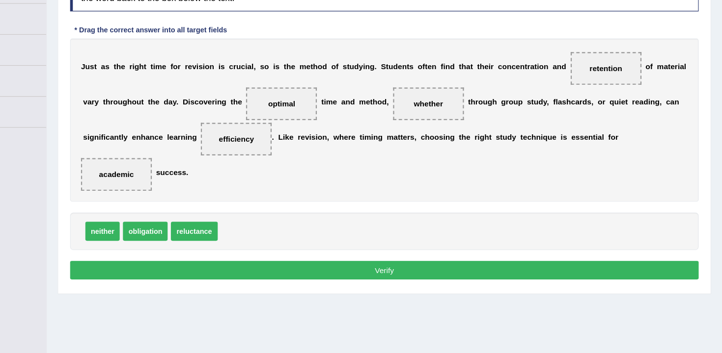
click at [542, 287] on div "Instructions: In the text below some words are missing. Drag words from the box…" at bounding box center [417, 151] width 571 height 288
click at [553, 280] on button "Verify" at bounding box center [417, 278] width 567 height 17
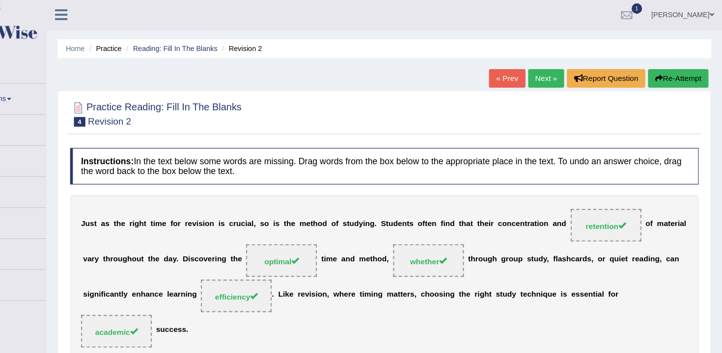
scroll to position [0, 0]
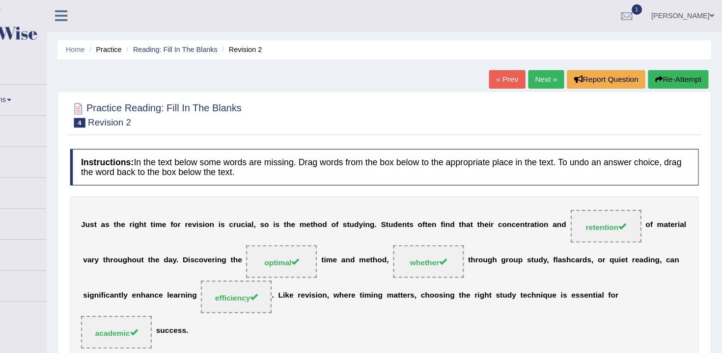
click at [553, 76] on link "Next »" at bounding box center [563, 71] width 32 height 17
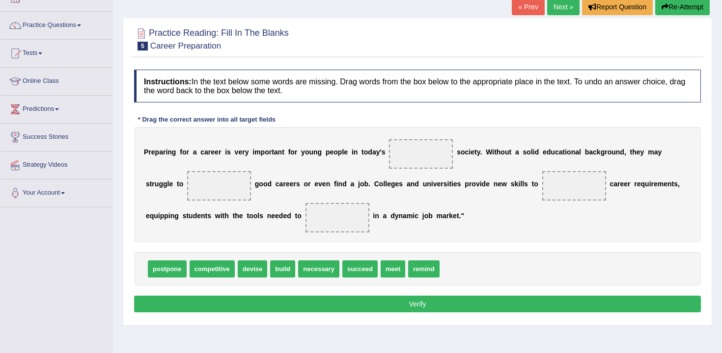
scroll to position [67, 0]
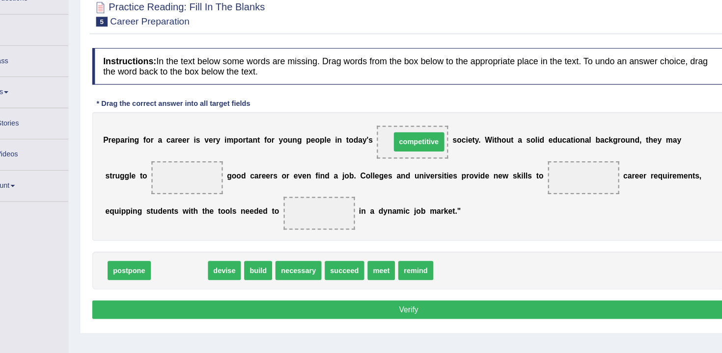
drag, startPoint x: 217, startPoint y: 265, endPoint x: 426, endPoint y: 152, distance: 237.0
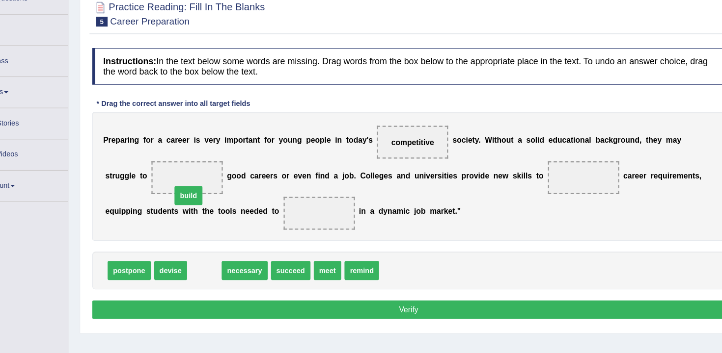
drag, startPoint x: 229, startPoint y: 268, endPoint x: 215, endPoint y: 200, distance: 68.7
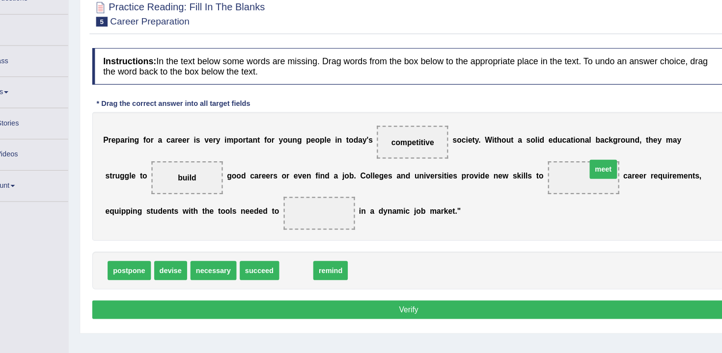
drag, startPoint x: 311, startPoint y: 274, endPoint x: 582, endPoint y: 189, distance: 283.8
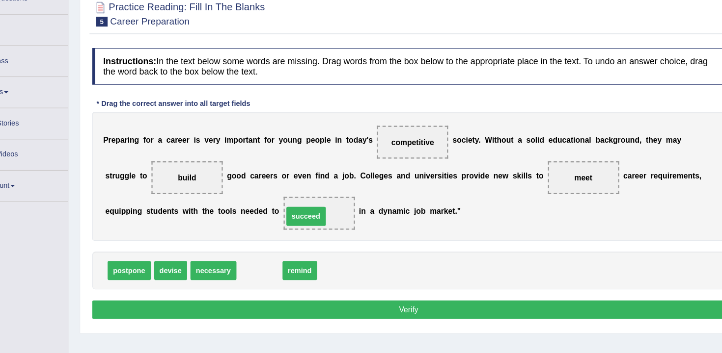
drag, startPoint x: 289, startPoint y: 270, endPoint x: 331, endPoint y: 221, distance: 64.4
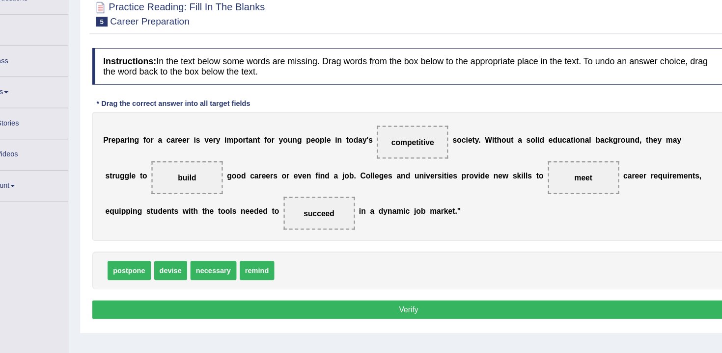
click at [273, 305] on button "Verify" at bounding box center [417, 302] width 567 height 17
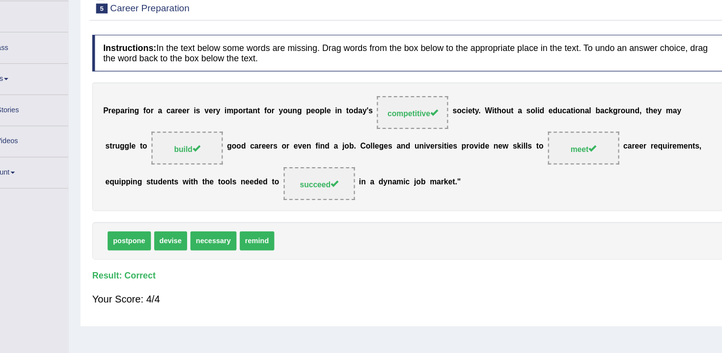
scroll to position [66, 0]
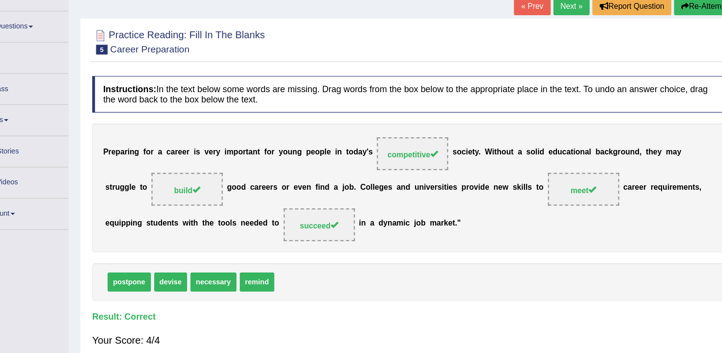
click at [563, 11] on link "Next »" at bounding box center [563, 5] width 32 height 17
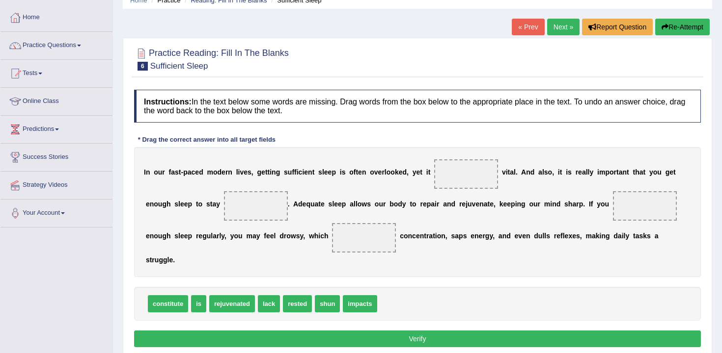
scroll to position [45, 0]
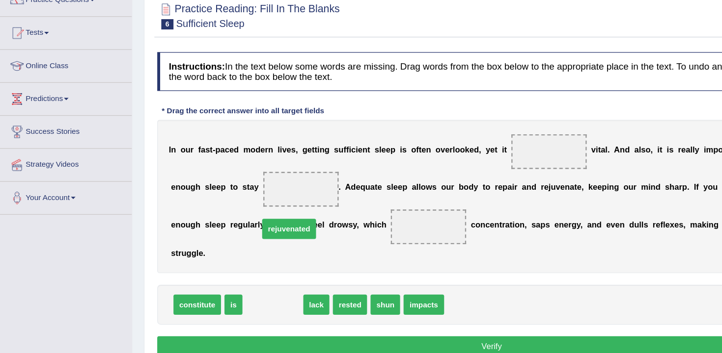
drag, startPoint x: 235, startPoint y: 291, endPoint x: 254, endPoint y: 197, distance: 96.3
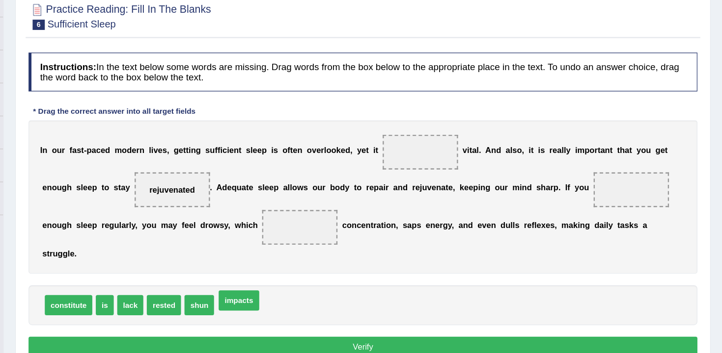
drag, startPoint x: 316, startPoint y: 293, endPoint x: 334, endPoint y: 253, distance: 43.7
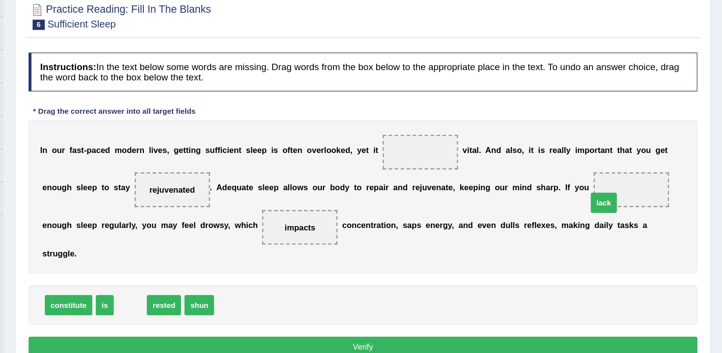
drag, startPoint x: 219, startPoint y: 289, endPoint x: 638, endPoint y: 204, distance: 427.3
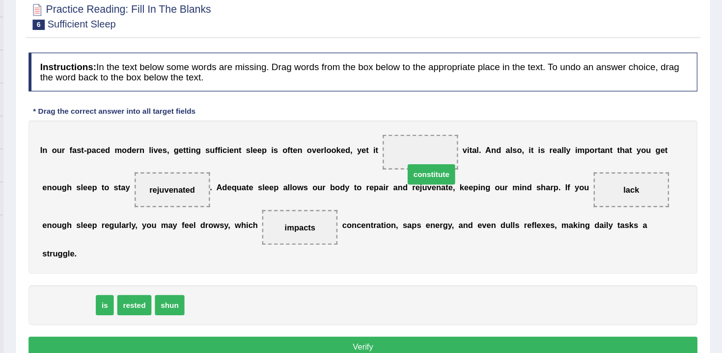
drag, startPoint x: 168, startPoint y: 292, endPoint x: 474, endPoint y: 180, distance: 325.7
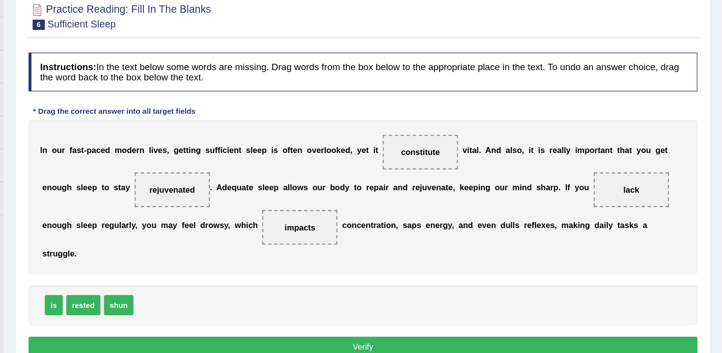
drag, startPoint x: 449, startPoint y: 172, endPoint x: 289, endPoint y: 305, distance: 207.4
click at [289, 305] on div "Instructions: In the text below some words are missing. Drag words from the box…" at bounding box center [417, 219] width 571 height 270
drag, startPoint x: 470, startPoint y: 175, endPoint x: 312, endPoint y: 311, distance: 208.1
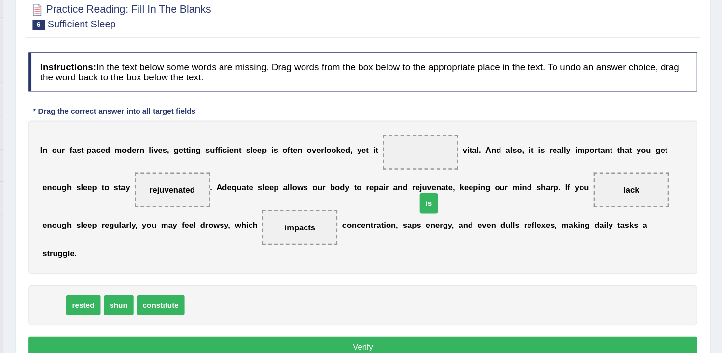
drag, startPoint x: 151, startPoint y: 292, endPoint x: 471, endPoint y: 192, distance: 335.1
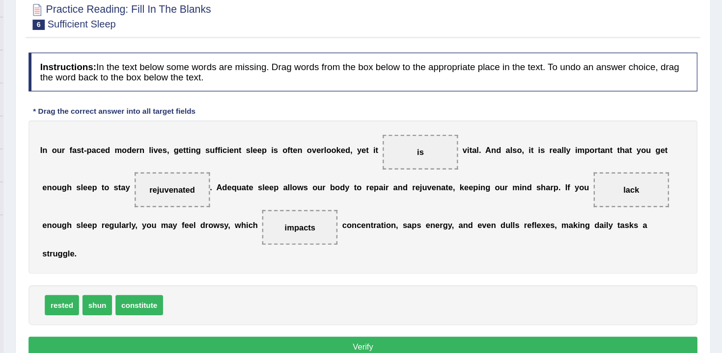
click at [474, 339] on div "Instructions: In the text below some words are missing. Drag words from the box…" at bounding box center [417, 219] width 571 height 270
click at [485, 330] on button "Verify" at bounding box center [417, 338] width 567 height 17
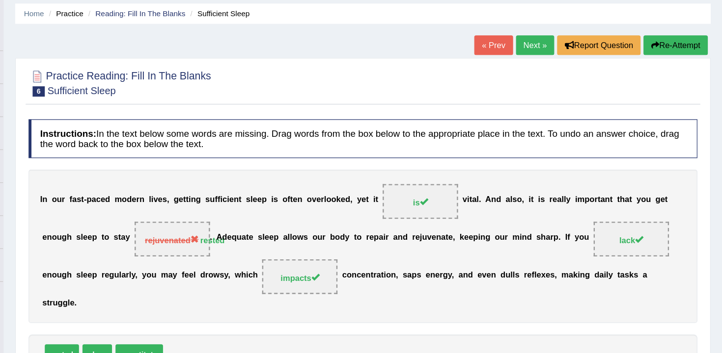
scroll to position [27, 0]
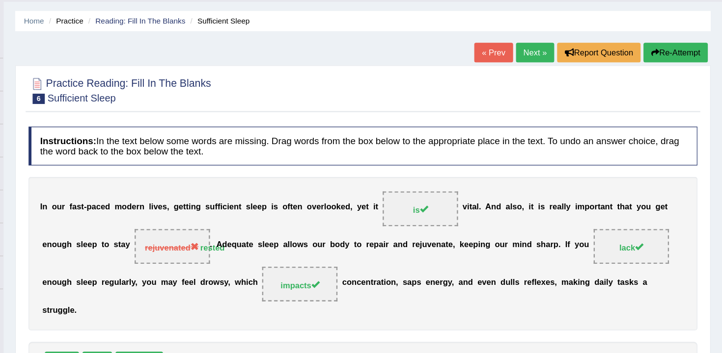
click at [555, 45] on link "Next »" at bounding box center [563, 44] width 32 height 17
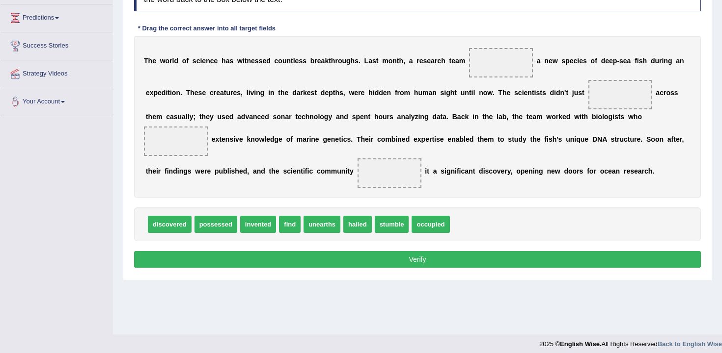
scroll to position [162, 0]
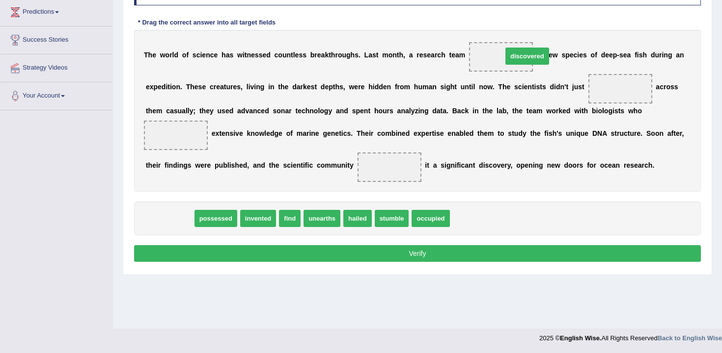
drag, startPoint x: 157, startPoint y: 213, endPoint x: 483, endPoint y: 56, distance: 361.9
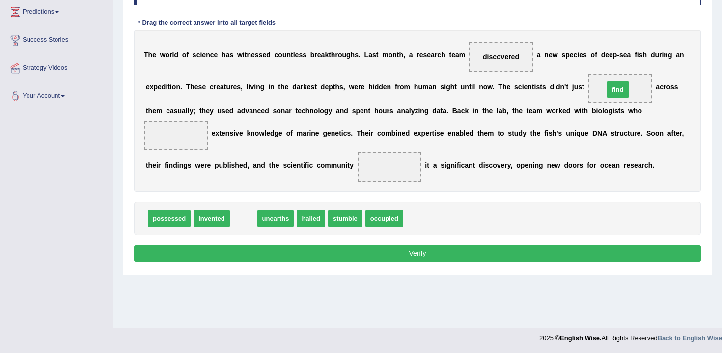
drag, startPoint x: 240, startPoint y: 220, endPoint x: 614, endPoint y: 91, distance: 395.7
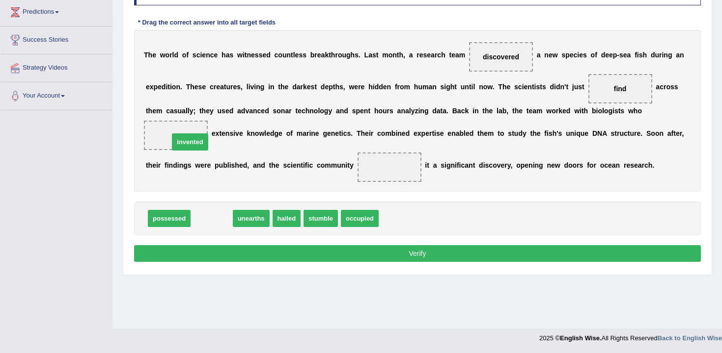
drag, startPoint x: 208, startPoint y: 221, endPoint x: 185, endPoint y: 140, distance: 83.8
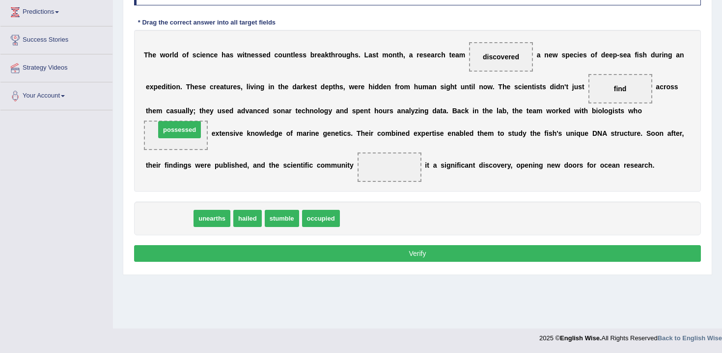
drag, startPoint x: 174, startPoint y: 219, endPoint x: 187, endPoint y: 126, distance: 93.6
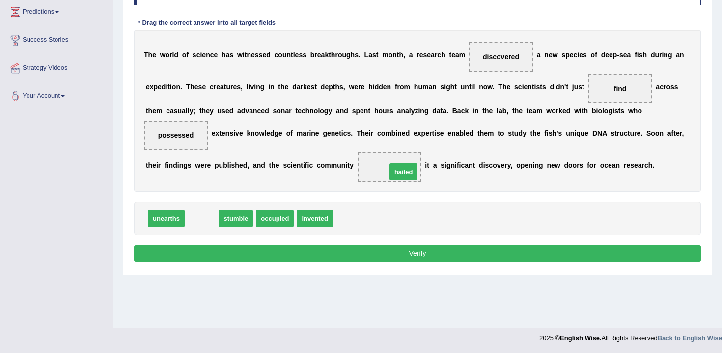
drag, startPoint x: 202, startPoint y: 220, endPoint x: 411, endPoint y: 170, distance: 214.6
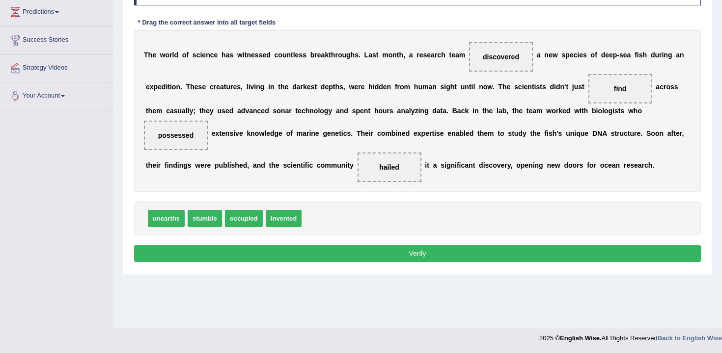
click at [431, 247] on button "Verify" at bounding box center [417, 253] width 567 height 17
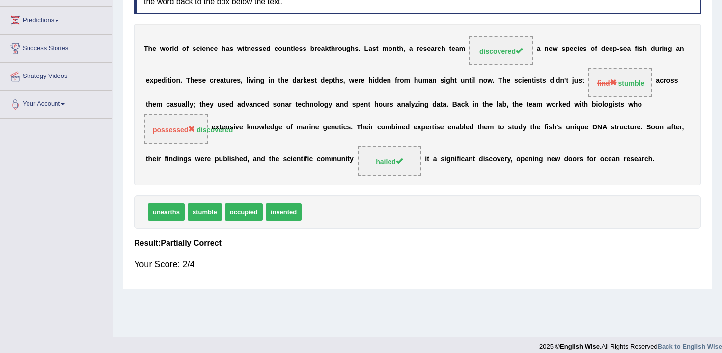
scroll to position [0, 0]
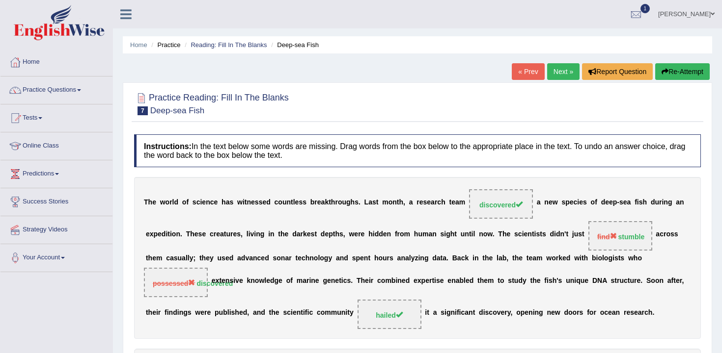
click at [562, 65] on link "Next »" at bounding box center [563, 71] width 32 height 17
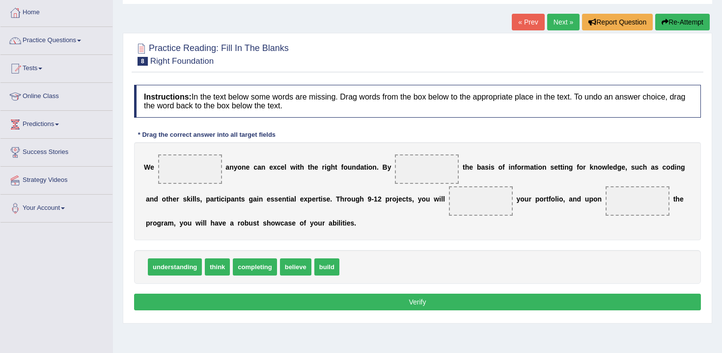
scroll to position [53, 0]
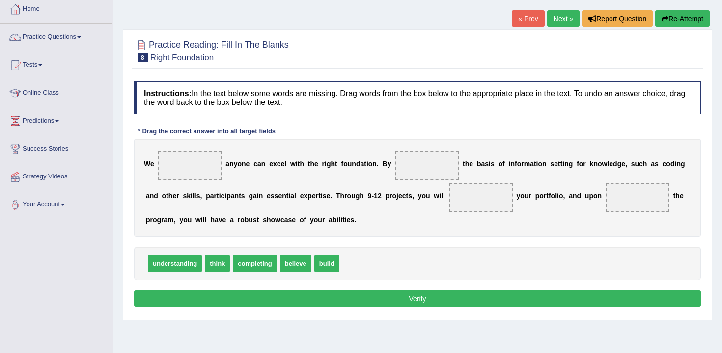
click at [257, 256] on span "completing" at bounding box center [255, 263] width 44 height 17
drag, startPoint x: 291, startPoint y: 262, endPoint x: 182, endPoint y: 173, distance: 140.9
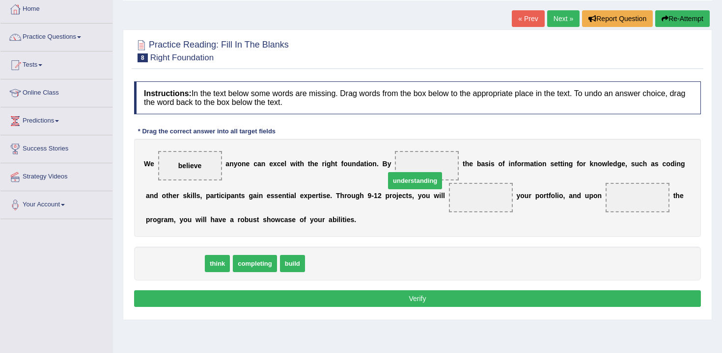
drag, startPoint x: 187, startPoint y: 264, endPoint x: 453, endPoint y: 178, distance: 279.1
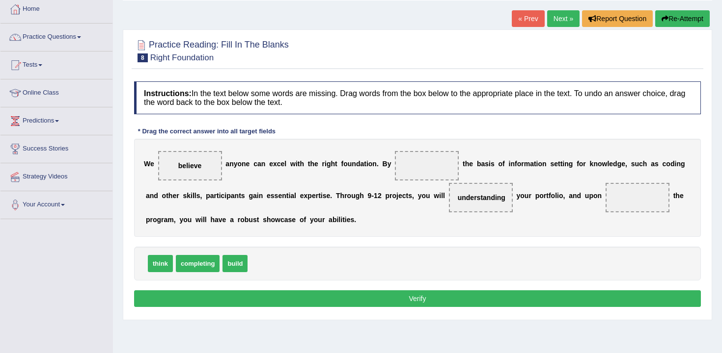
drag, startPoint x: 486, startPoint y: 203, endPoint x: 416, endPoint y: 149, distance: 88.6
click at [416, 149] on div "W e believe a n y o n e c a n e x c e l w i t h t h e r i g h t f o u n d a t i…" at bounding box center [417, 188] width 567 height 98
drag, startPoint x: 474, startPoint y: 199, endPoint x: 417, endPoint y: 164, distance: 66.8
drag, startPoint x: 239, startPoint y: 265, endPoint x: 493, endPoint y: 206, distance: 261.0
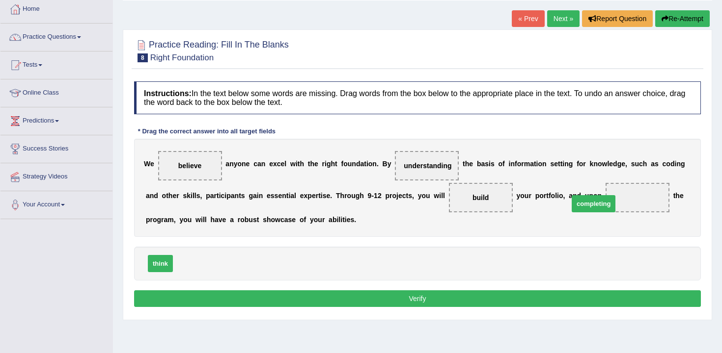
drag, startPoint x: 200, startPoint y: 266, endPoint x: 616, endPoint y: 207, distance: 419.5
click at [575, 314] on div "Instructions: In the text below some words are missing. Drag words from the box…" at bounding box center [417, 196] width 571 height 239
click at [586, 300] on button "Verify" at bounding box center [417, 299] width 567 height 17
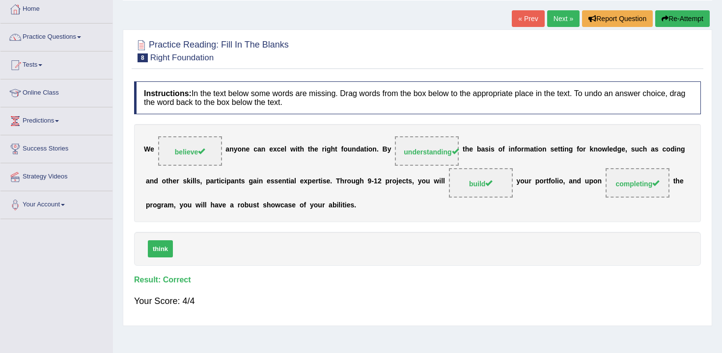
click at [547, 20] on link "Next »" at bounding box center [563, 18] width 32 height 17
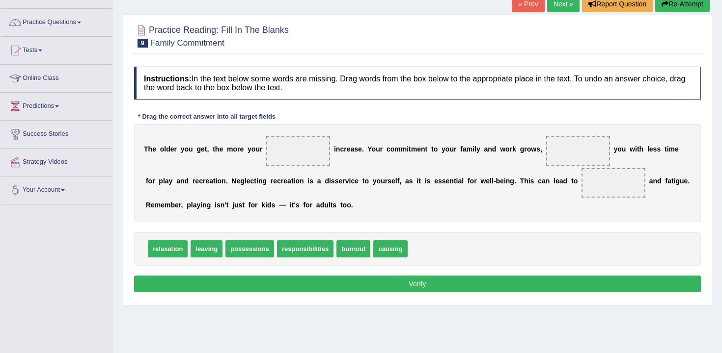
scroll to position [73, 0]
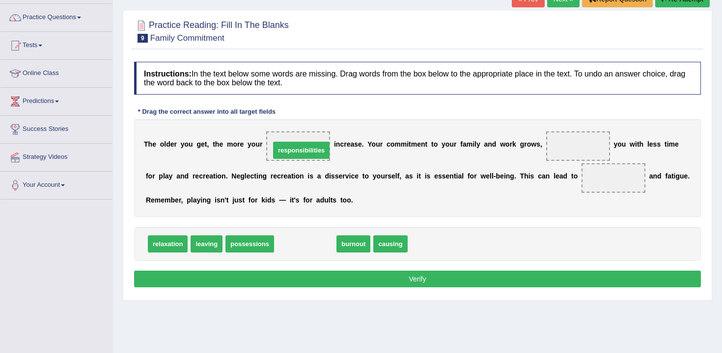
drag, startPoint x: 314, startPoint y: 241, endPoint x: 308, endPoint y: 136, distance: 104.8
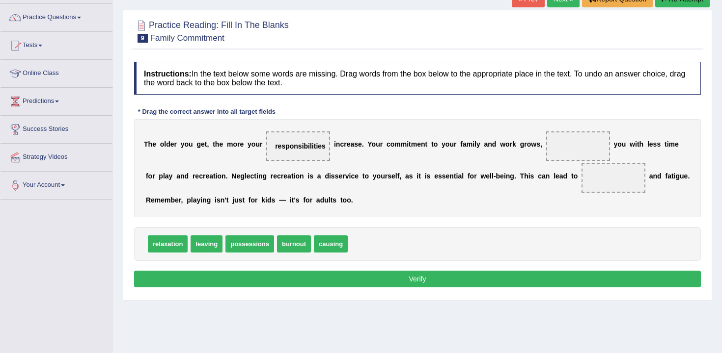
click at [241, 245] on span "possessions" at bounding box center [249, 244] width 49 height 17
drag, startPoint x: 330, startPoint y: 245, endPoint x: 597, endPoint y: 146, distance: 284.7
drag, startPoint x: 255, startPoint y: 246, endPoint x: 250, endPoint y: 244, distance: 5.5
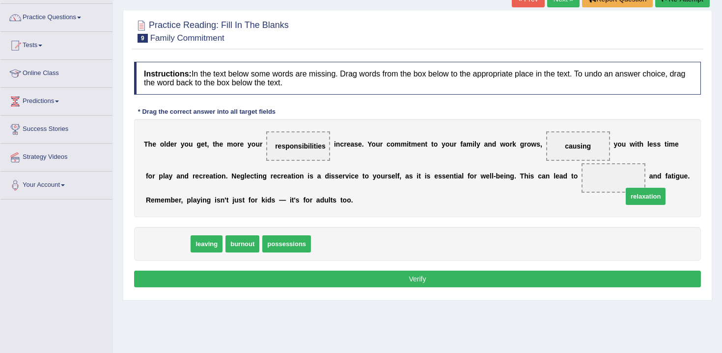
drag, startPoint x: 168, startPoint y: 246, endPoint x: 612, endPoint y: 180, distance: 448.7
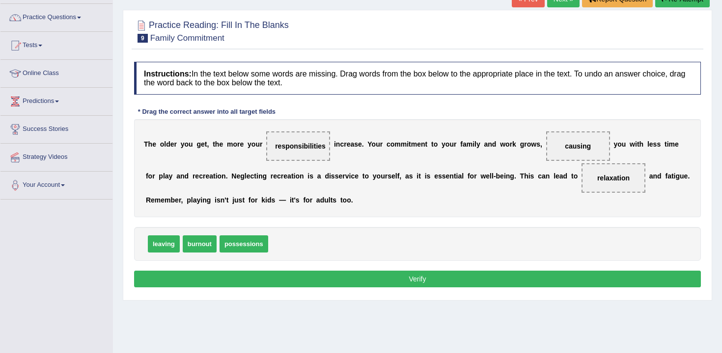
click at [606, 283] on button "Verify" at bounding box center [417, 279] width 567 height 17
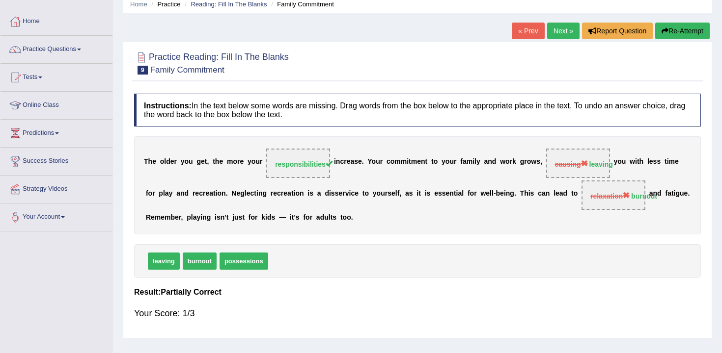
scroll to position [0, 0]
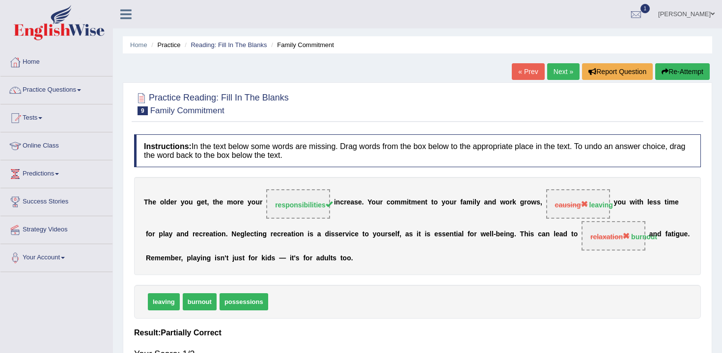
click at [515, 73] on link "« Prev" at bounding box center [528, 71] width 32 height 17
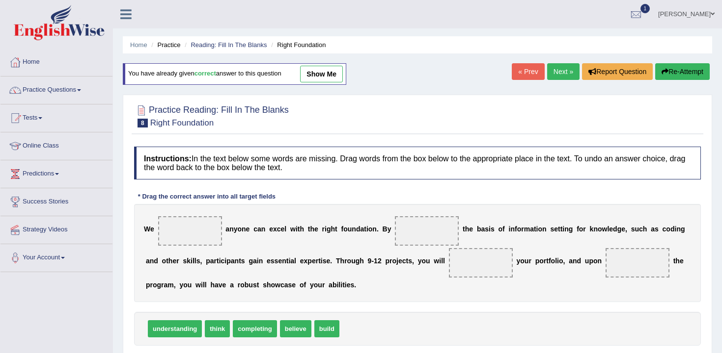
click at [569, 72] on link "Next »" at bounding box center [563, 71] width 32 height 17
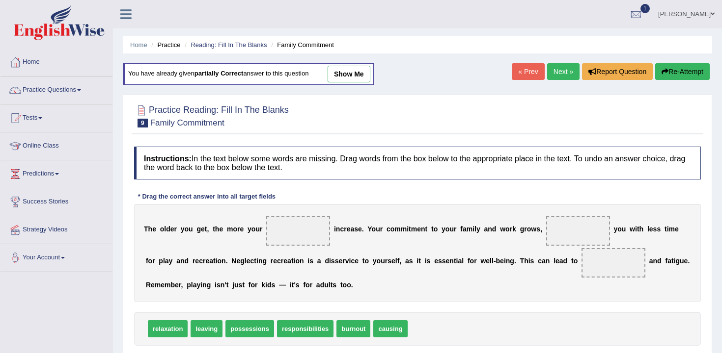
click at [547, 73] on link "Next »" at bounding box center [563, 71] width 32 height 17
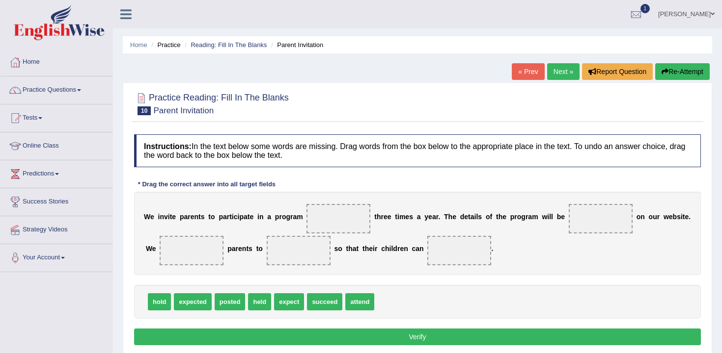
click at [523, 76] on link "« Prev" at bounding box center [528, 71] width 32 height 17
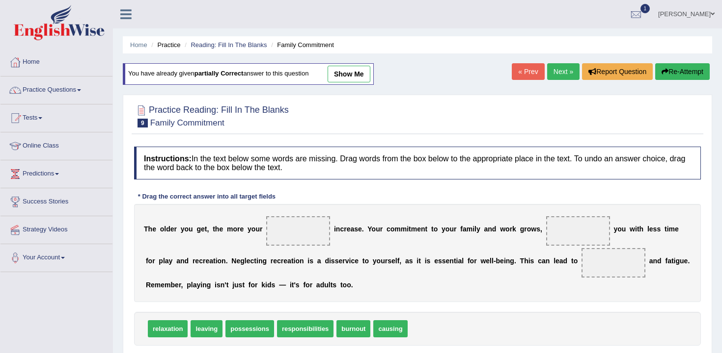
click at [523, 76] on link "« Prev" at bounding box center [528, 71] width 32 height 17
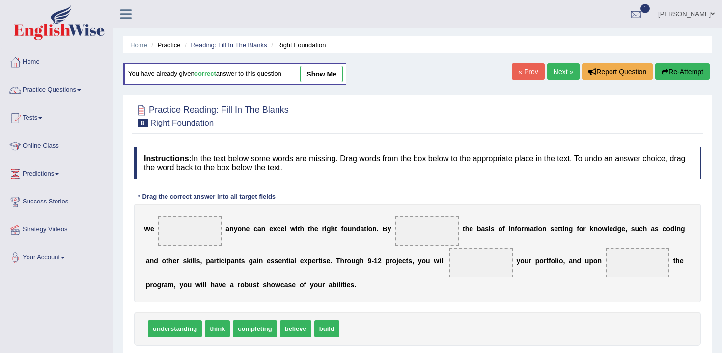
click at [558, 76] on link "Next »" at bounding box center [563, 71] width 32 height 17
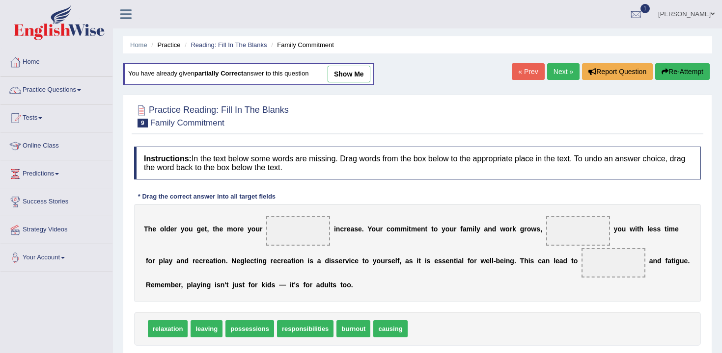
click at [175, 330] on span "relaxation" at bounding box center [168, 329] width 40 height 17
drag, startPoint x: 349, startPoint y: 326, endPoint x: 606, endPoint y: 271, distance: 262.6
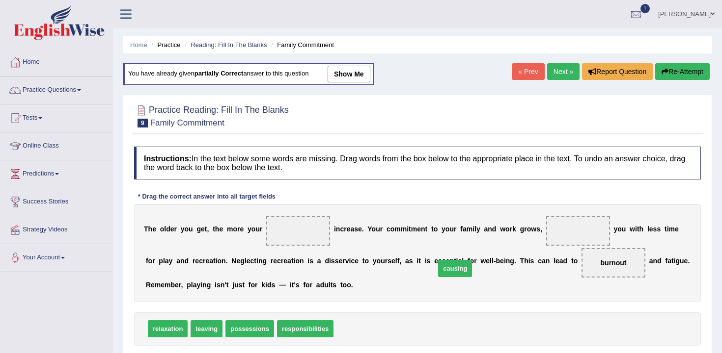
drag, startPoint x: 353, startPoint y: 333, endPoint x: 276, endPoint y: 363, distance: 82.9
click at [276, 353] on html "Toggle navigation Home Practice Questions Speaking Practice Read Aloud Repeat S…" at bounding box center [361, 176] width 722 height 353
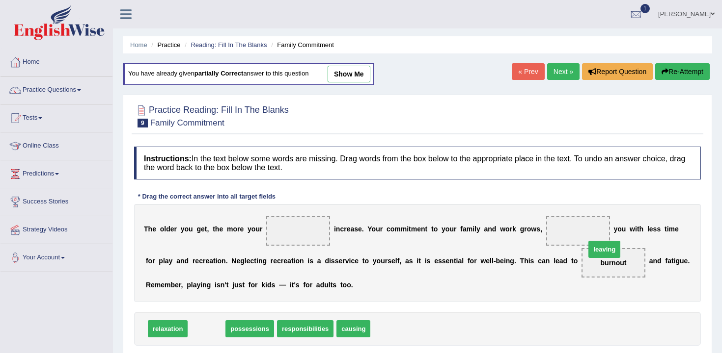
drag, startPoint x: 200, startPoint y: 331, endPoint x: 572, endPoint y: 235, distance: 384.7
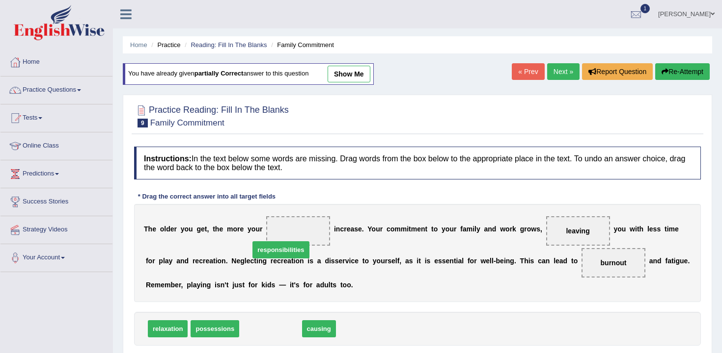
drag, startPoint x: 259, startPoint y: 330, endPoint x: 280, endPoint y: 237, distance: 95.6
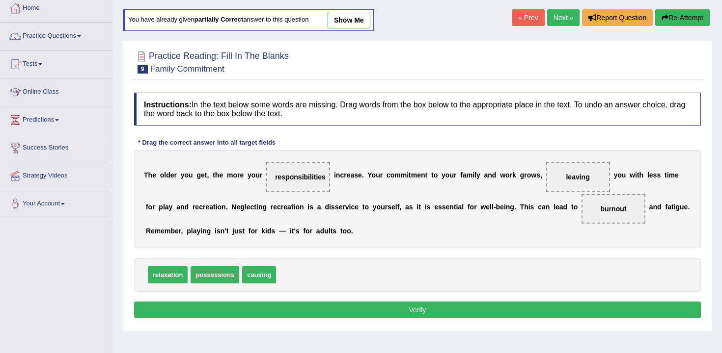
scroll to position [113, 0]
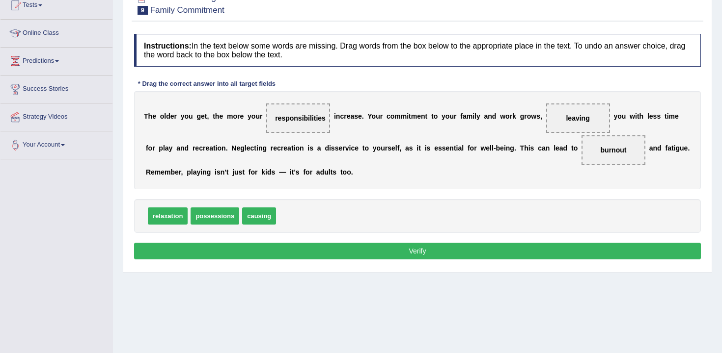
click at [570, 244] on button "Verify" at bounding box center [417, 251] width 567 height 17
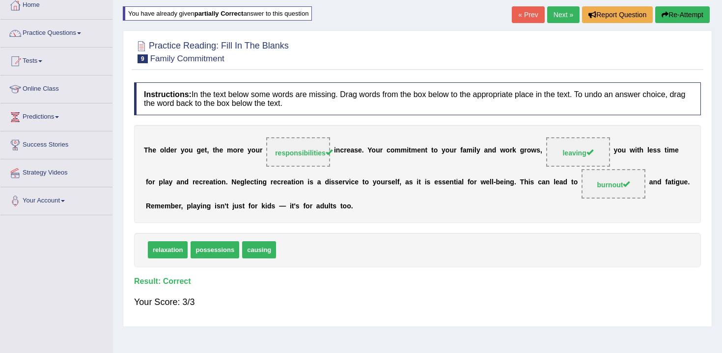
scroll to position [55, 0]
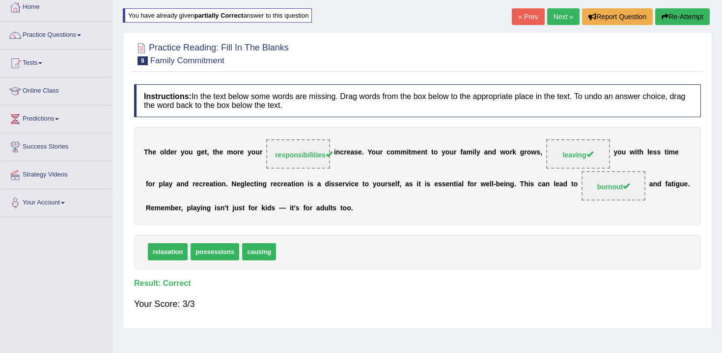
click at [561, 21] on link "Next »" at bounding box center [563, 16] width 32 height 17
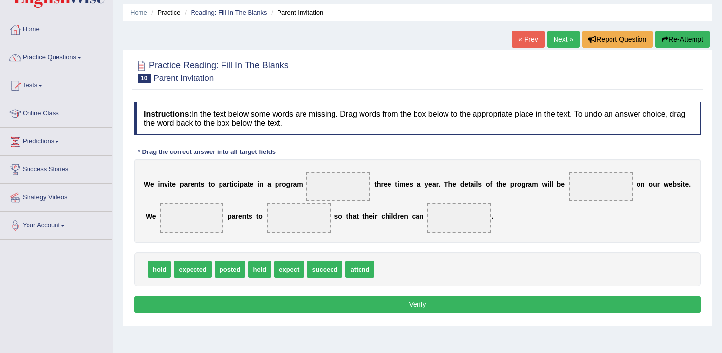
scroll to position [42, 0]
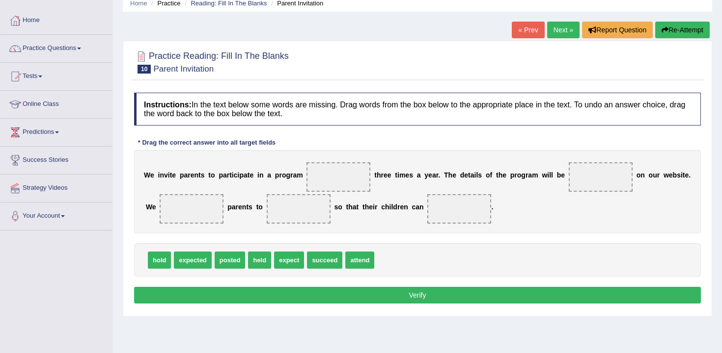
drag, startPoint x: 165, startPoint y: 269, endPoint x: 281, endPoint y: 189, distance: 140.4
click at [281, 189] on div "Instructions: In the text below some words are missing. Drag words from the box…" at bounding box center [417, 200] width 571 height 224
drag, startPoint x: 153, startPoint y: 262, endPoint x: 337, endPoint y: 180, distance: 201.1
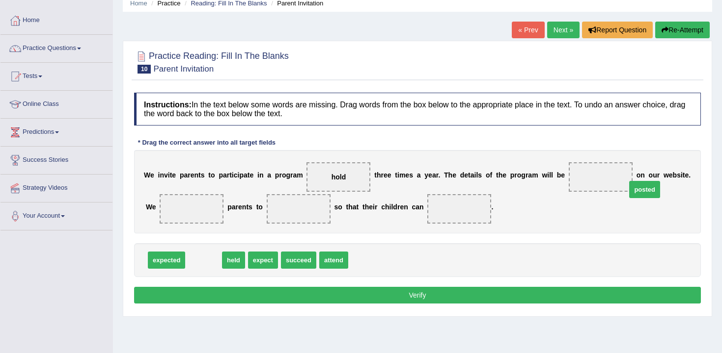
drag, startPoint x: 199, startPoint y: 268, endPoint x: 608, endPoint y: 190, distance: 415.7
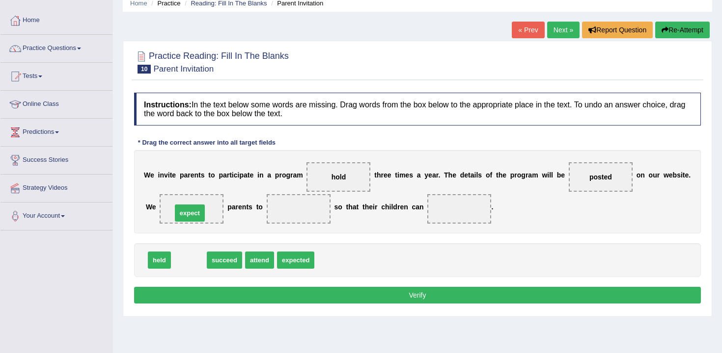
drag, startPoint x: 190, startPoint y: 262, endPoint x: 191, endPoint y: 215, distance: 47.1
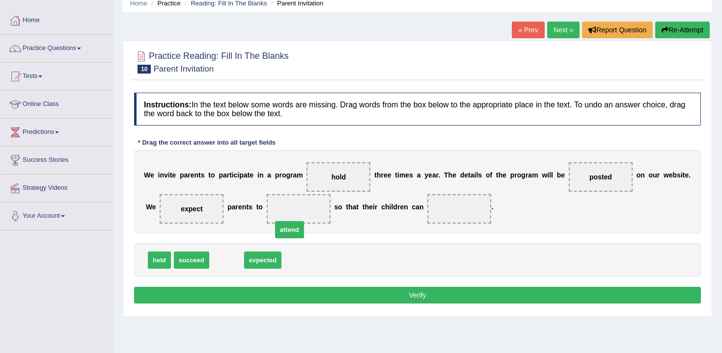
drag, startPoint x: 225, startPoint y: 259, endPoint x: 284, endPoint y: 226, distance: 67.7
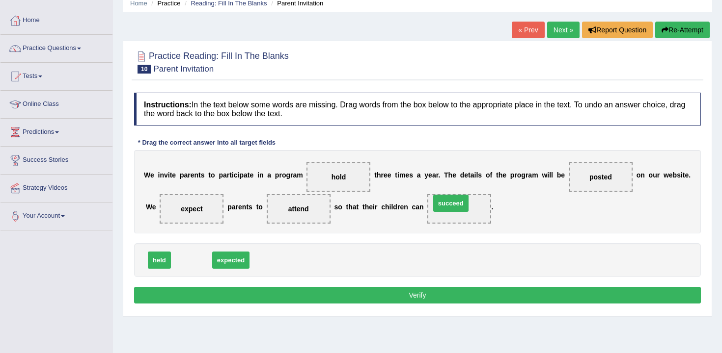
drag, startPoint x: 195, startPoint y: 265, endPoint x: 480, endPoint y: 212, distance: 289.5
click at [509, 287] on div "Instructions: In the text below some words are missing. Drag words from the box…" at bounding box center [417, 200] width 571 height 224
click at [503, 300] on button "Verify" at bounding box center [417, 295] width 567 height 17
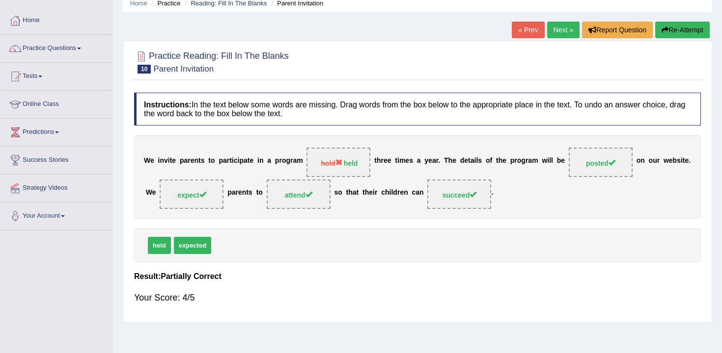
click at [683, 27] on button "Re-Attempt" at bounding box center [682, 30] width 54 height 17
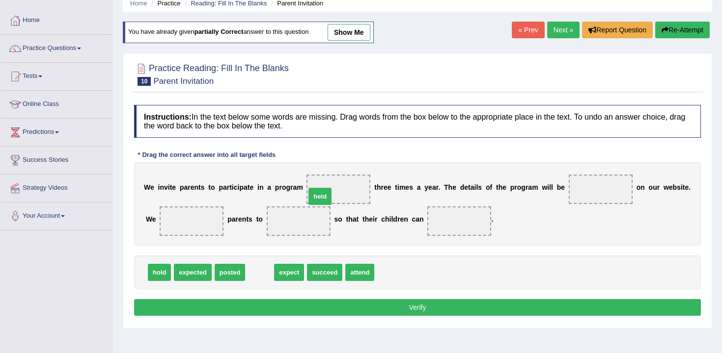
drag, startPoint x: 249, startPoint y: 271, endPoint x: 314, endPoint y: 190, distance: 103.4
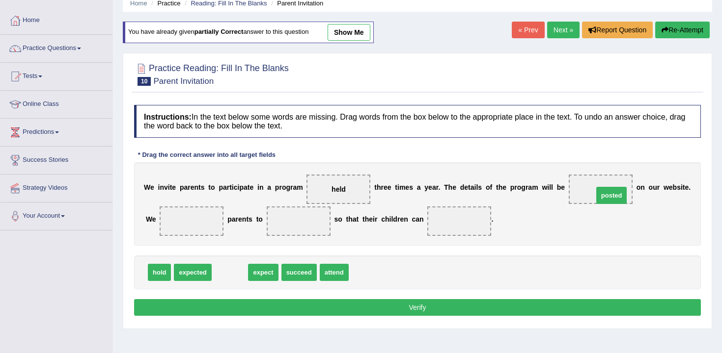
drag, startPoint x: 235, startPoint y: 268, endPoint x: 605, endPoint y: 190, distance: 378.2
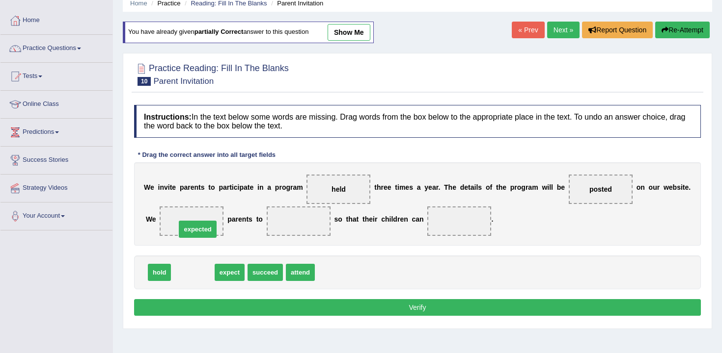
drag, startPoint x: 194, startPoint y: 271, endPoint x: 200, endPoint y: 227, distance: 45.0
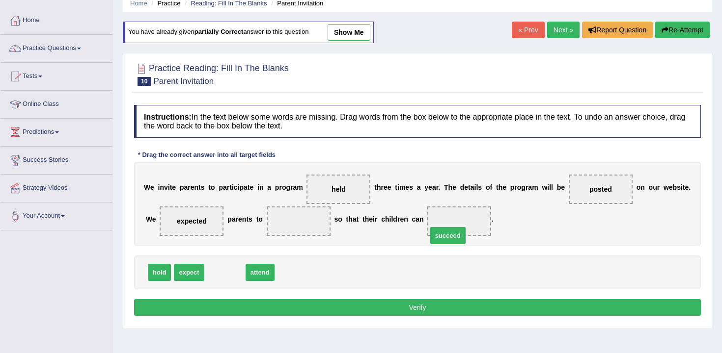
drag, startPoint x: 235, startPoint y: 272, endPoint x: 458, endPoint y: 212, distance: 231.4
drag, startPoint x: 215, startPoint y: 277, endPoint x: 277, endPoint y: 236, distance: 74.6
click at [330, 298] on div "Instructions: In the text below some words are missing. Drag words from the box…" at bounding box center [417, 212] width 571 height 224
click at [354, 303] on button "Verify" at bounding box center [417, 307] width 567 height 17
